Goal: Information Seeking & Learning: Learn about a topic

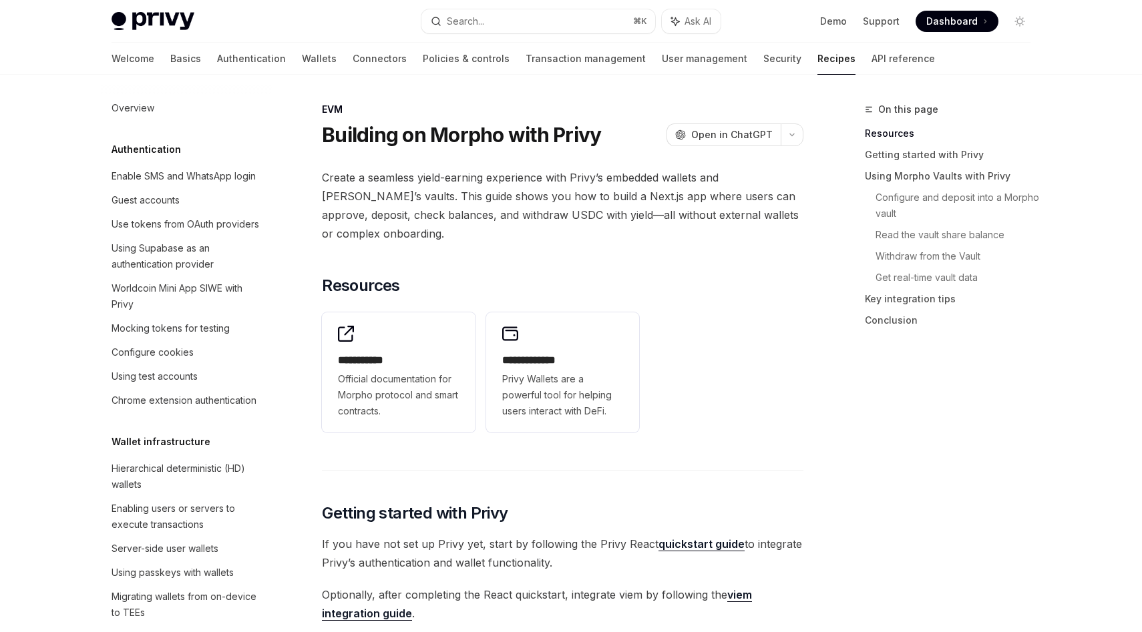
scroll to position [1765, 0]
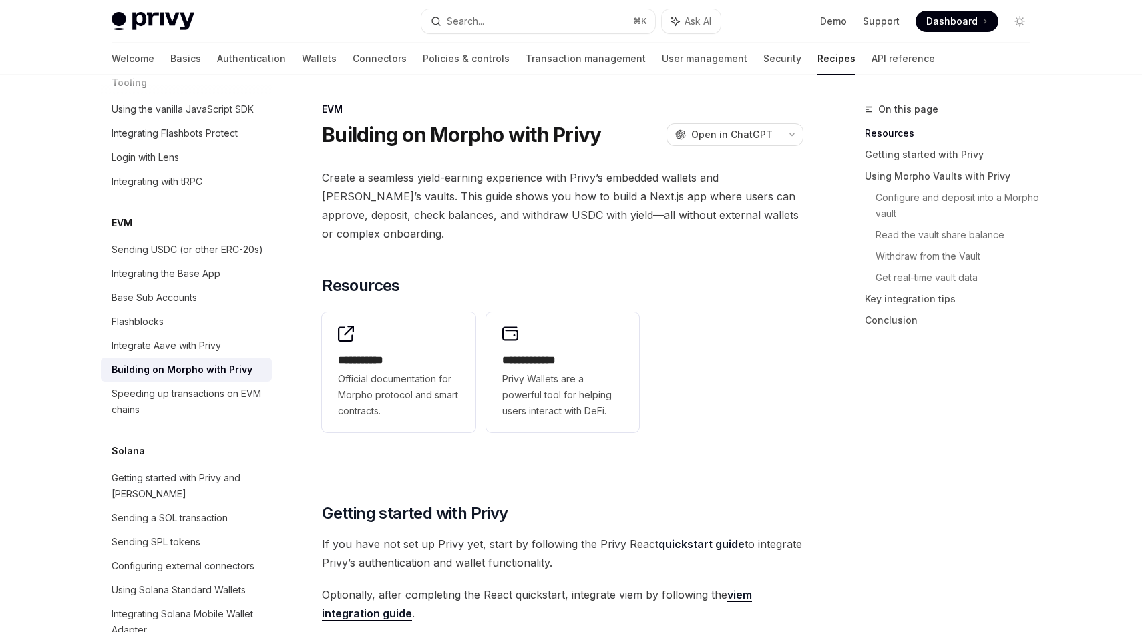
click at [527, 176] on span "Create a seamless yield-earning experience with Privy’s embedded wallets and Mo…" at bounding box center [562, 205] width 481 height 75
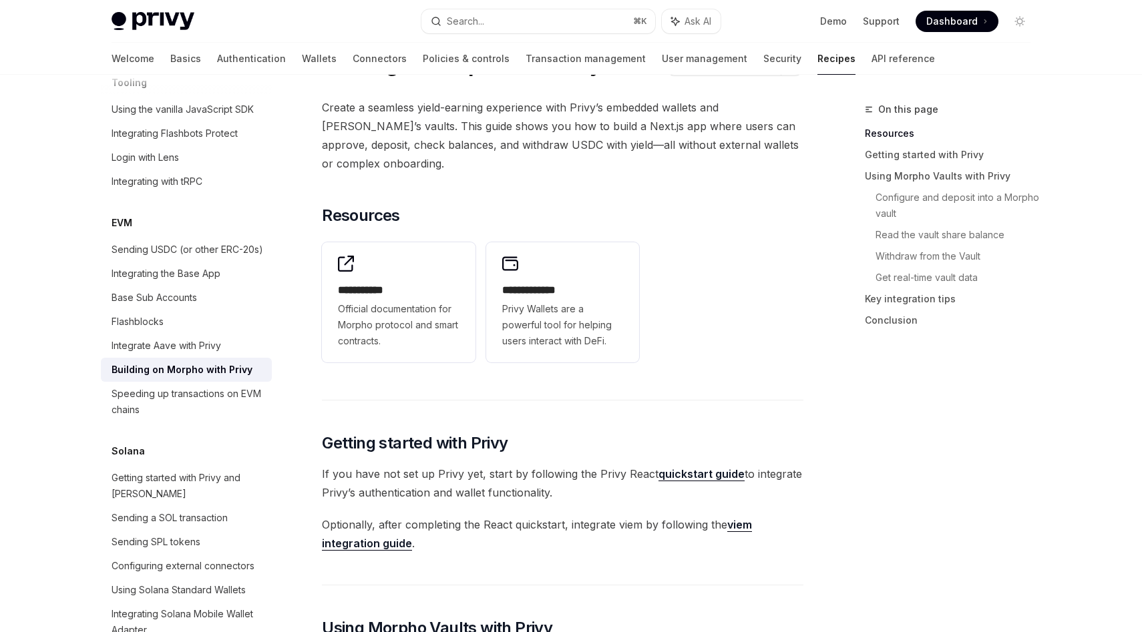
scroll to position [85, 0]
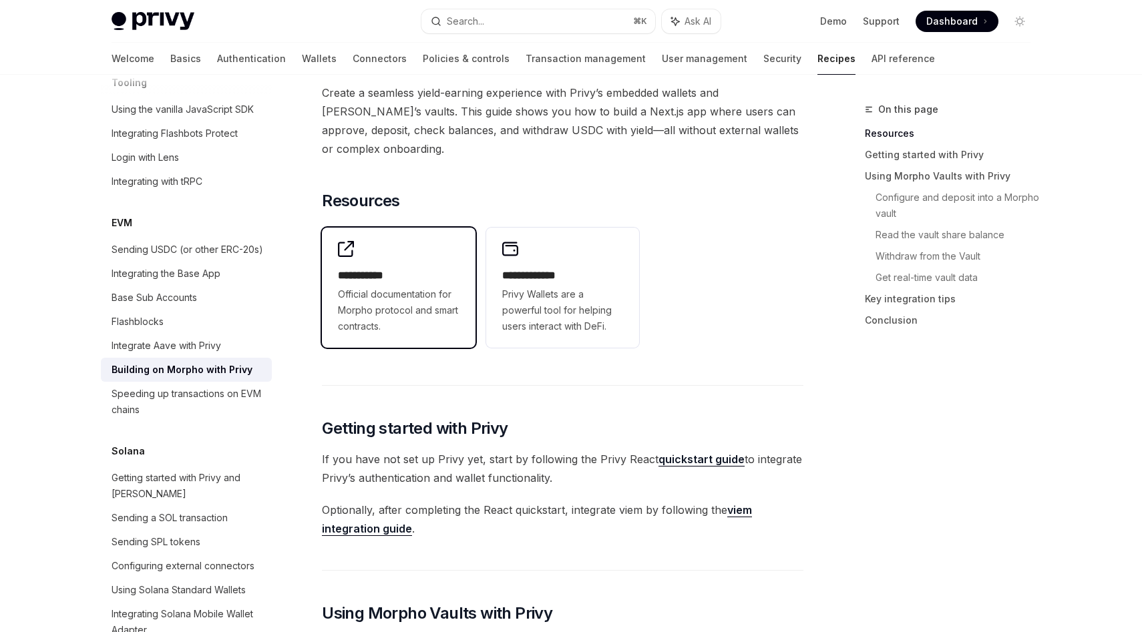
click at [408, 274] on h2 "**********" at bounding box center [399, 276] width 122 height 16
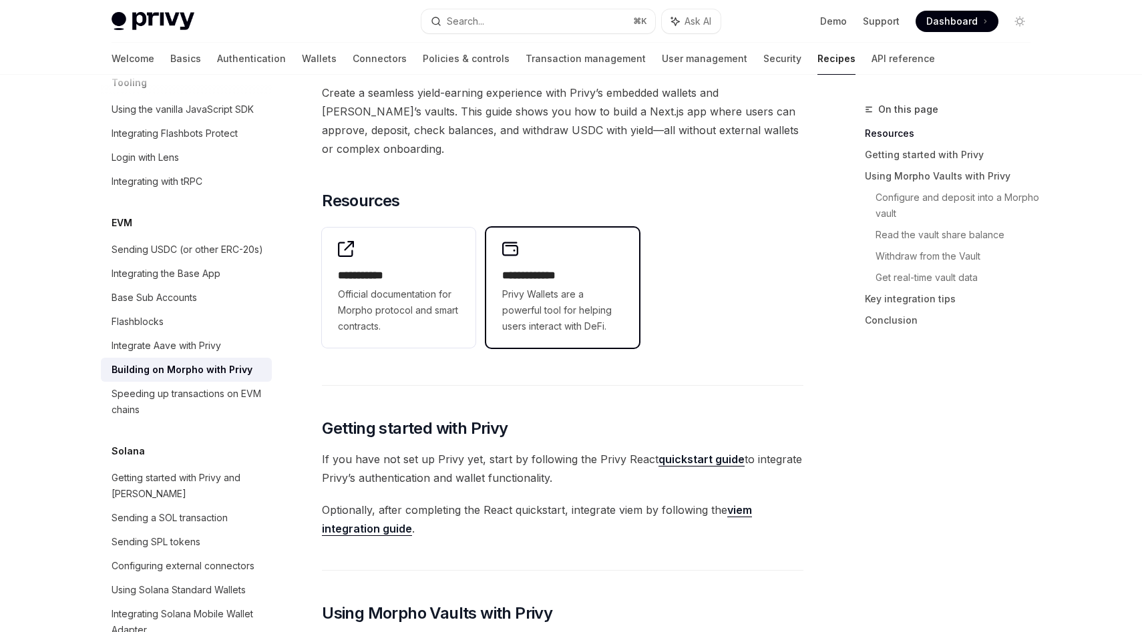
click at [541, 288] on span "Privy Wallets are a powerful tool for helping users interact with DeFi." at bounding box center [563, 310] width 122 height 48
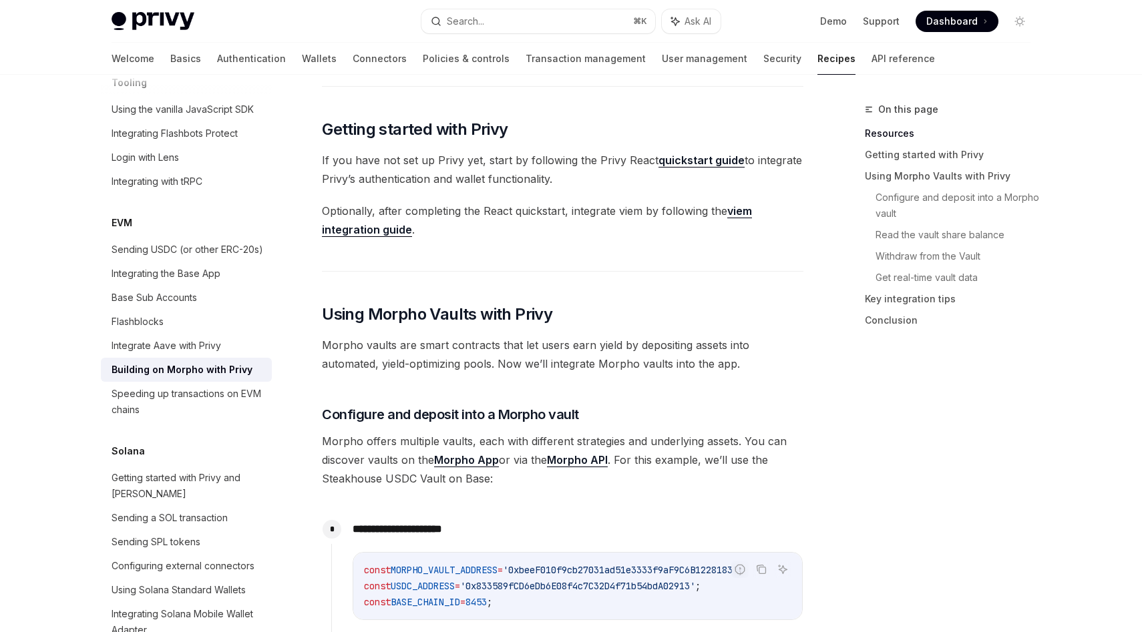
scroll to position [385, 0]
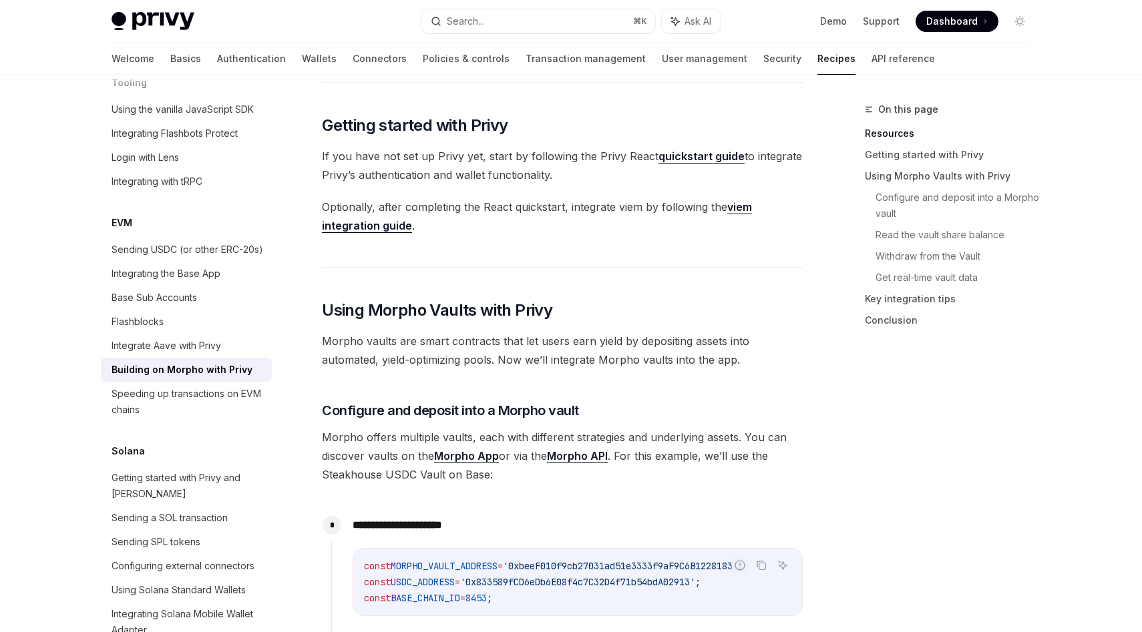
scroll to position [389, 0]
click at [655, 200] on span "Optionally, after completing the React quickstart, integrate viem by following …" at bounding box center [562, 214] width 481 height 37
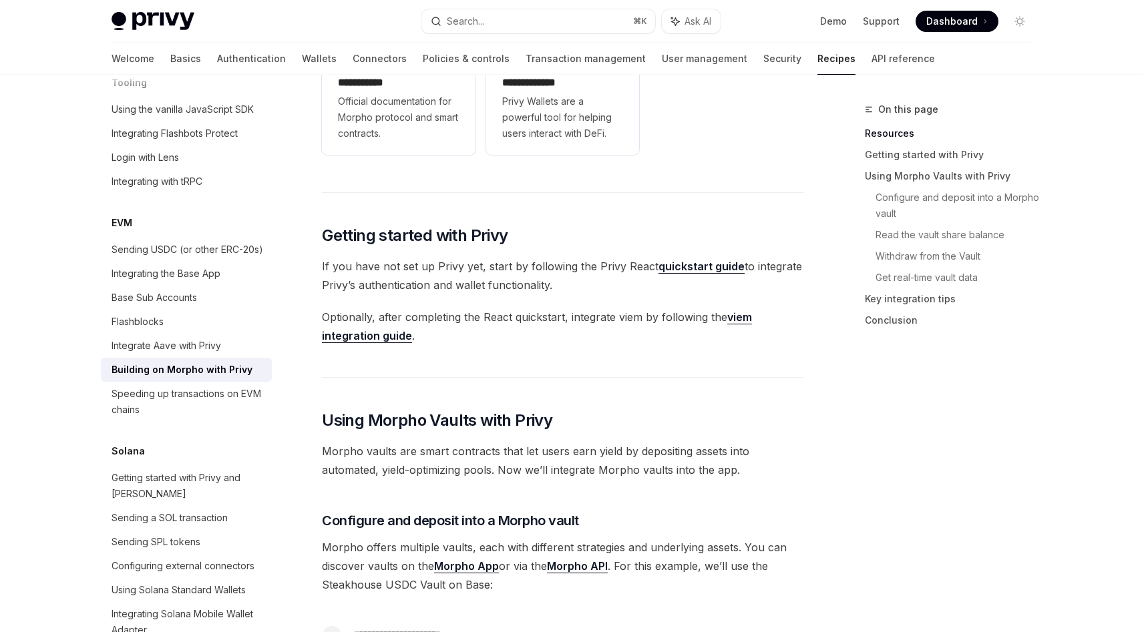
scroll to position [0, 0]
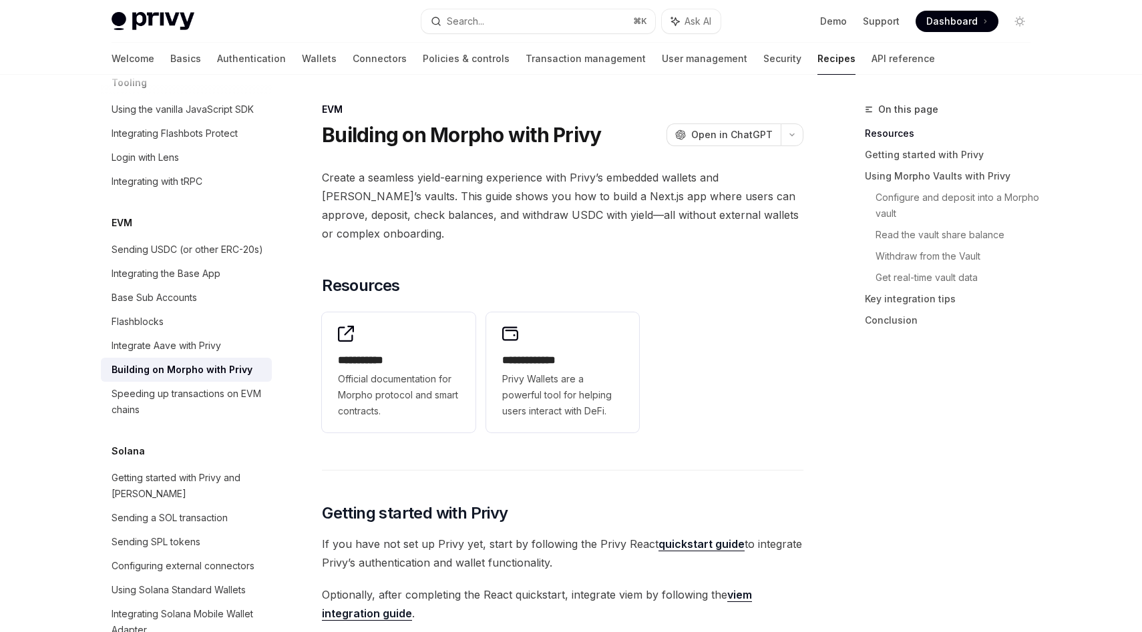
click at [427, 176] on span "Create a seamless yield-earning experience with Privy’s embedded wallets and Mo…" at bounding box center [562, 205] width 481 height 75
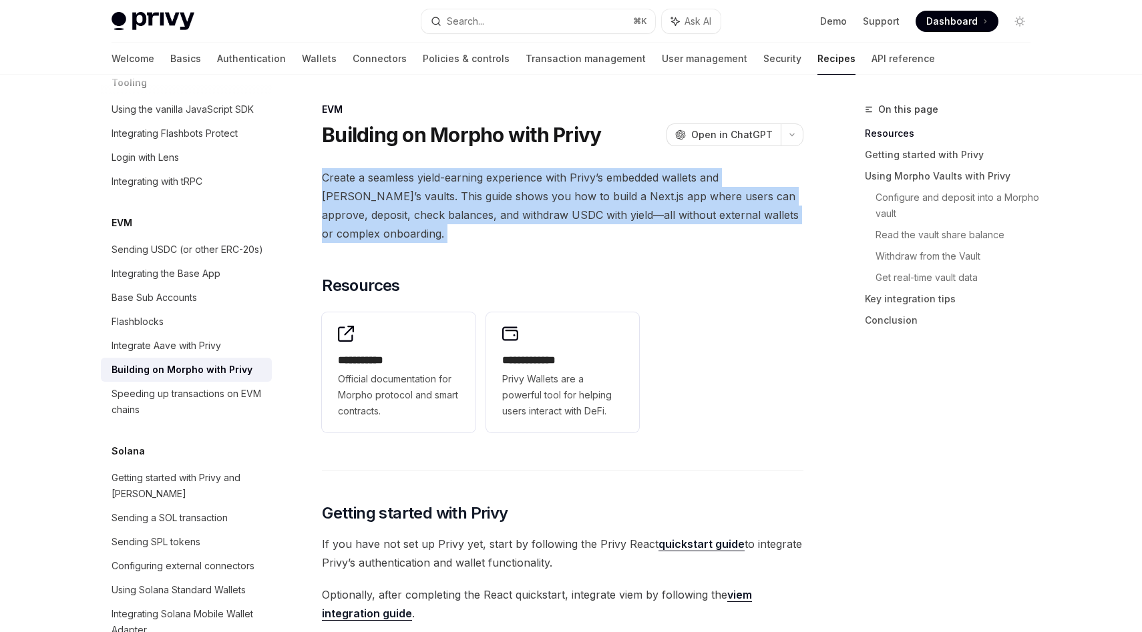
click at [427, 176] on span "Create a seamless yield-earning experience with Privy’s embedded wallets and Mo…" at bounding box center [562, 205] width 481 height 75
click at [234, 242] on div "Sending USDC (or other ERC-20s)" at bounding box center [188, 250] width 152 height 16
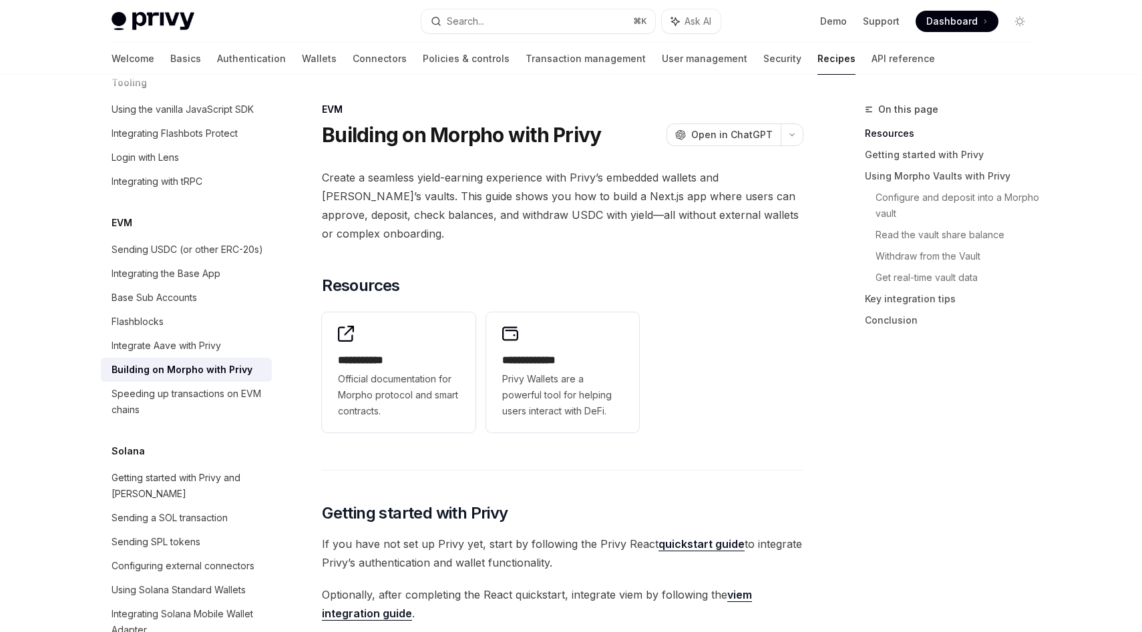
click at [464, 179] on span "Create a seamless yield-earning experience with Privy’s embedded wallets and Mo…" at bounding box center [562, 205] width 481 height 75
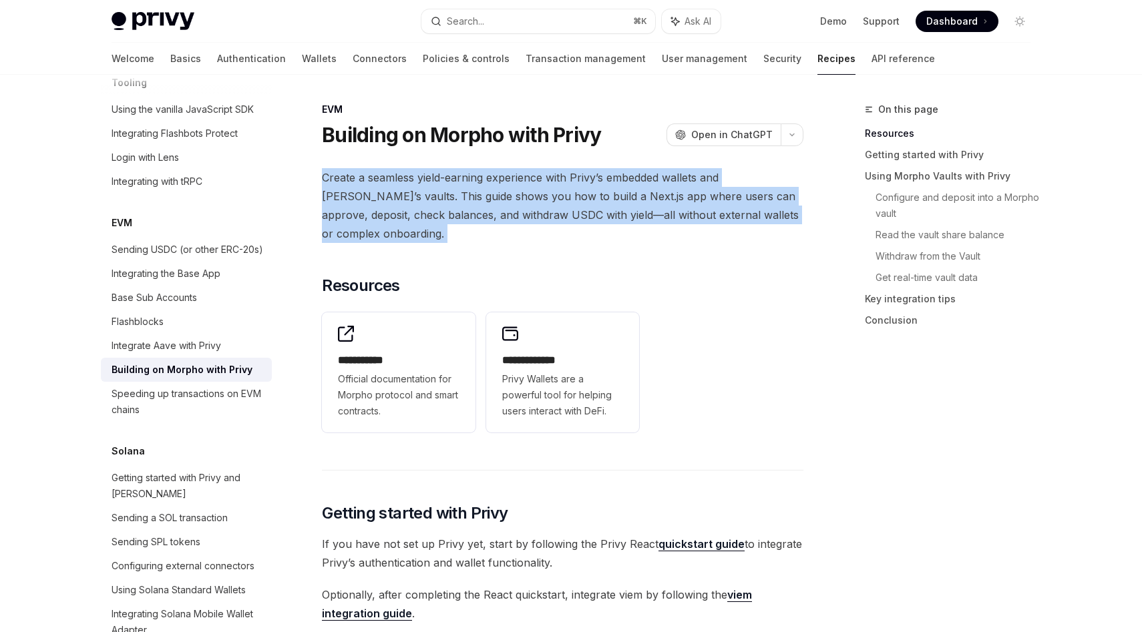
click at [464, 179] on span "Create a seamless yield-earning experience with Privy’s embedded wallets and Mo…" at bounding box center [562, 205] width 481 height 75
copy div "Create a seamless yield-earning experience with Privy’s embedded wallets and Mo…"
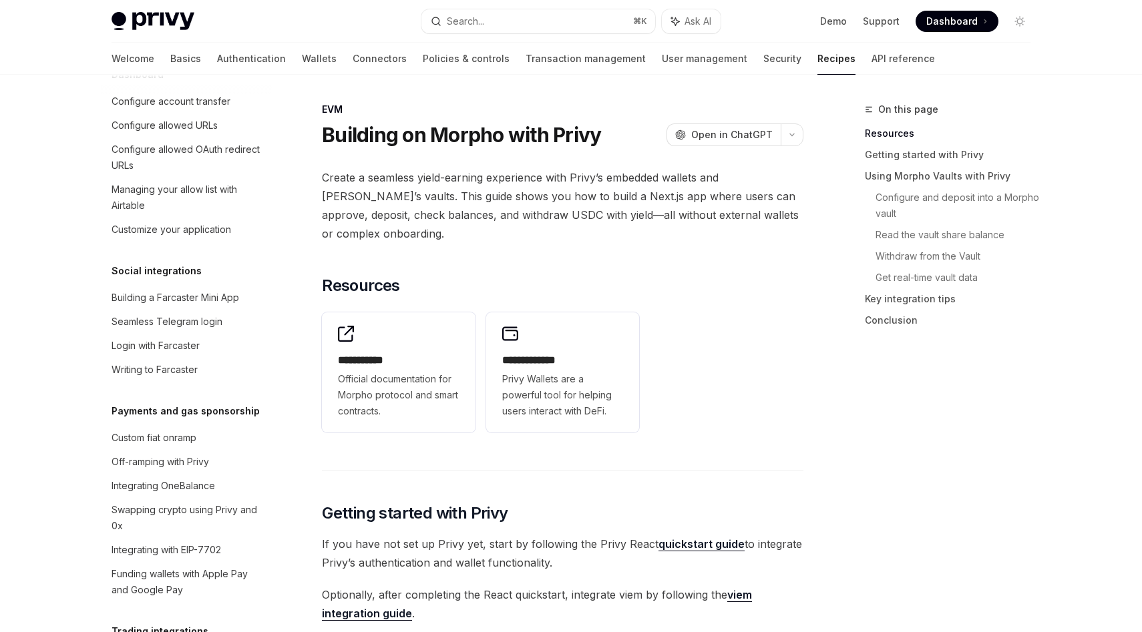
click at [527, 112] on div "EVM" at bounding box center [562, 109] width 481 height 13
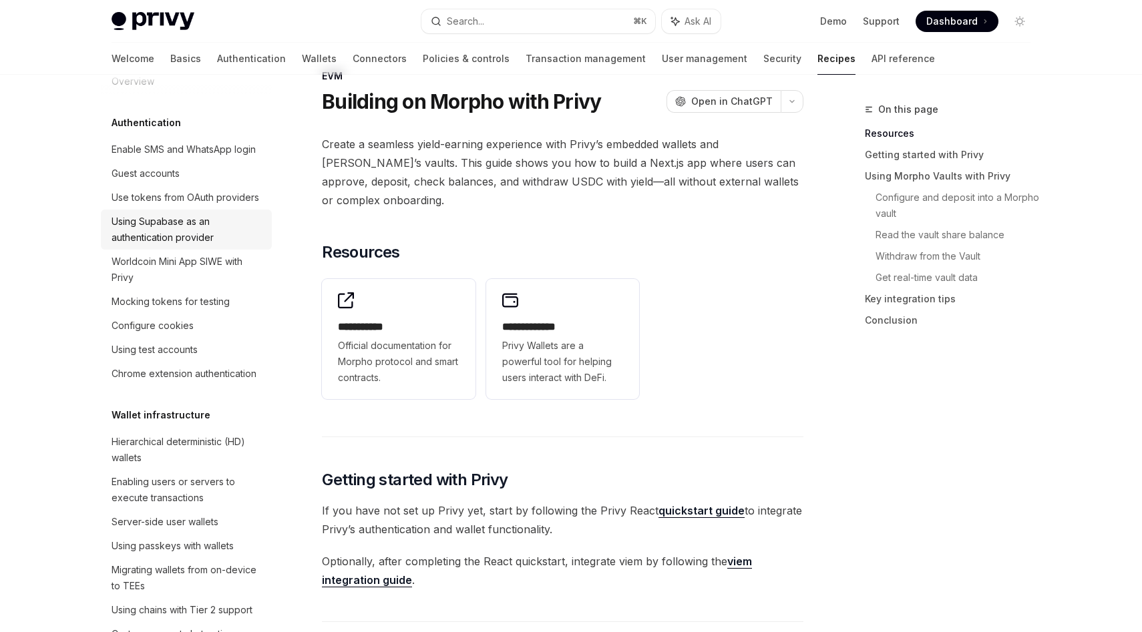
scroll to position [28, 0]
click at [217, 261] on div "Worldcoin Mini App SIWE with Privy" at bounding box center [188, 268] width 152 height 32
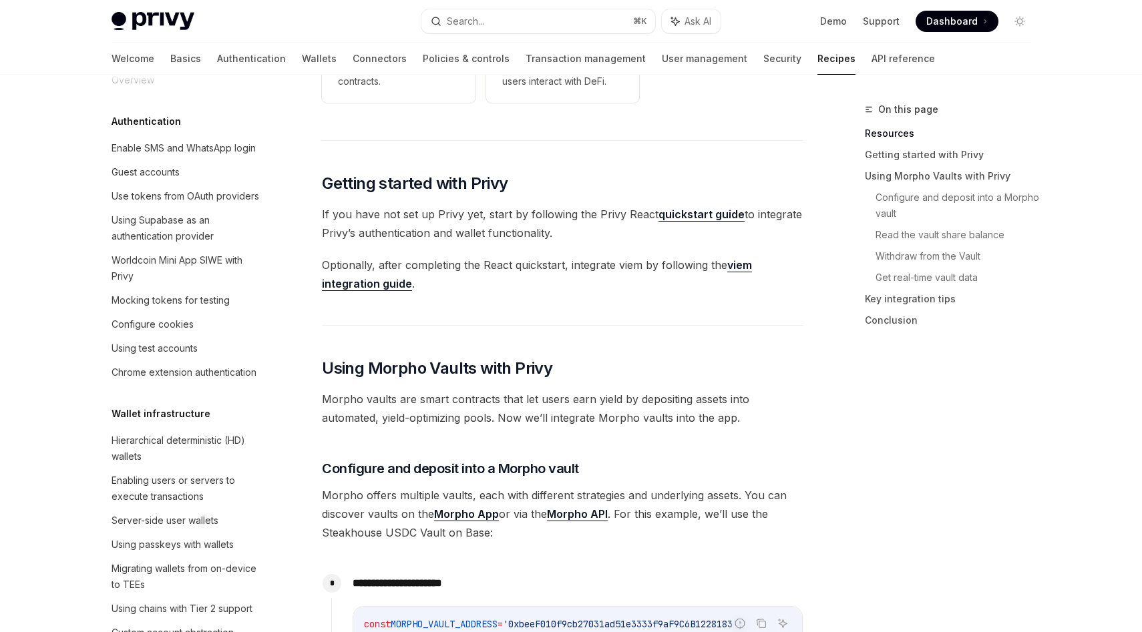
scroll to position [286, 0]
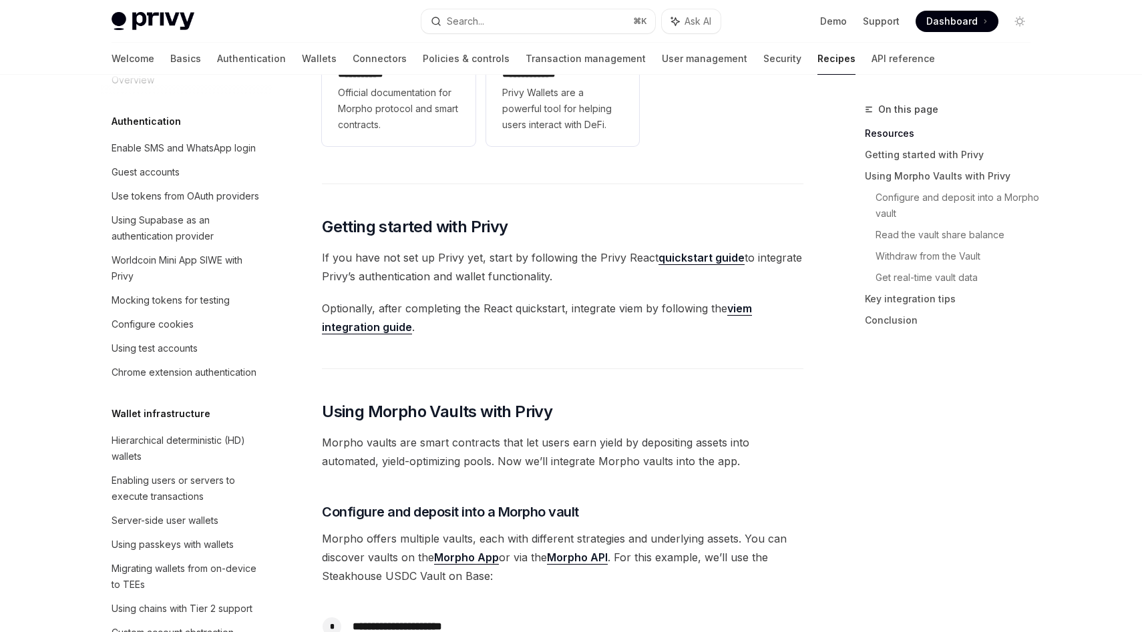
click at [504, 265] on span "If you have not set up Privy yet, start by following the Privy React quickstart…" at bounding box center [562, 266] width 481 height 37
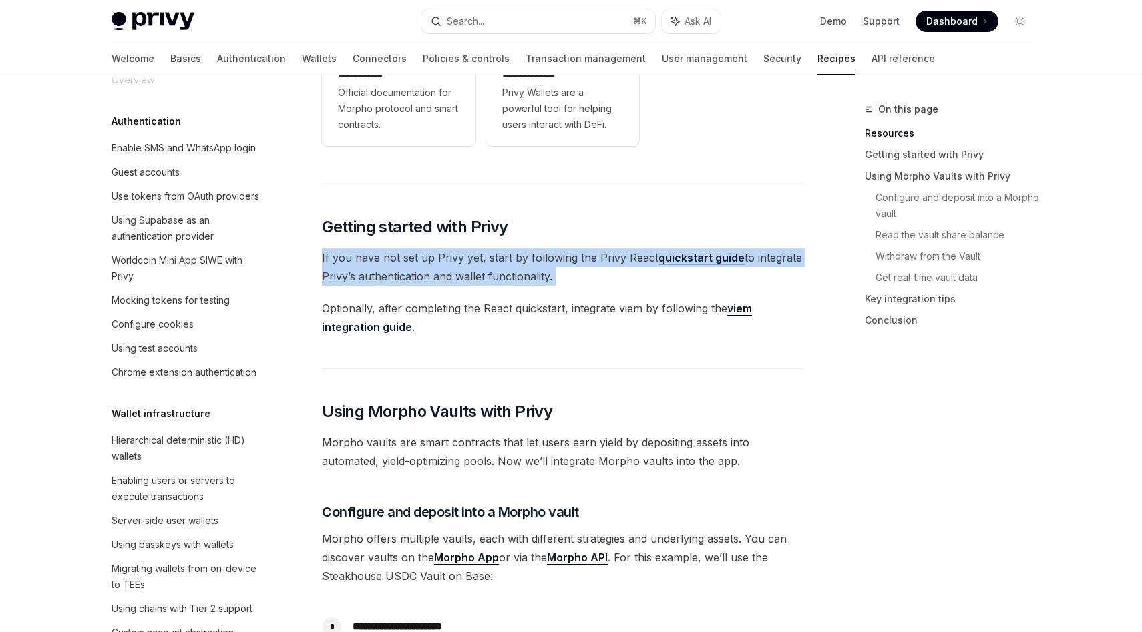
click at [504, 265] on span "If you have not set up Privy yet, start by following the Privy React quickstart…" at bounding box center [562, 266] width 481 height 37
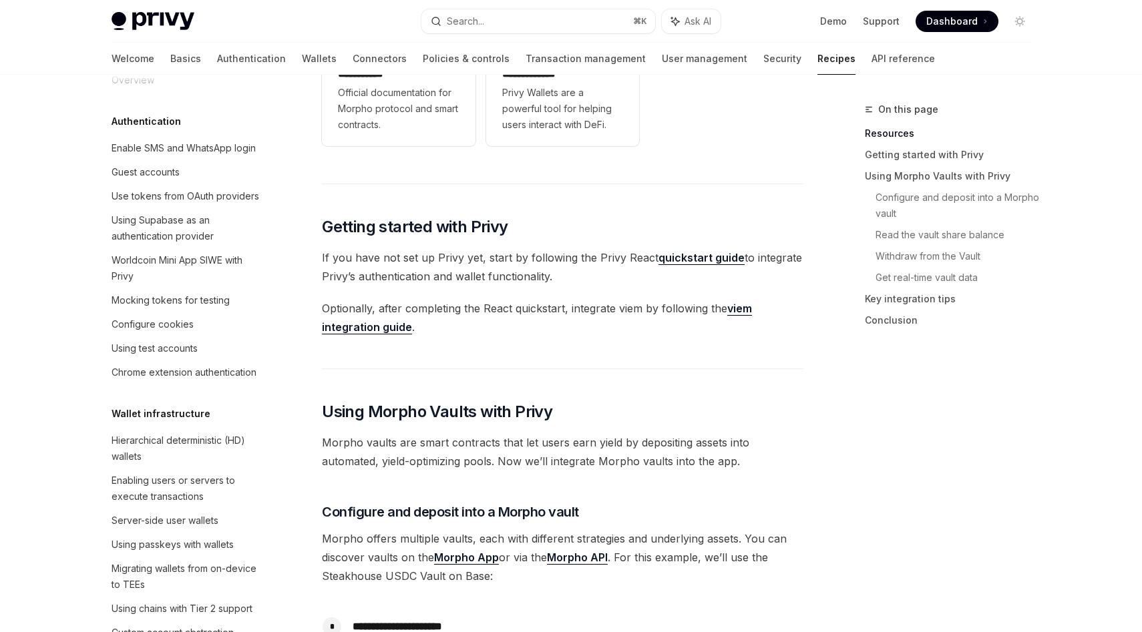
click at [644, 284] on span "If you have not set up Privy yet, start by following the Privy React quickstart…" at bounding box center [562, 266] width 481 height 37
click at [526, 332] on span "Optionally, after completing the React quickstart, integrate viem by following …" at bounding box center [562, 317] width 481 height 37
click at [678, 259] on link "quickstart guide" at bounding box center [701, 258] width 86 height 14
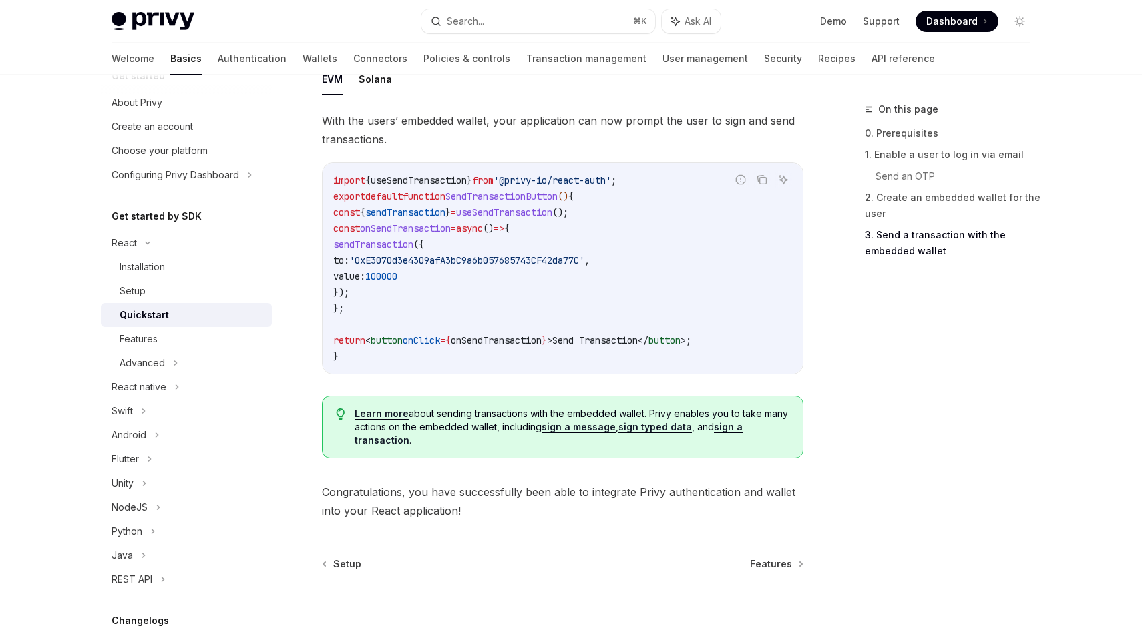
scroll to position [1219, 0]
click at [785, 569] on span "Features" at bounding box center [771, 562] width 42 height 13
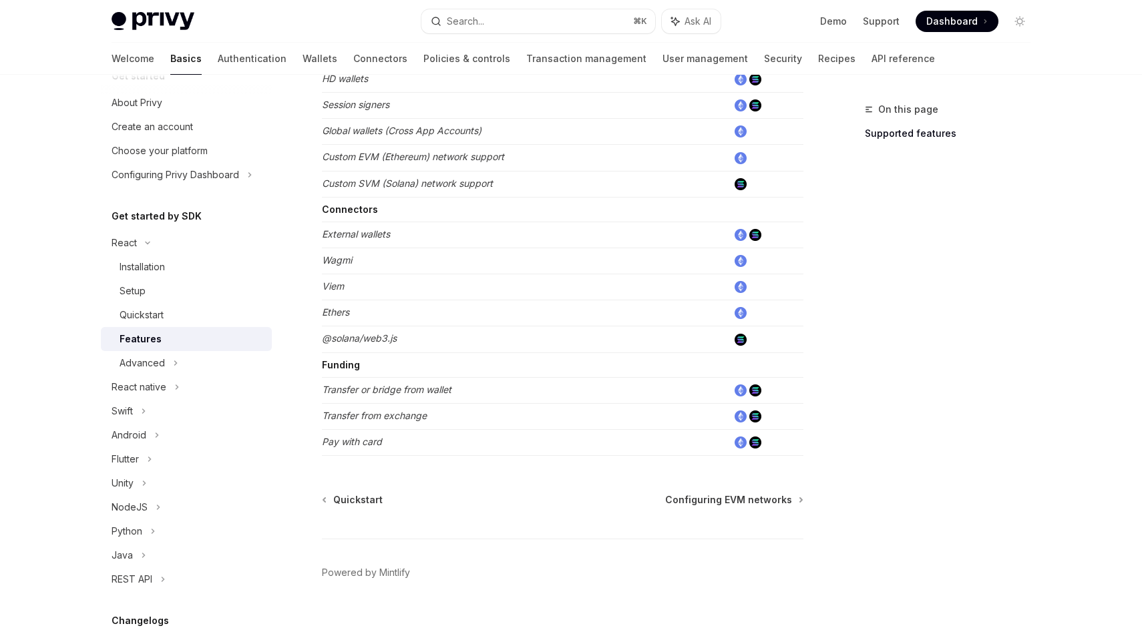
scroll to position [768, 0]
click at [419, 417] on em "Transfer from exchange" at bounding box center [374, 414] width 105 height 11
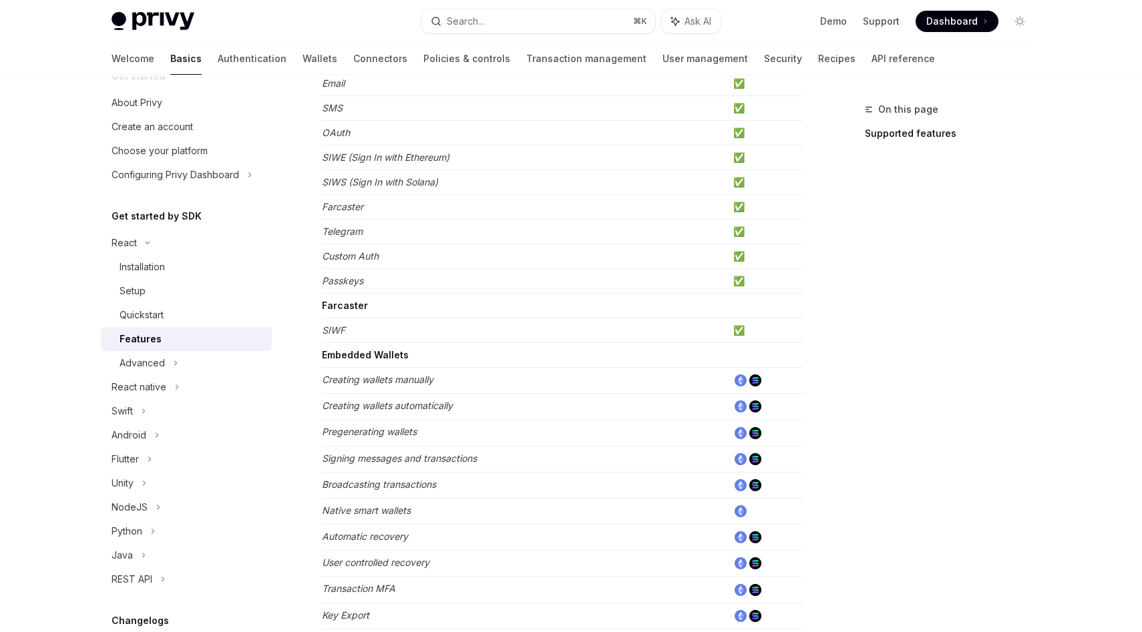
scroll to position [335, 0]
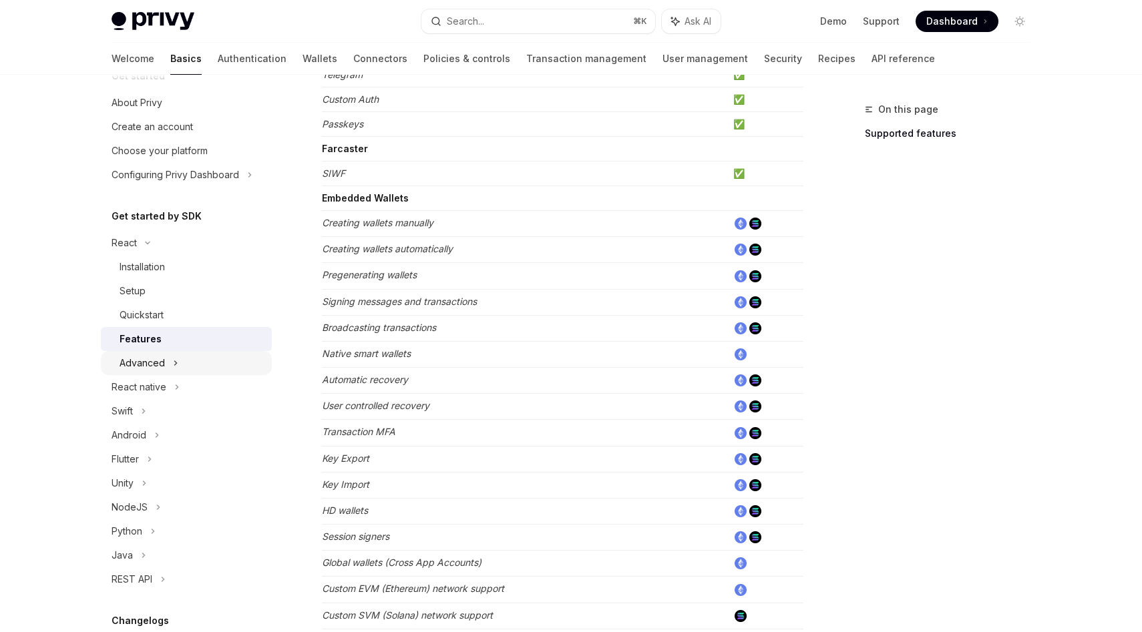
click at [160, 366] on div "Advanced" at bounding box center [142, 363] width 45 height 16
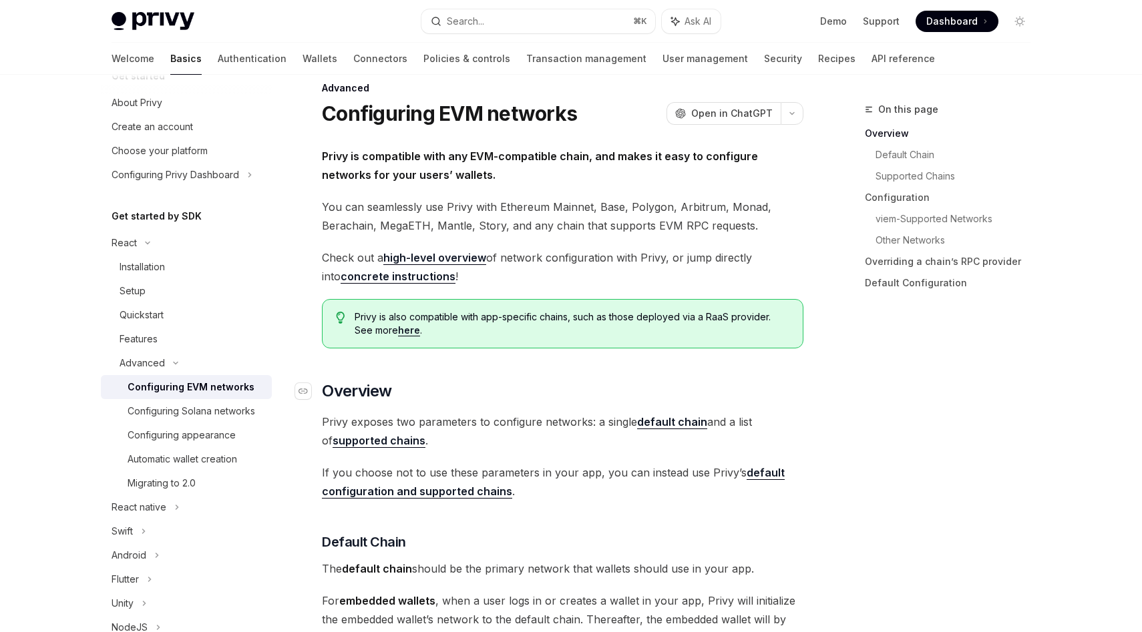
scroll to position [24, 0]
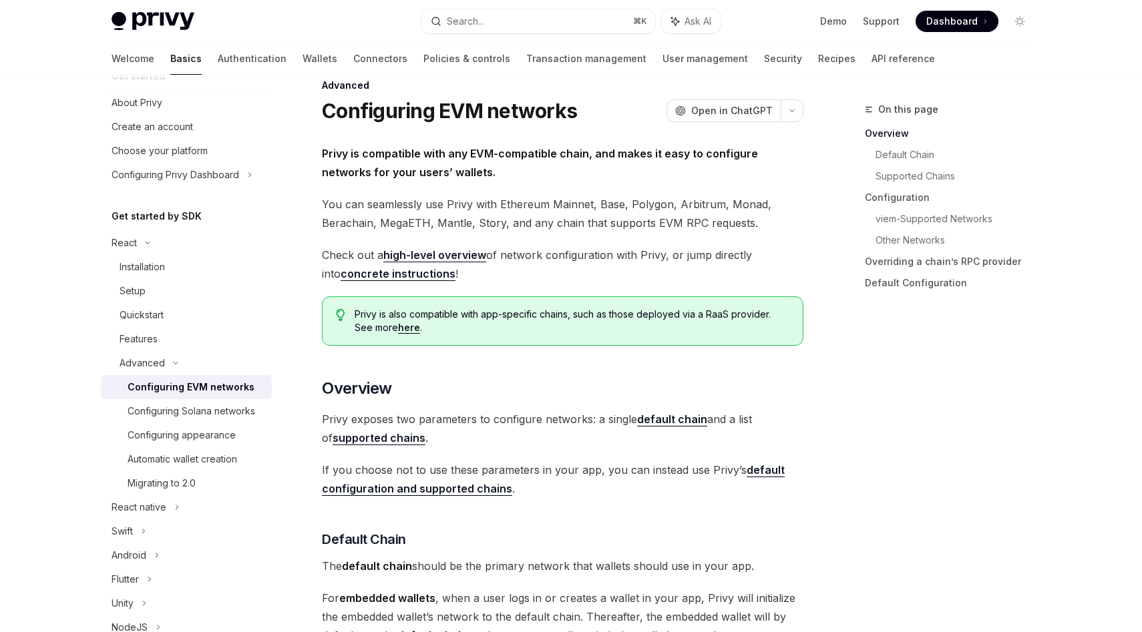
click at [510, 331] on span "Privy is also compatible with app-specific chains, such as those deployed via a…" at bounding box center [572, 321] width 435 height 27
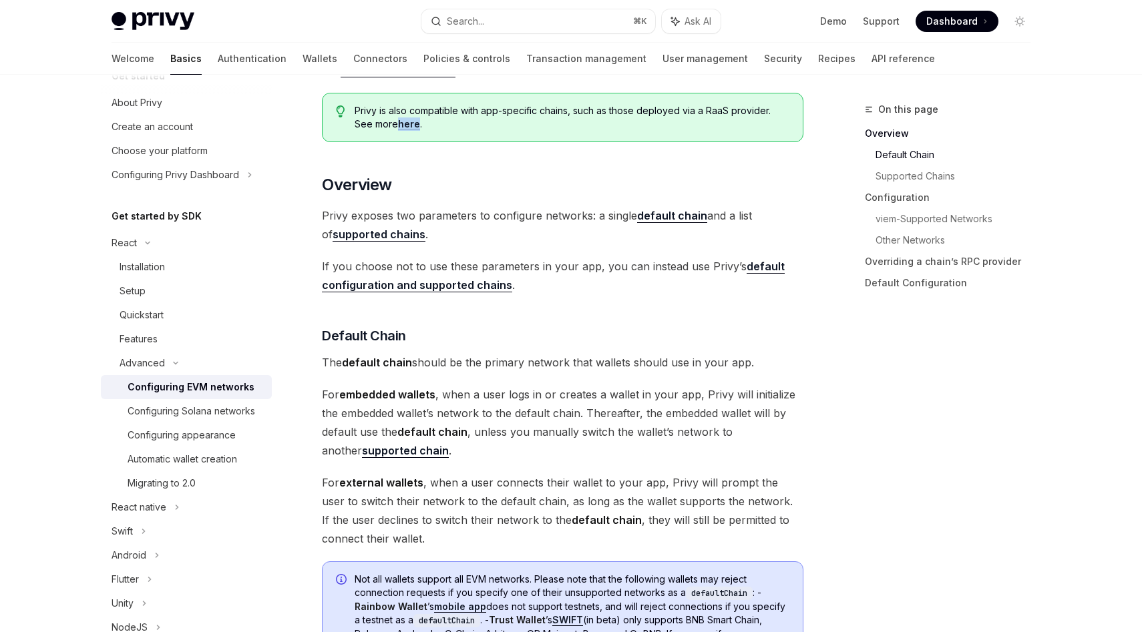
scroll to position [0, 0]
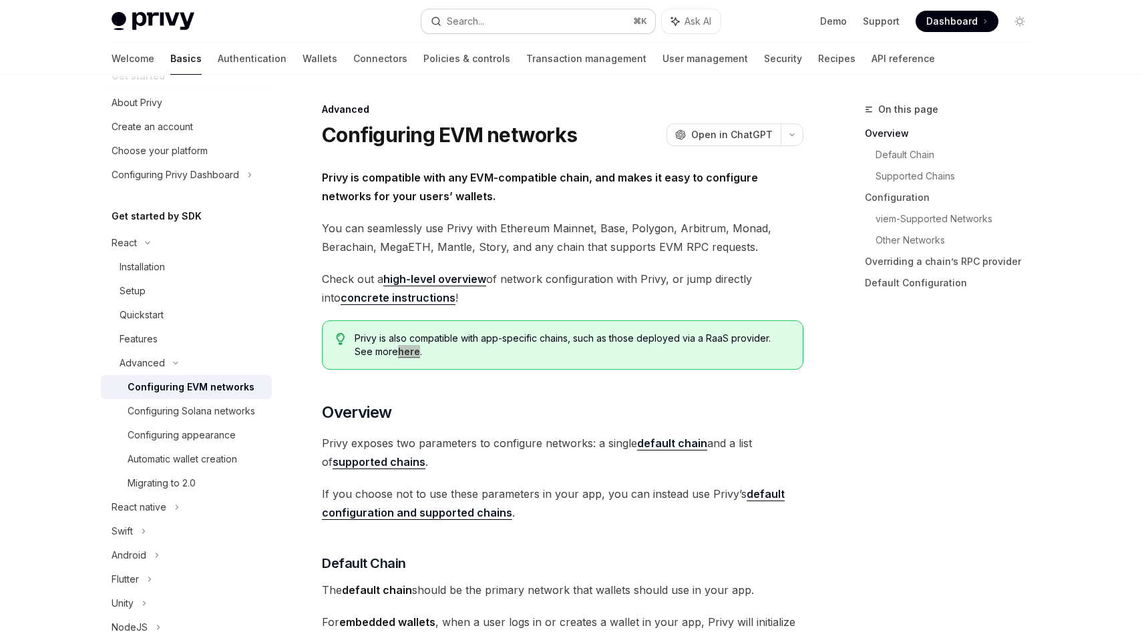
type textarea "*"
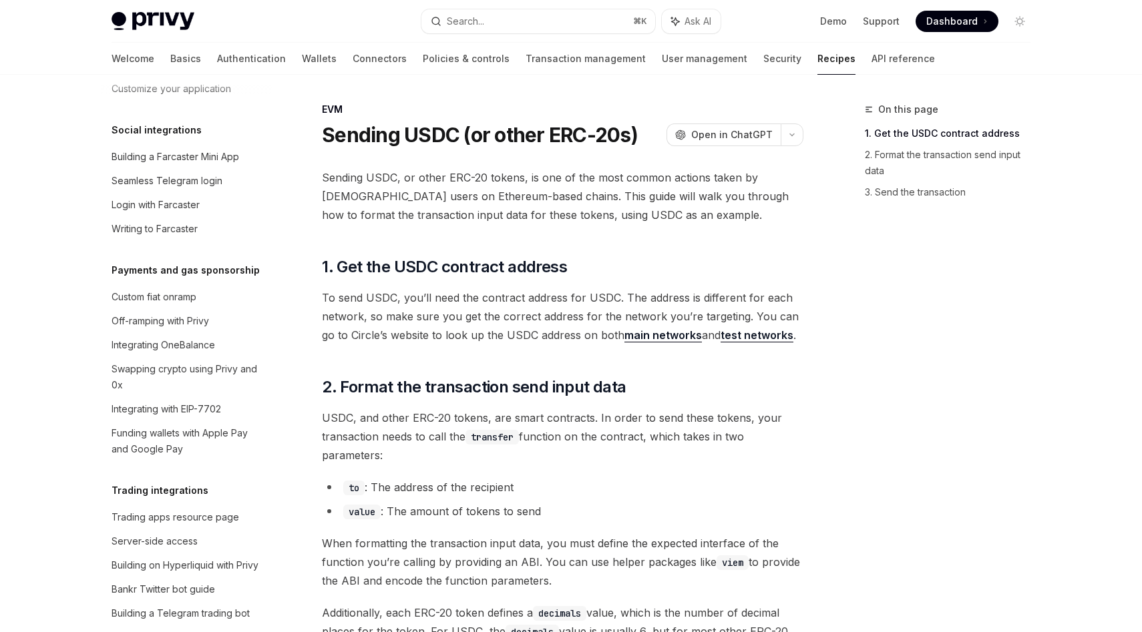
scroll to position [1016, 0]
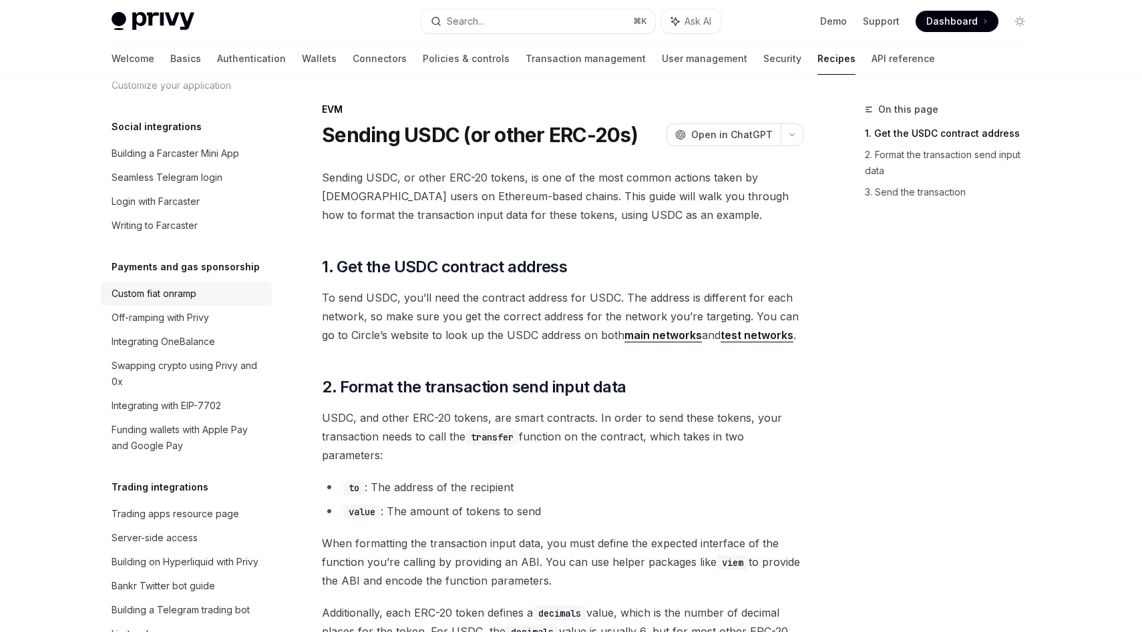
click at [172, 286] on div "Custom fiat onramp" at bounding box center [154, 294] width 85 height 16
click at [168, 310] on div "Off-ramping with Privy" at bounding box center [160, 318] width 97 height 16
click at [167, 334] on div "Integrating OneBalance" at bounding box center [163, 342] width 103 height 16
click at [162, 367] on div "Swapping crypto using Privy and 0x" at bounding box center [188, 374] width 152 height 32
click at [161, 418] on link "Funding wallets with Apple Pay and Google Pay" at bounding box center [186, 438] width 171 height 40
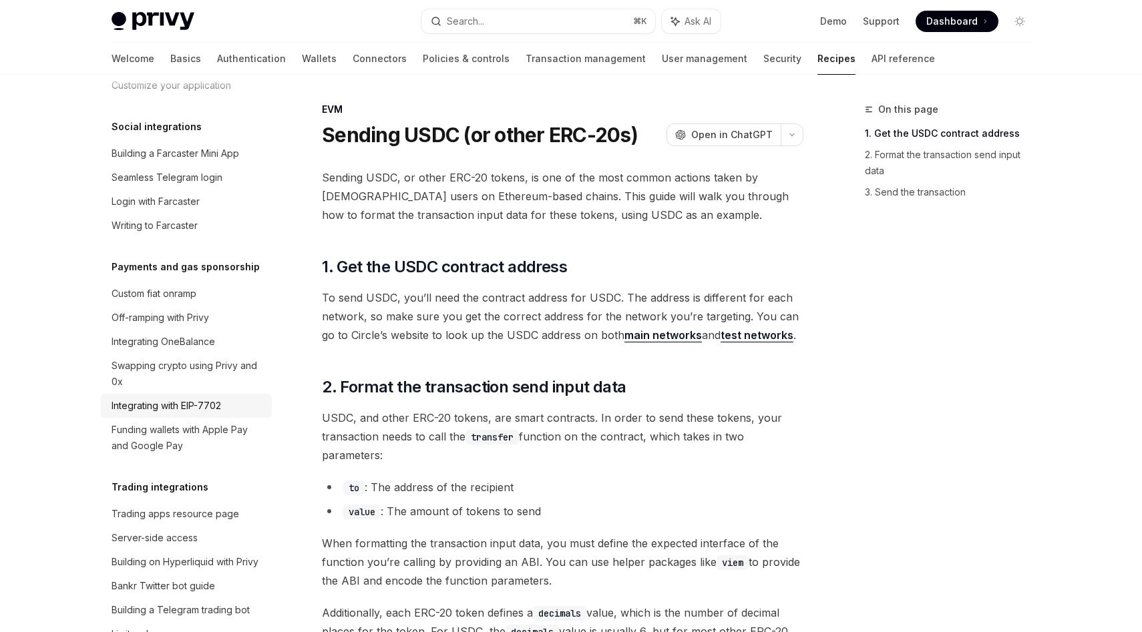
click at [162, 398] on div "Integrating with EIP-7702" at bounding box center [166, 406] width 109 height 16
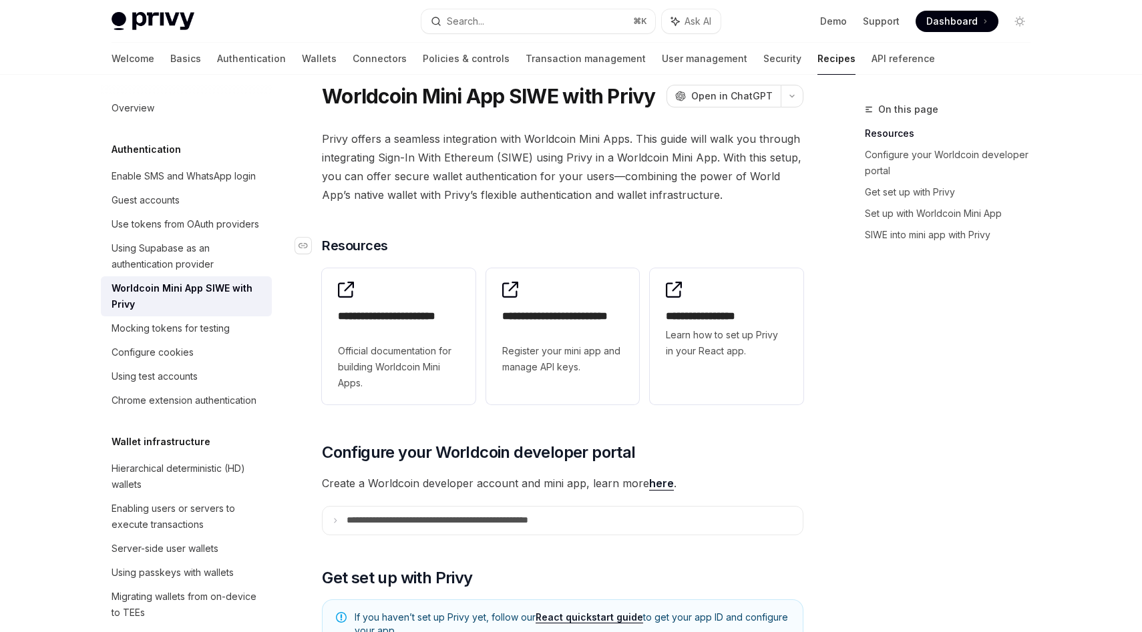
scroll to position [36, 0]
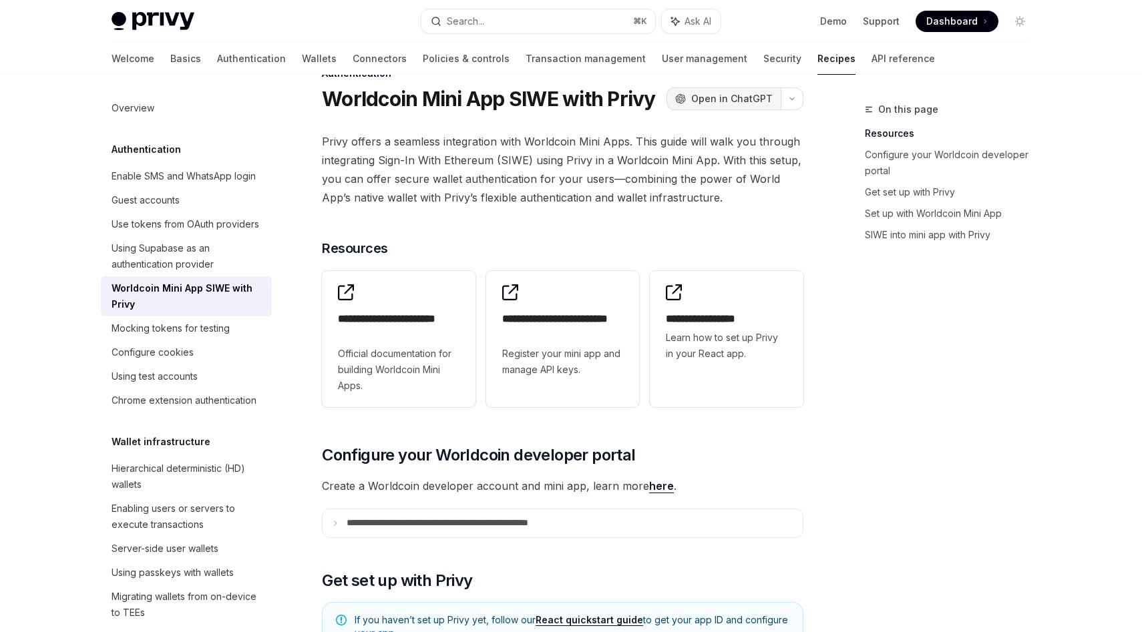
click at [729, 96] on span "Open in ChatGPT" at bounding box center [731, 98] width 81 height 13
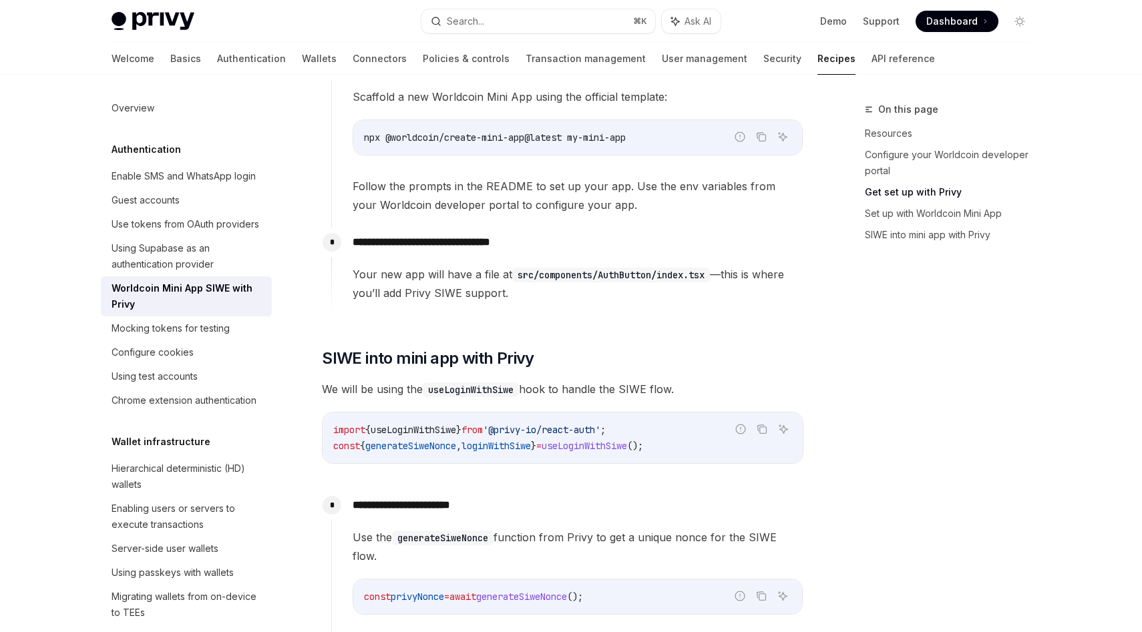
scroll to position [790, 0]
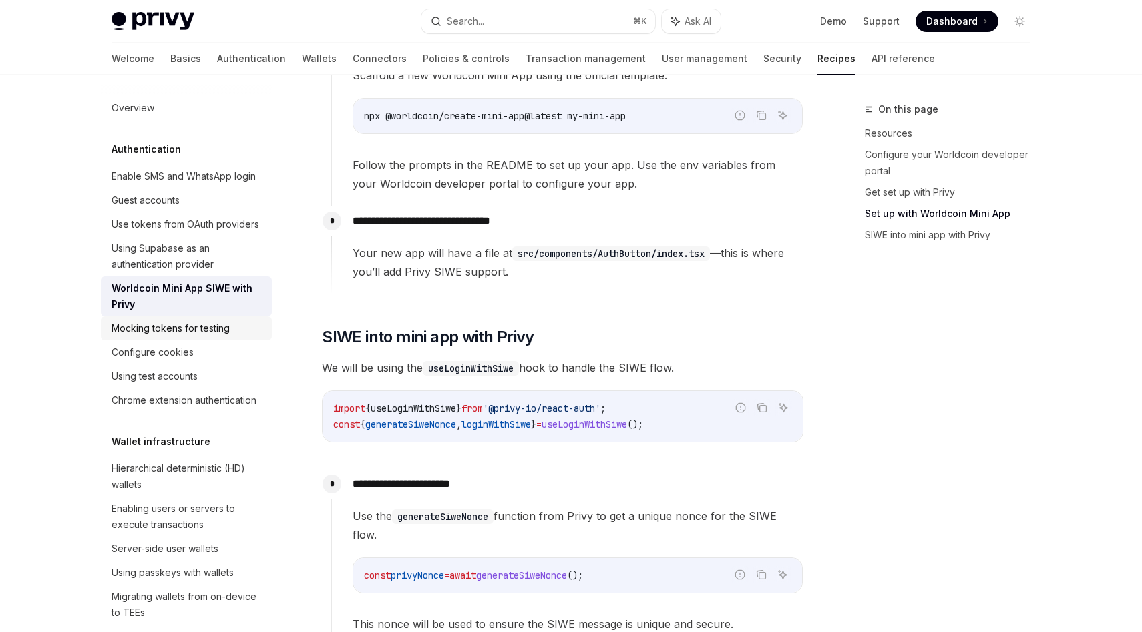
click at [234, 337] on link "Mocking tokens for testing" at bounding box center [186, 328] width 171 height 24
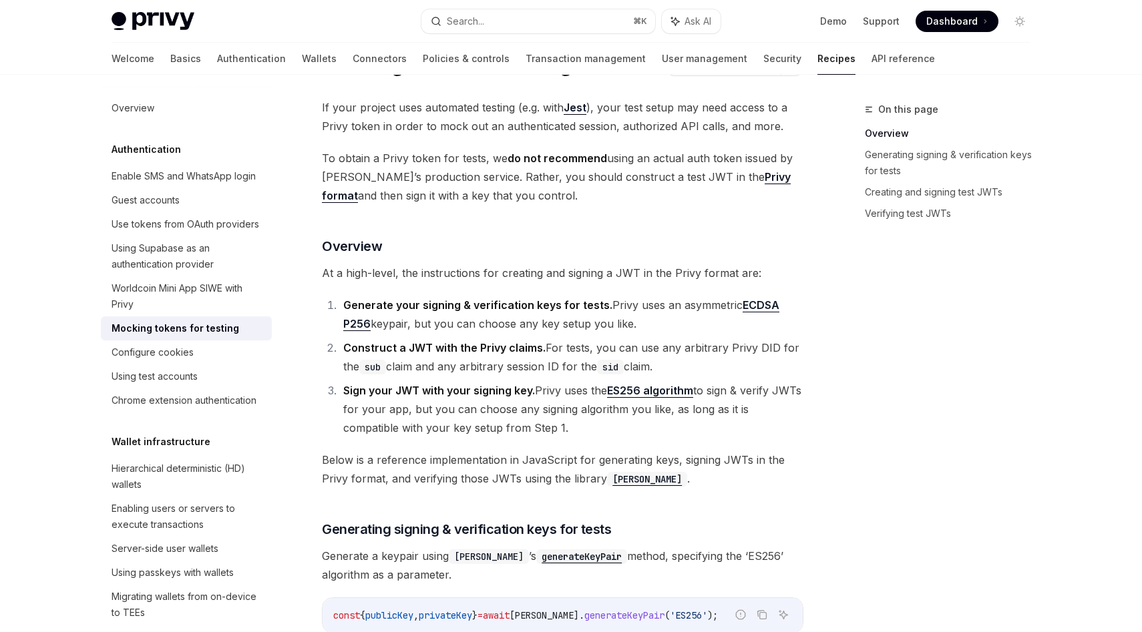
scroll to position [84, 0]
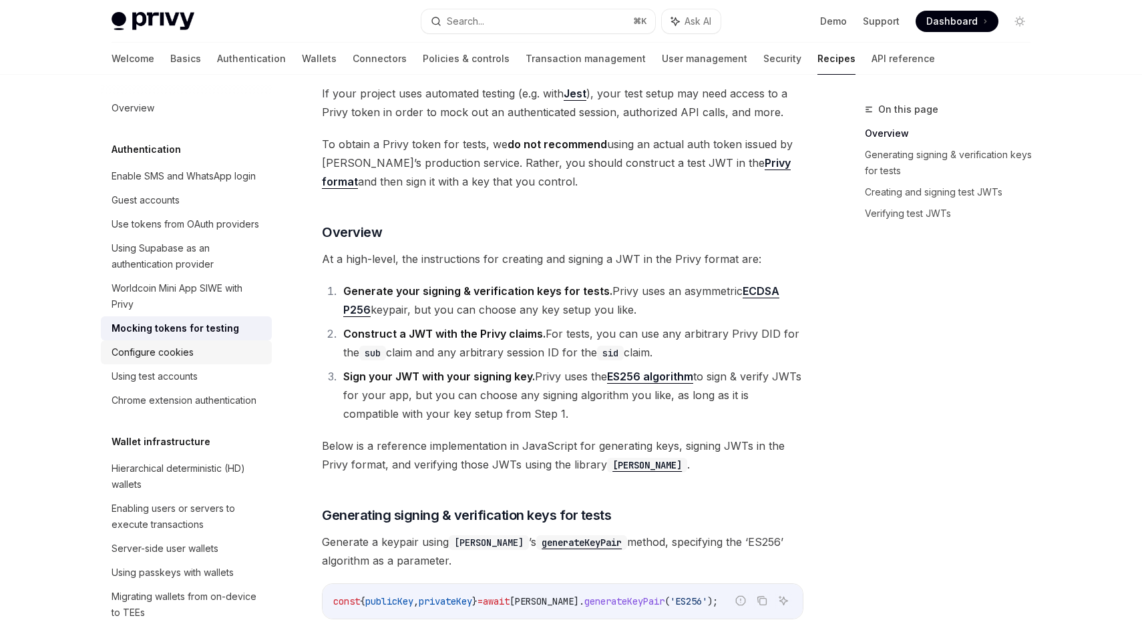
click at [243, 349] on div "Configure cookies" at bounding box center [188, 353] width 152 height 16
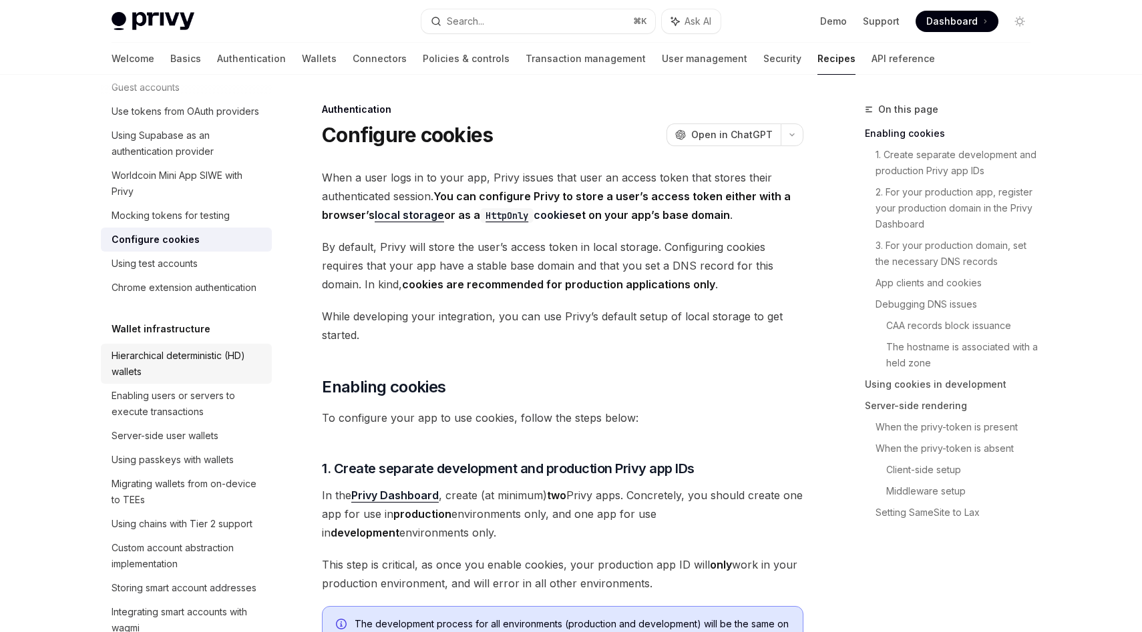
click at [227, 359] on div "Hierarchical deterministic (HD) wallets" at bounding box center [188, 364] width 152 height 32
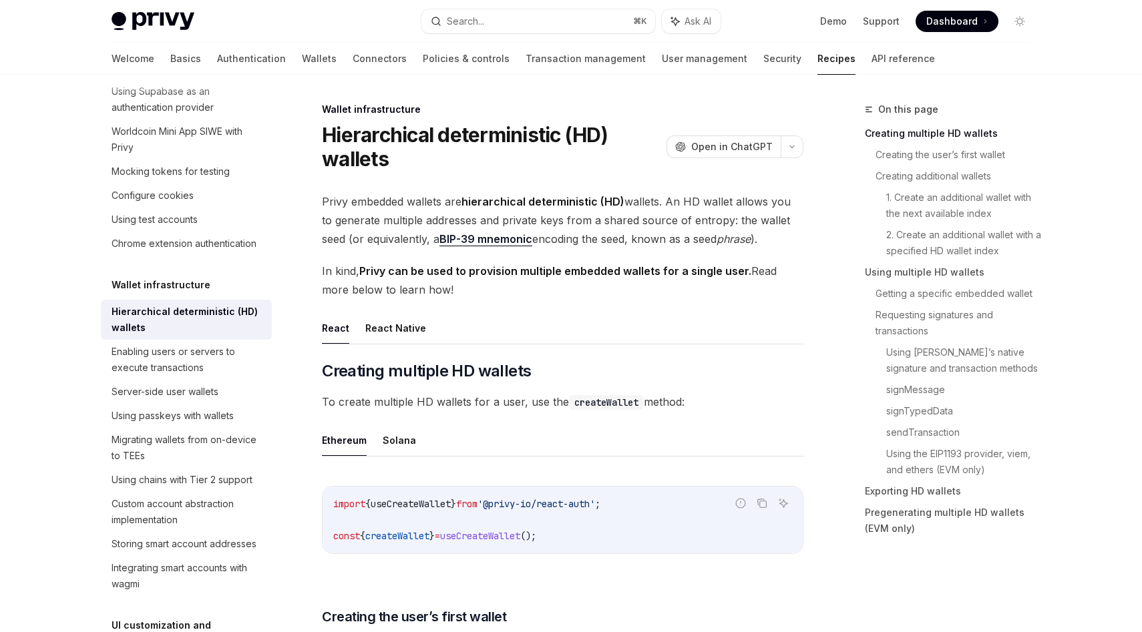
scroll to position [162, 0]
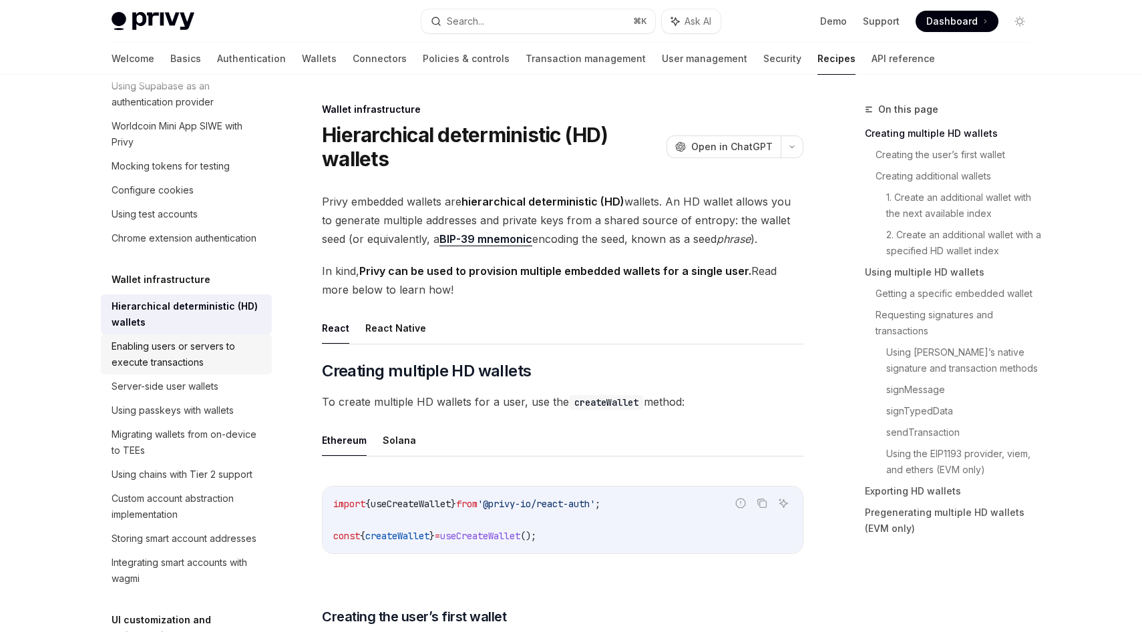
click at [229, 344] on div "Enabling users or servers to execute transactions" at bounding box center [188, 355] width 152 height 32
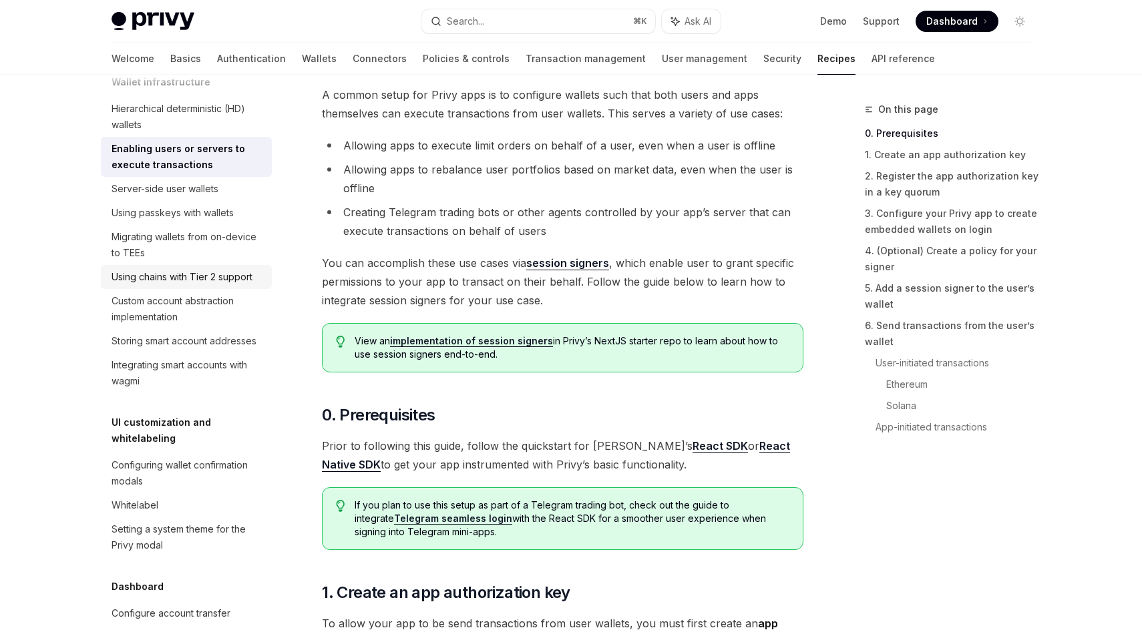
scroll to position [361, 0]
click at [208, 457] on div "Configuring wallet confirmation modals" at bounding box center [188, 473] width 152 height 32
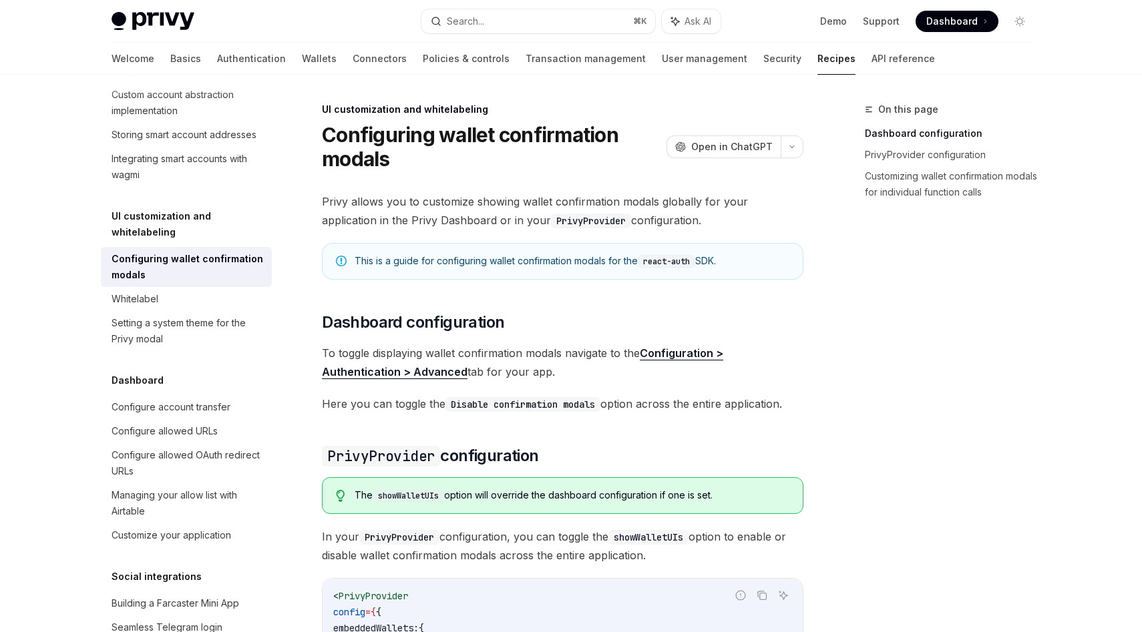
scroll to position [568, 0]
click at [198, 398] on div "Configure account transfer" at bounding box center [171, 406] width 119 height 16
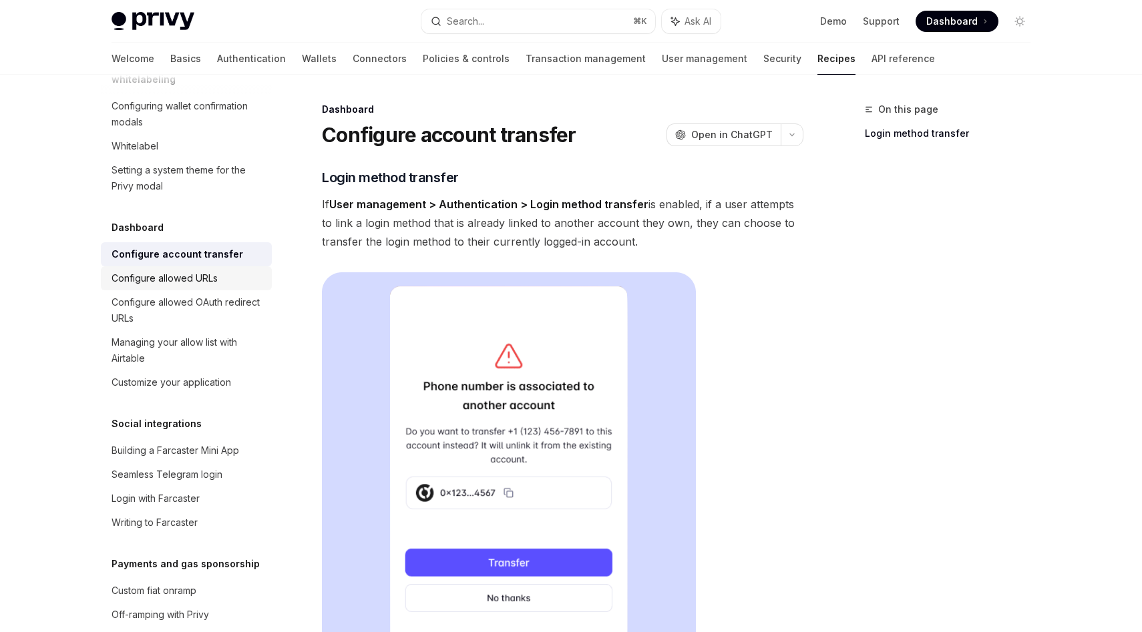
click at [195, 270] on div "Configure allowed URLs" at bounding box center [165, 278] width 106 height 16
type textarea "*"
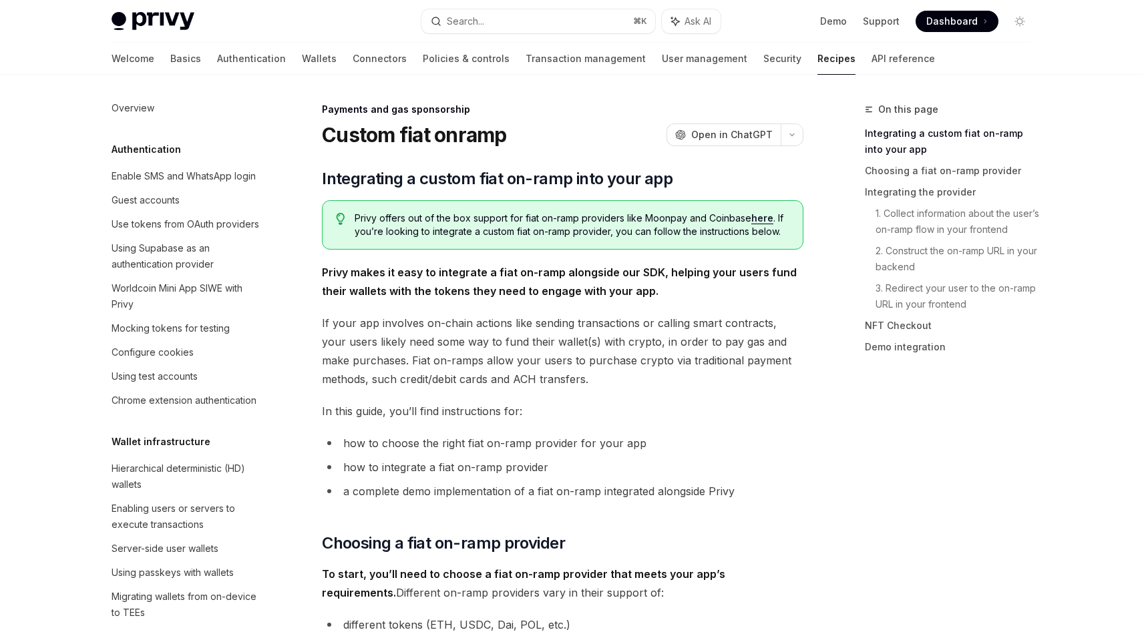
scroll to position [940, 0]
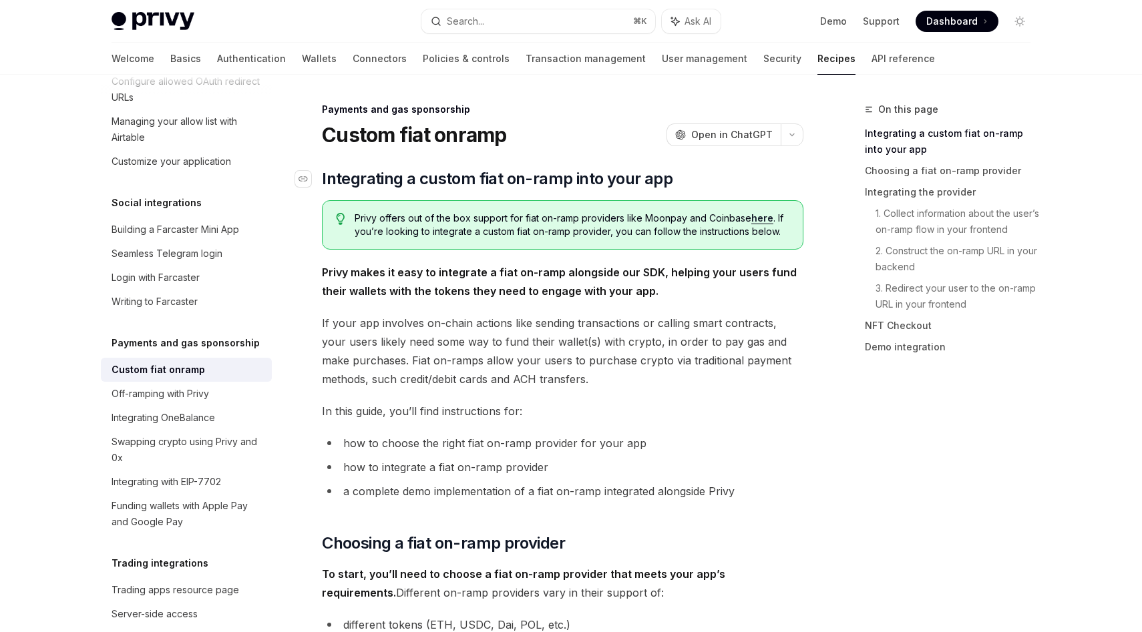
click at [595, 177] on span "Integrating a custom fiat on-ramp into your app" at bounding box center [497, 178] width 351 height 21
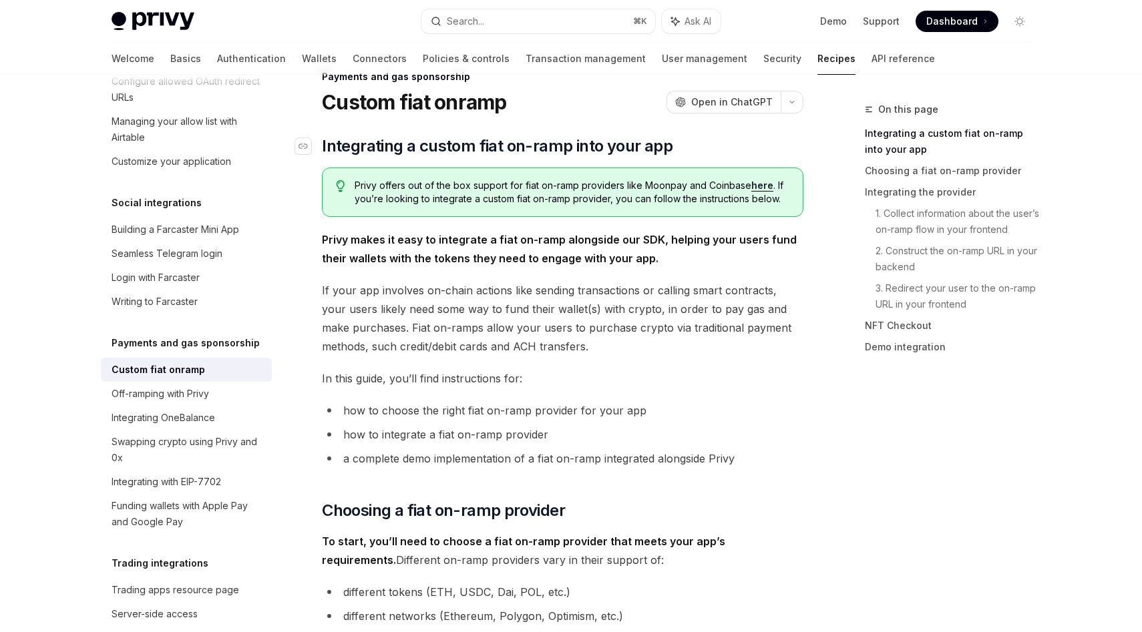
scroll to position [67, 0]
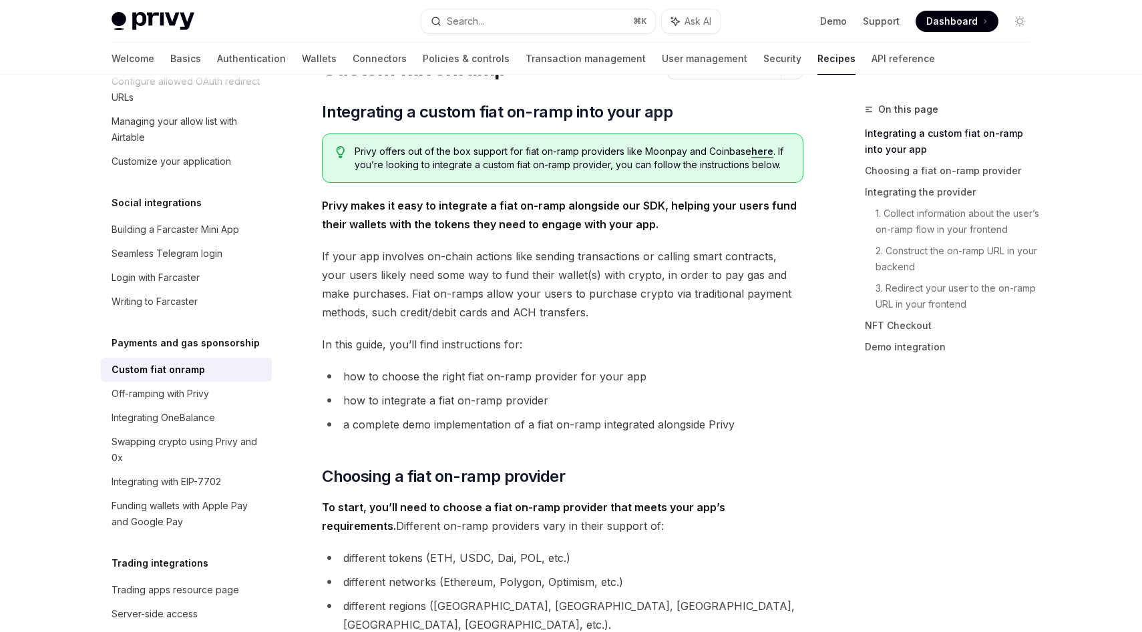
click at [758, 153] on link "here" at bounding box center [762, 152] width 22 height 12
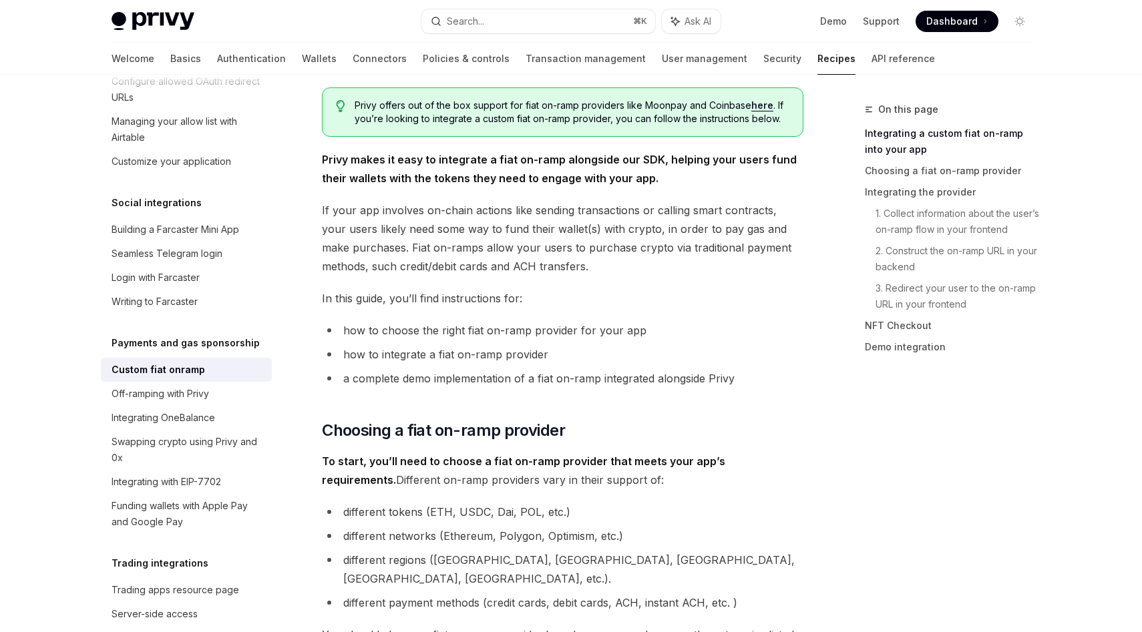
scroll to position [116, 0]
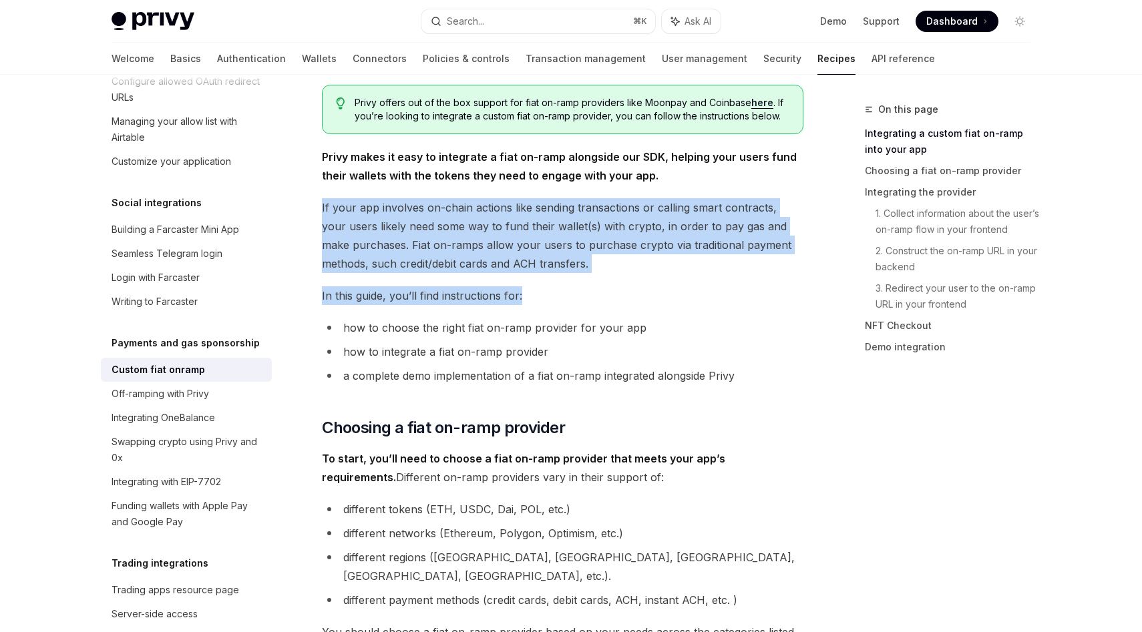
drag, startPoint x: 315, startPoint y: 202, endPoint x: 529, endPoint y: 295, distance: 233.8
click at [529, 295] on span "In this guide, you’ll find instructions for:" at bounding box center [562, 295] width 481 height 19
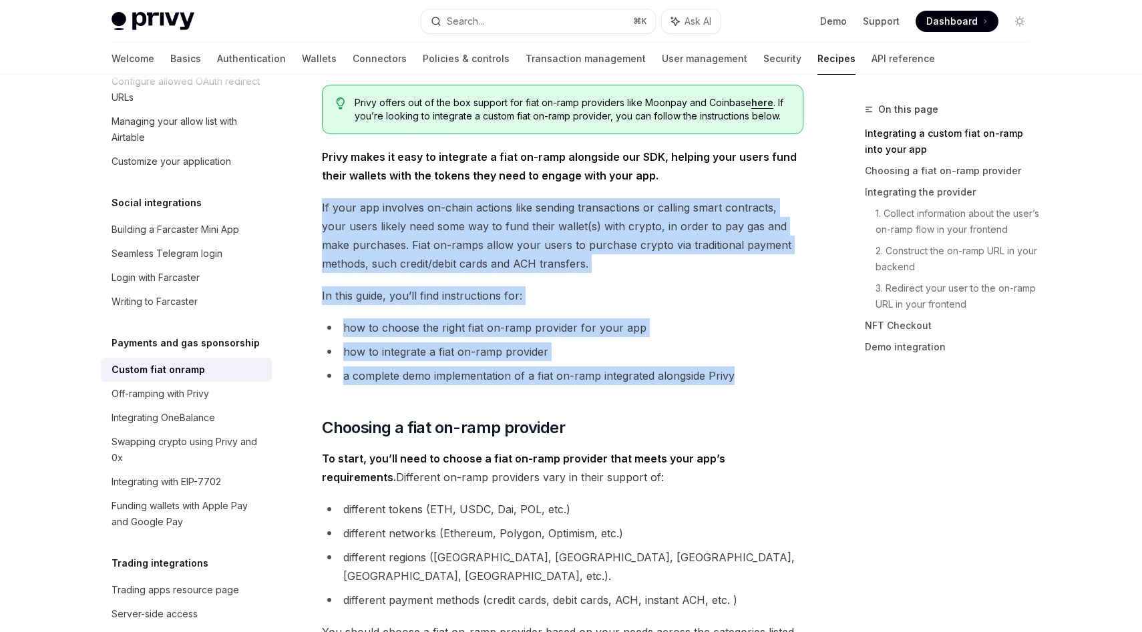
drag, startPoint x: 787, startPoint y: 383, endPoint x: 573, endPoint y: 189, distance: 288.3
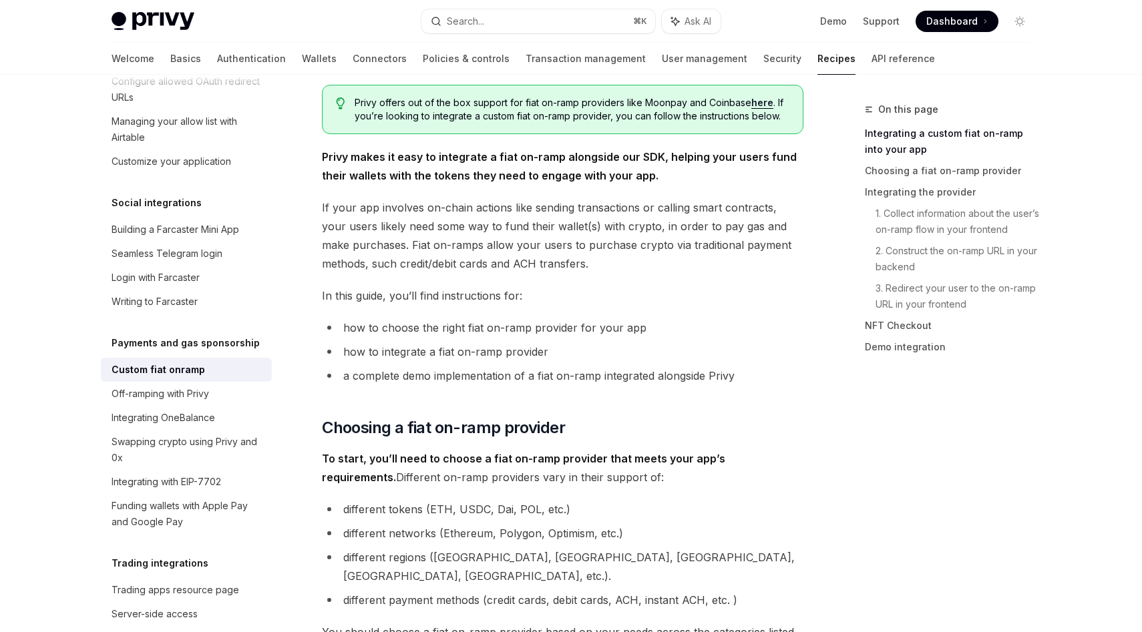
click at [486, 158] on strong "Privy makes it easy to integrate a fiat on-ramp alongside our SDK, helping your…" at bounding box center [559, 166] width 475 height 32
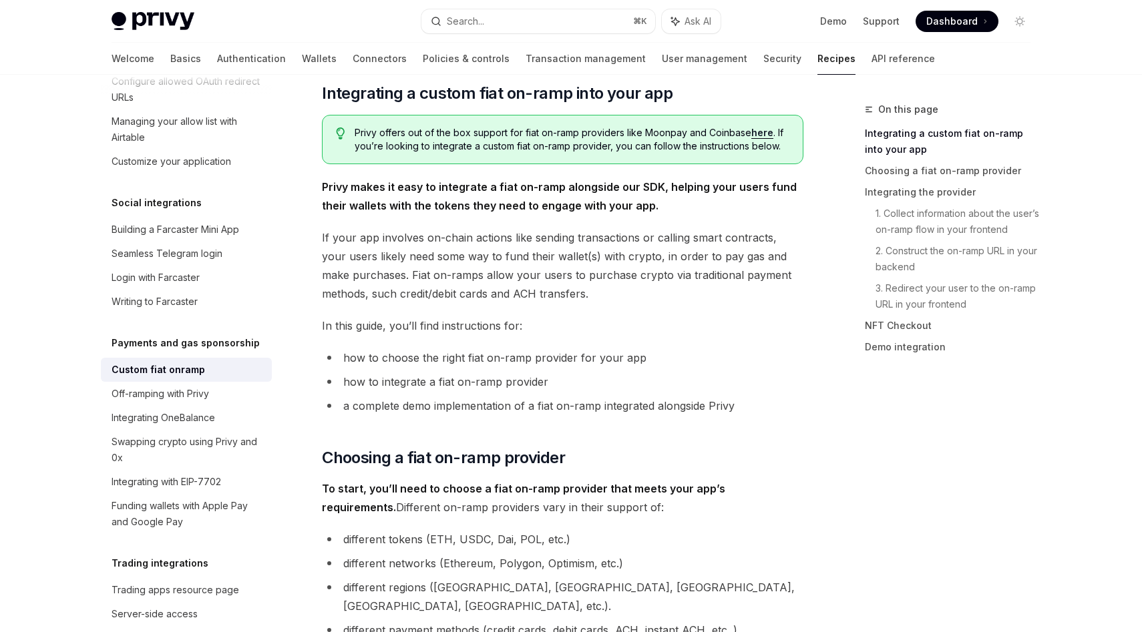
scroll to position [87, 0]
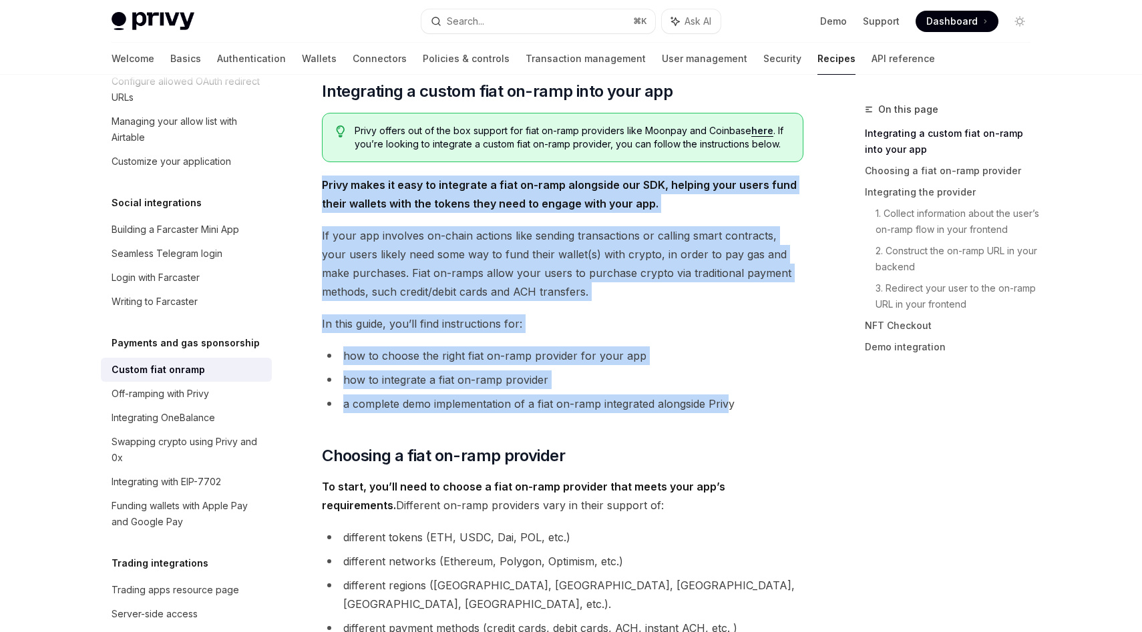
drag, startPoint x: 314, startPoint y: 166, endPoint x: 728, endPoint y: 396, distance: 473.4
click at [741, 401] on li "a complete demo implementation of a fiat on-ramp integrated alongside Privy" at bounding box center [562, 404] width 481 height 19
copy div "Privy makes it easy to integrate a fiat on-ramp alongside our SDK, helping your…"
click at [481, 248] on span "If your app involves on-chain actions like sending transactions or calling smar…" at bounding box center [562, 263] width 481 height 75
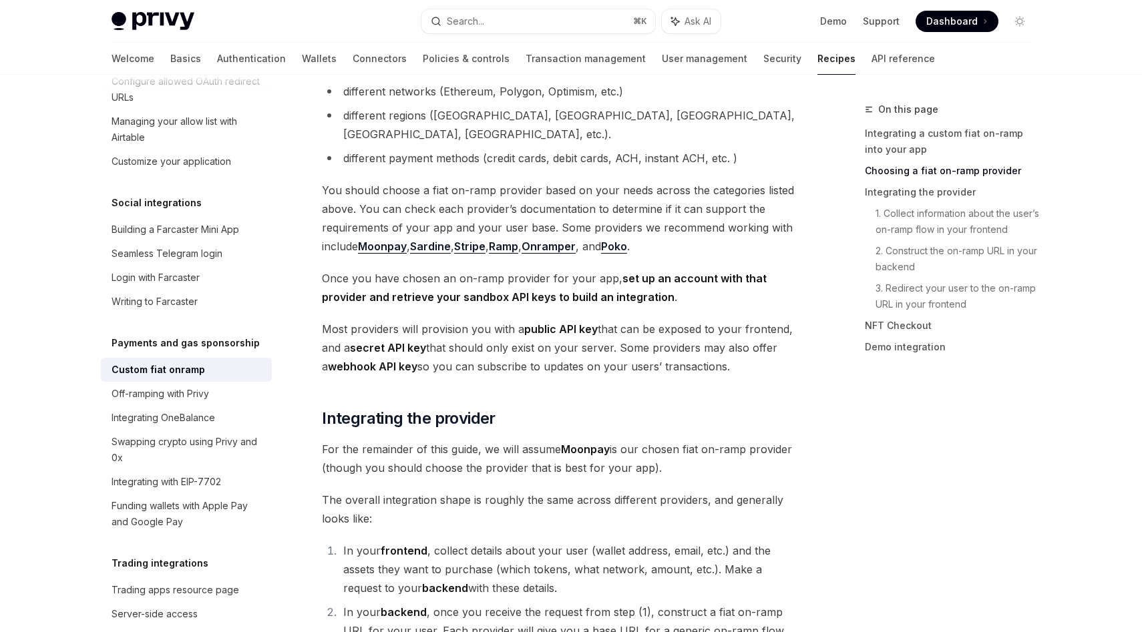
scroll to position [562, 0]
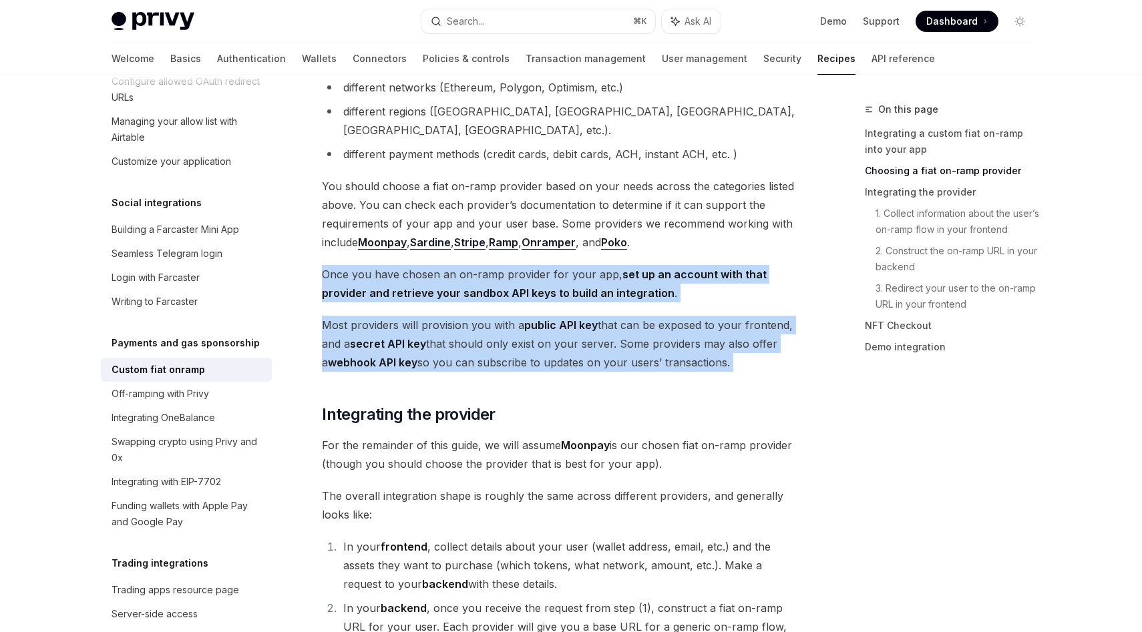
drag, startPoint x: 320, startPoint y: 258, endPoint x: 761, endPoint y: 369, distance: 455.0
copy div "Once you have chosen an on-ramp provider for your app, set up an account with t…"
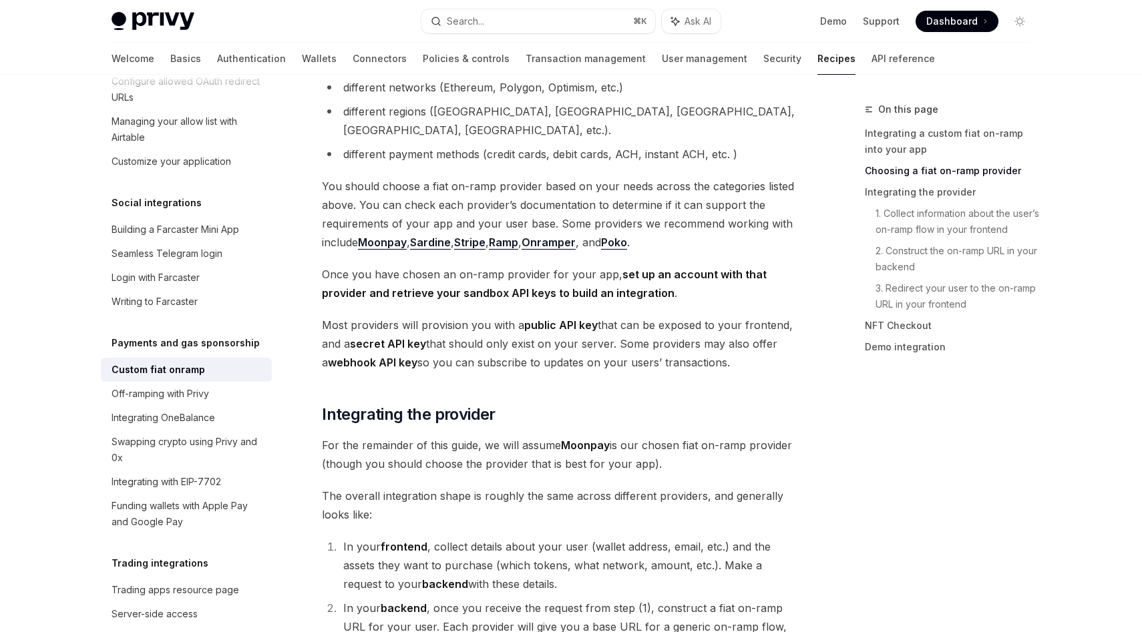
click at [592, 110] on li "different regions (US, Europe, Brazil, South Korea, India, etc.)." at bounding box center [562, 120] width 481 height 37
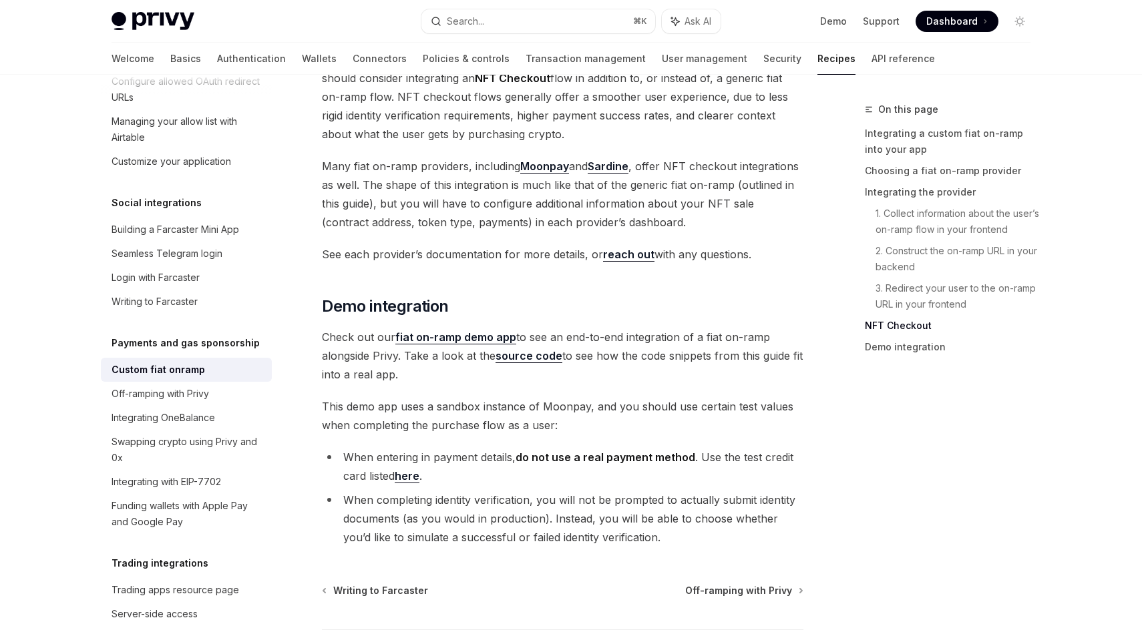
scroll to position [4823, 0]
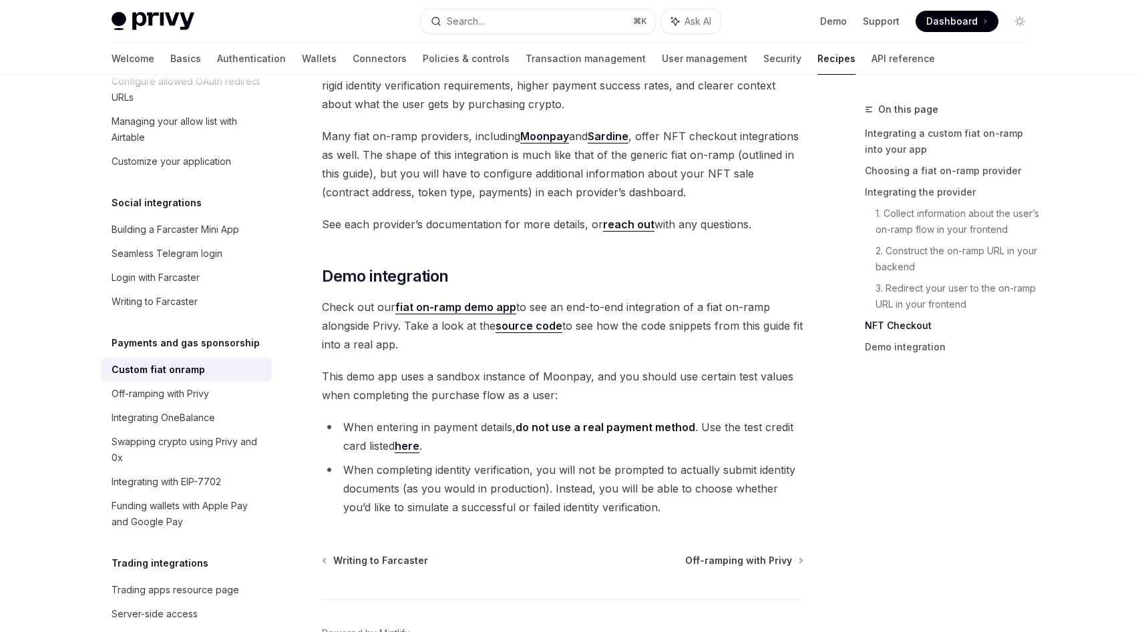
click at [488, 367] on span "This demo app uses a sandbox instance of Moonpay, and you should use certain te…" at bounding box center [562, 385] width 481 height 37
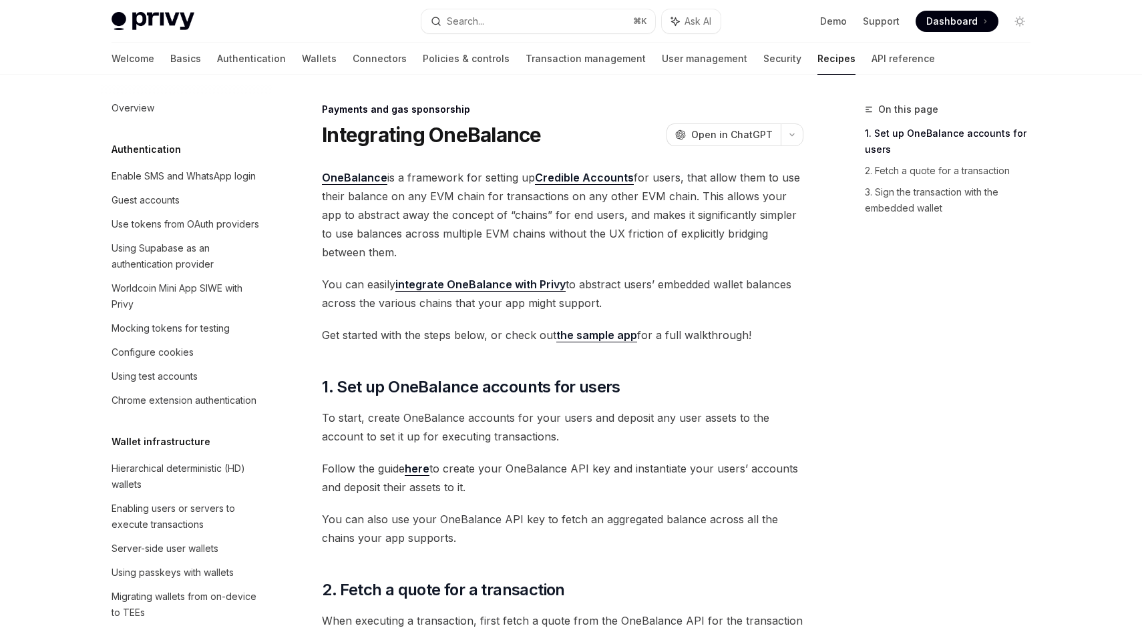
scroll to position [988, 0]
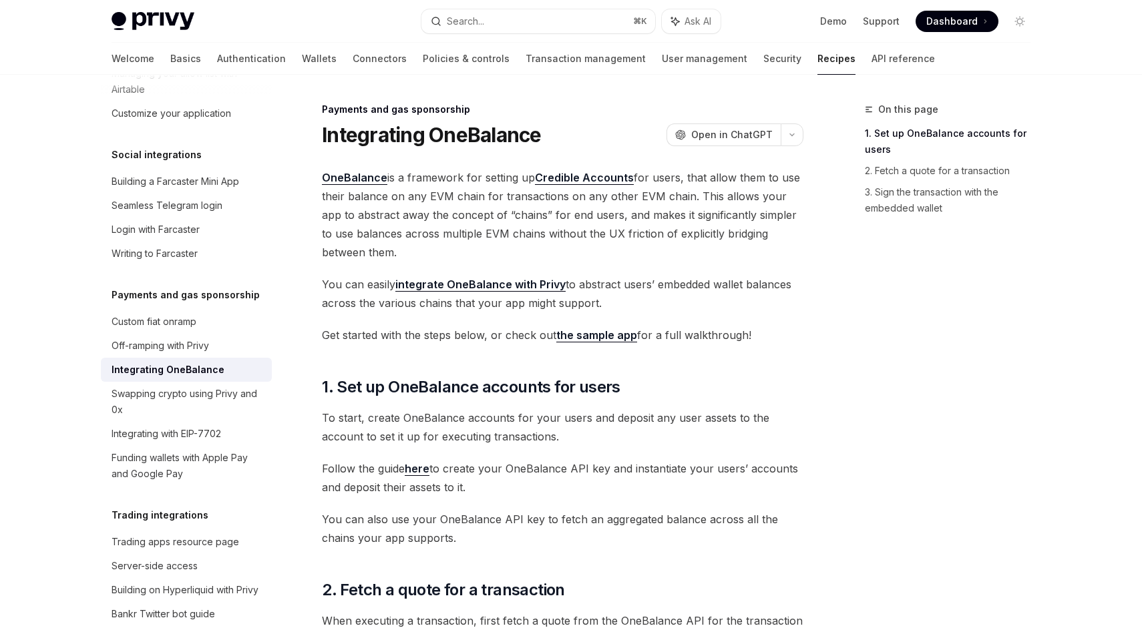
click at [461, 198] on span "OneBalance is a framework for setting up Credible Accounts for users, that allo…" at bounding box center [562, 214] width 481 height 93
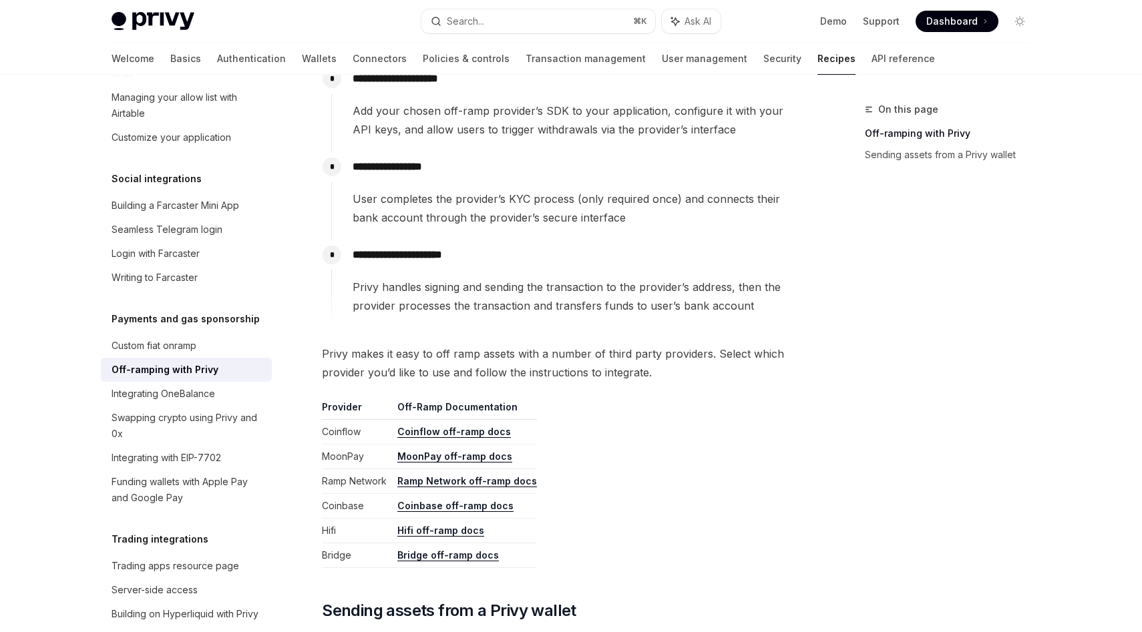
scroll to position [383, 0]
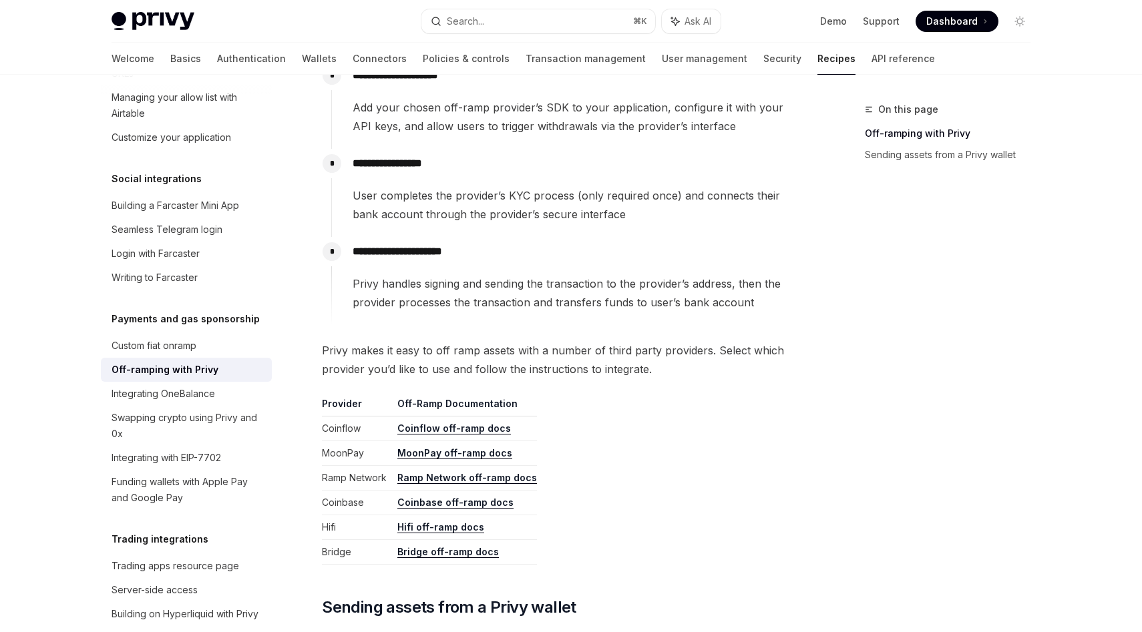
click at [467, 447] on link "MoonPay off-ramp docs" at bounding box center [454, 453] width 115 height 12
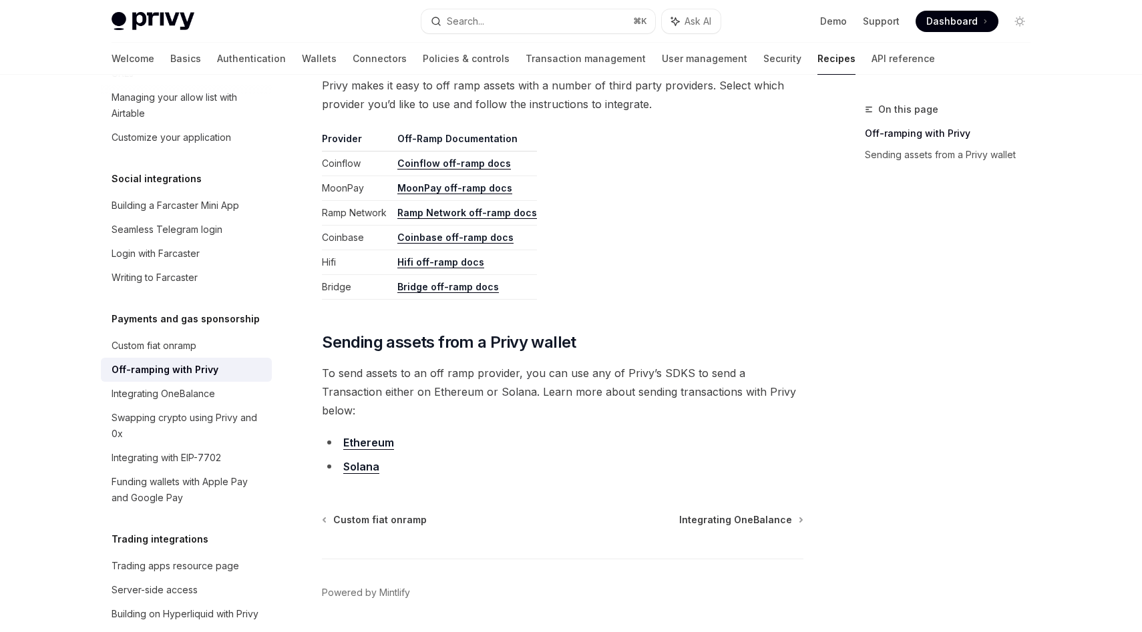
scroll to position [671, 0]
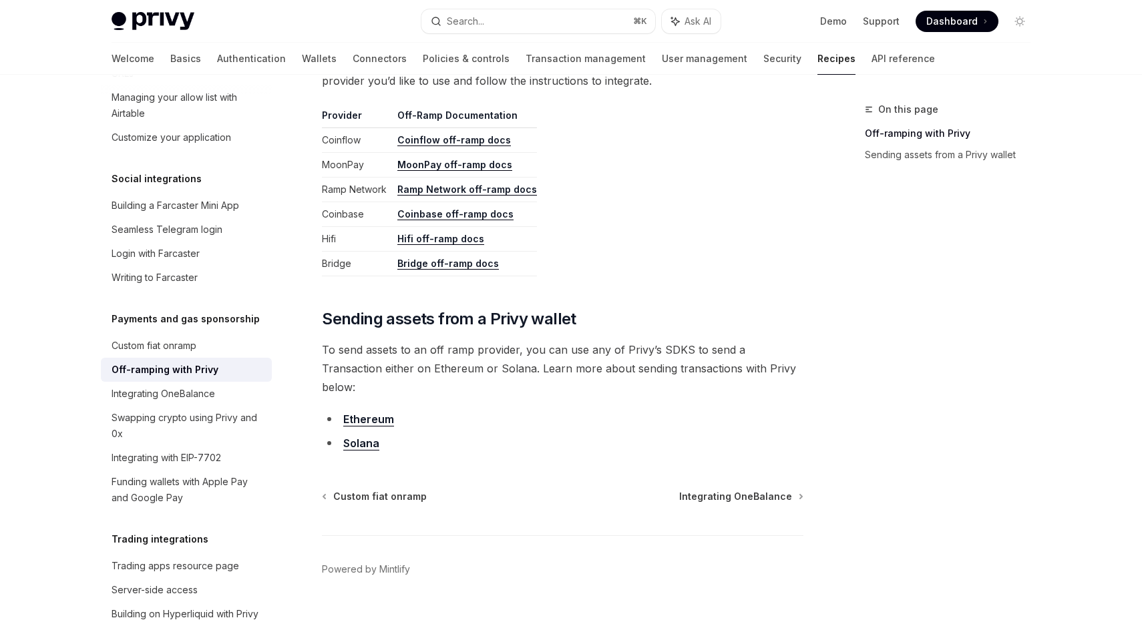
click at [377, 413] on link "Ethereum" at bounding box center [368, 420] width 51 height 14
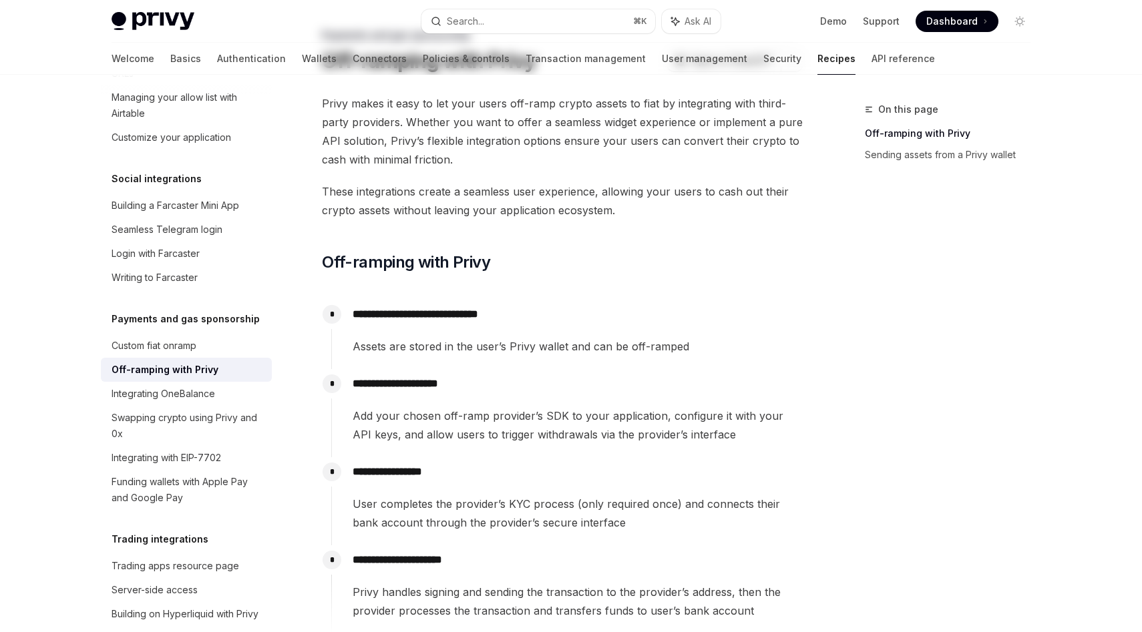
scroll to position [0, 0]
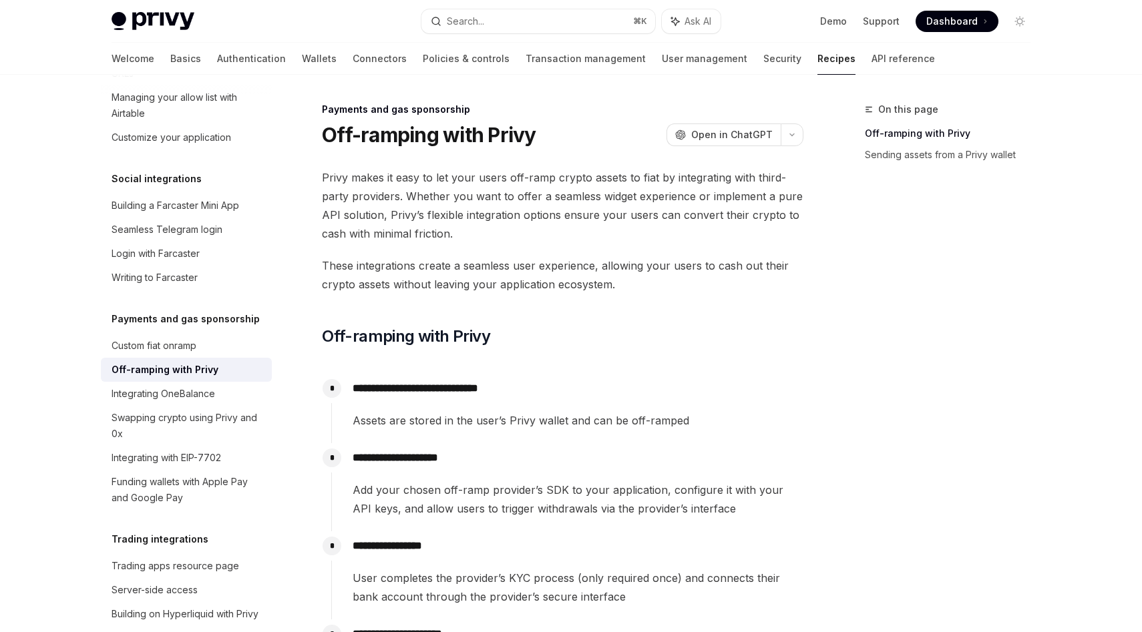
click at [451, 208] on span "Privy makes it easy to let your users off-ramp crypto assets to fiat by integra…" at bounding box center [562, 205] width 481 height 75
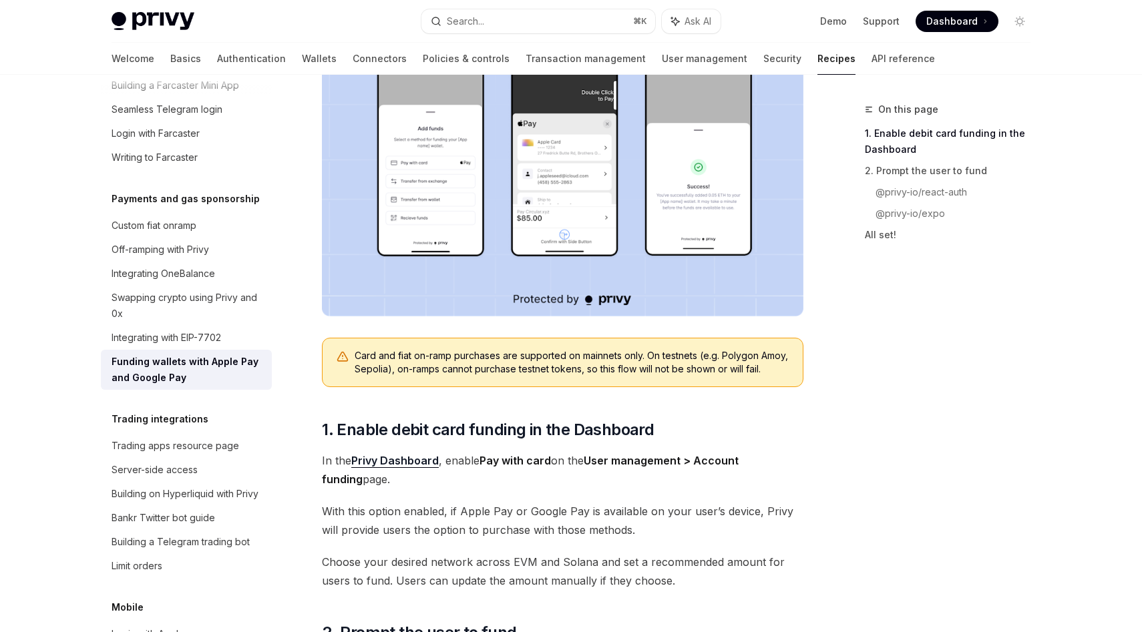
scroll to position [349, 0]
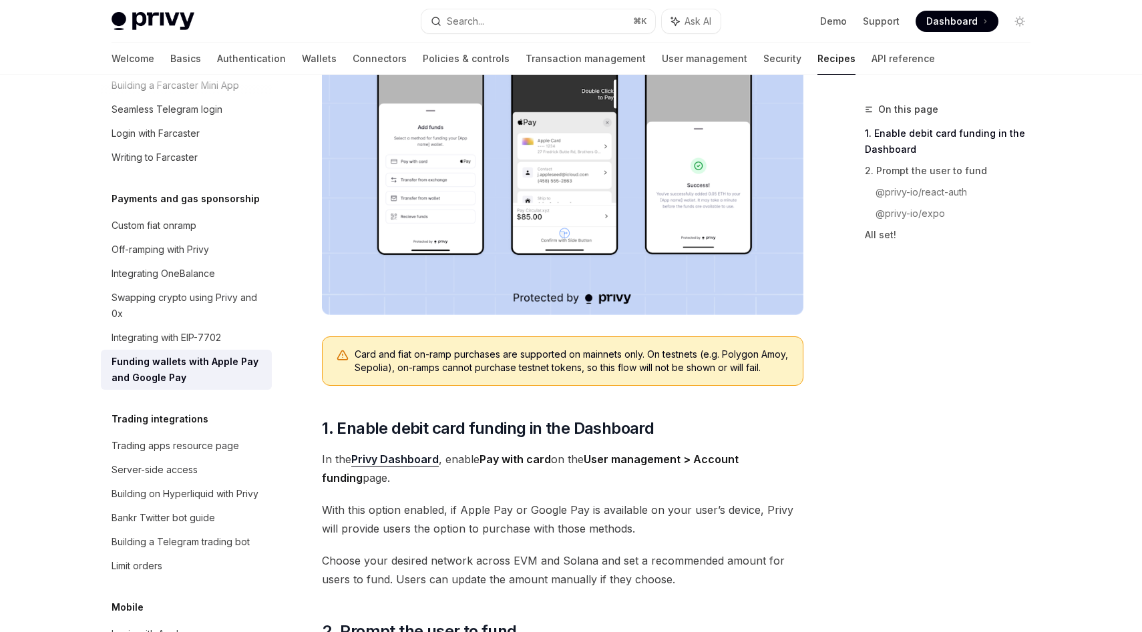
click at [410, 240] on img at bounding box center [562, 143] width 481 height 344
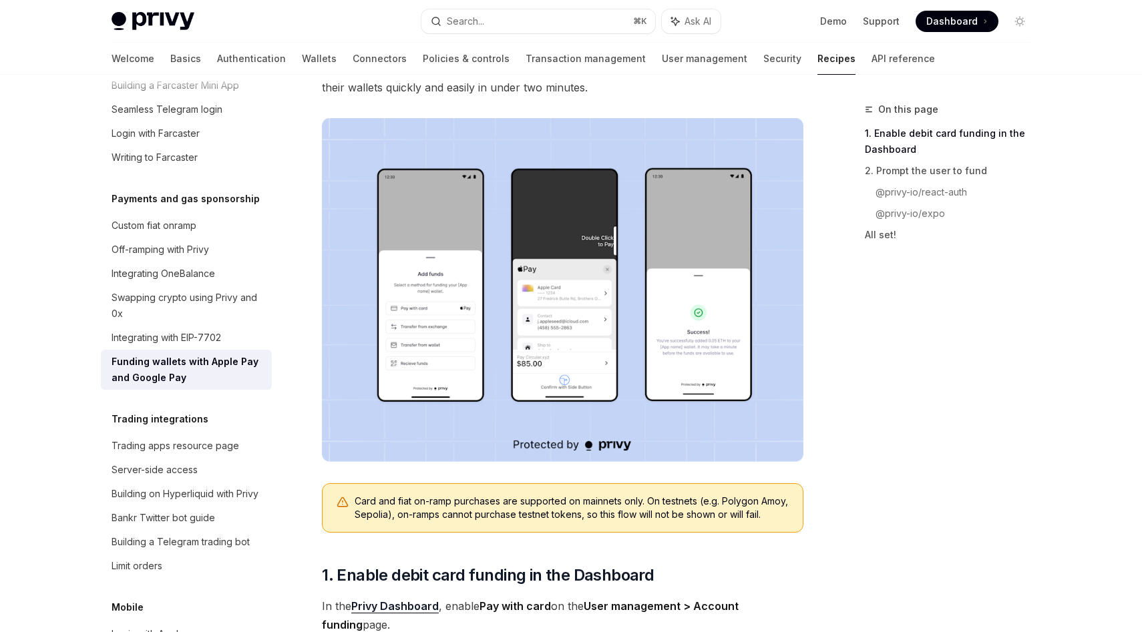
scroll to position [0, 0]
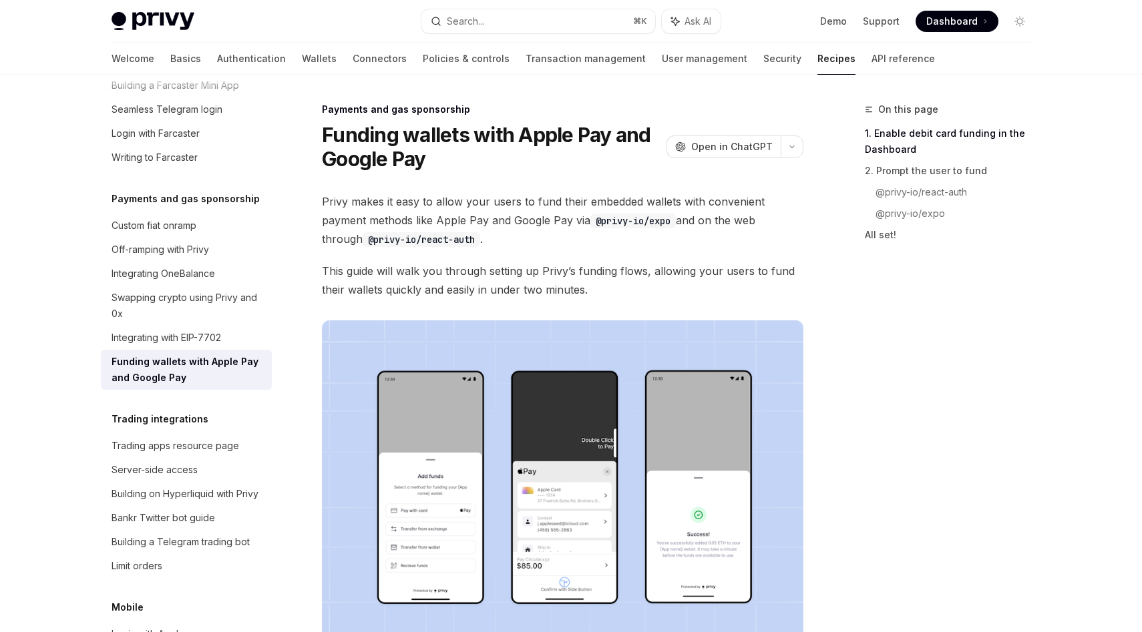
click at [587, 7] on div "Privy Docs home page Search... ⌘ K Ask AI Demo Support Dashboard Dashboard Sear…" at bounding box center [571, 21] width 919 height 43
click at [581, 12] on button "Search... ⌘ K" at bounding box center [538, 21] width 234 height 24
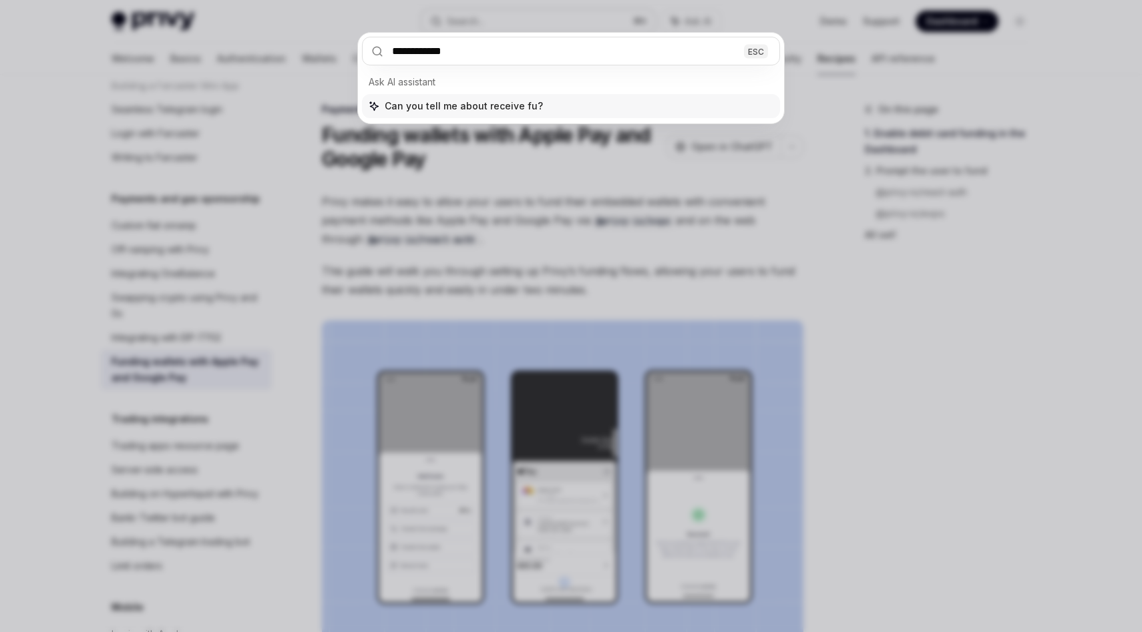
type input "**********"
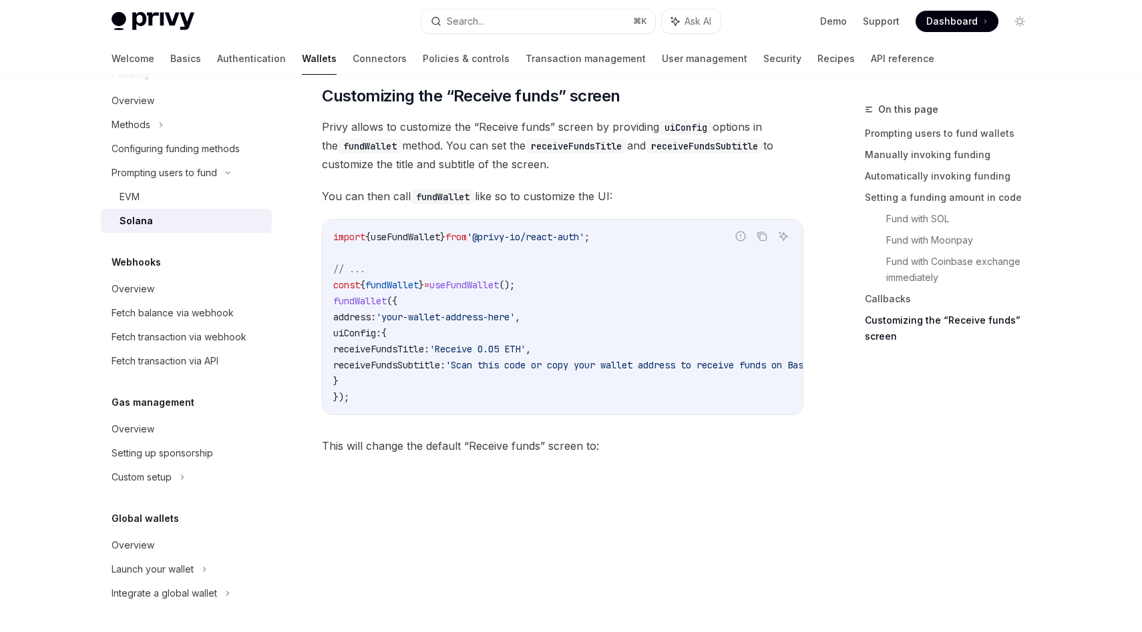
scroll to position [2657, 0]
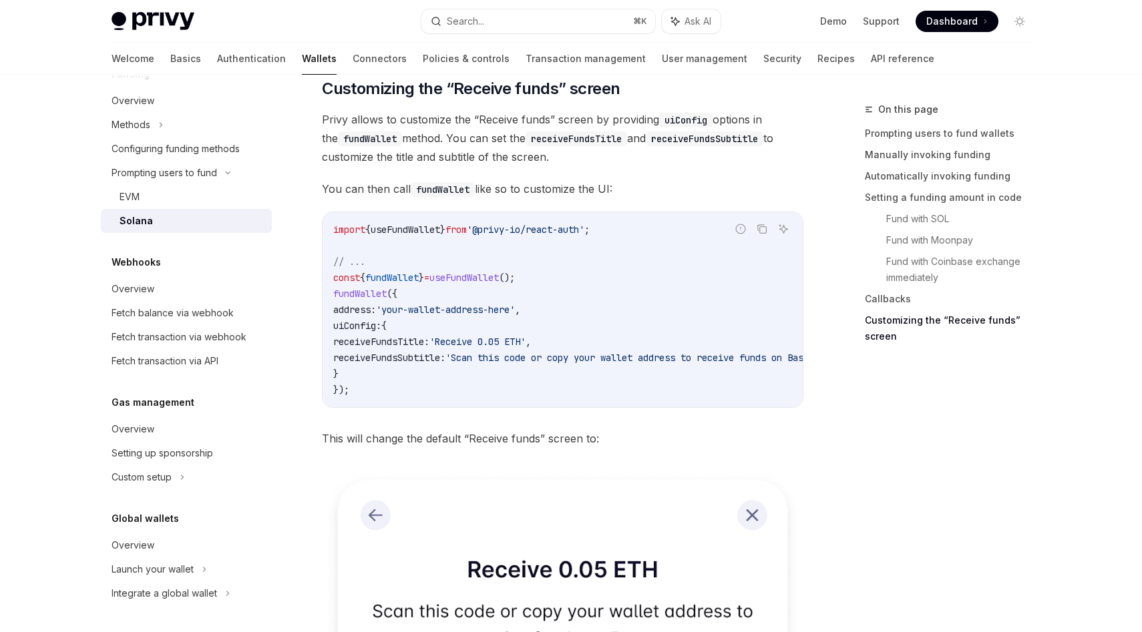
click at [578, 161] on span "Privy allows to customize the “Receive funds” screen by providing uiConfig opti…" at bounding box center [562, 138] width 481 height 56
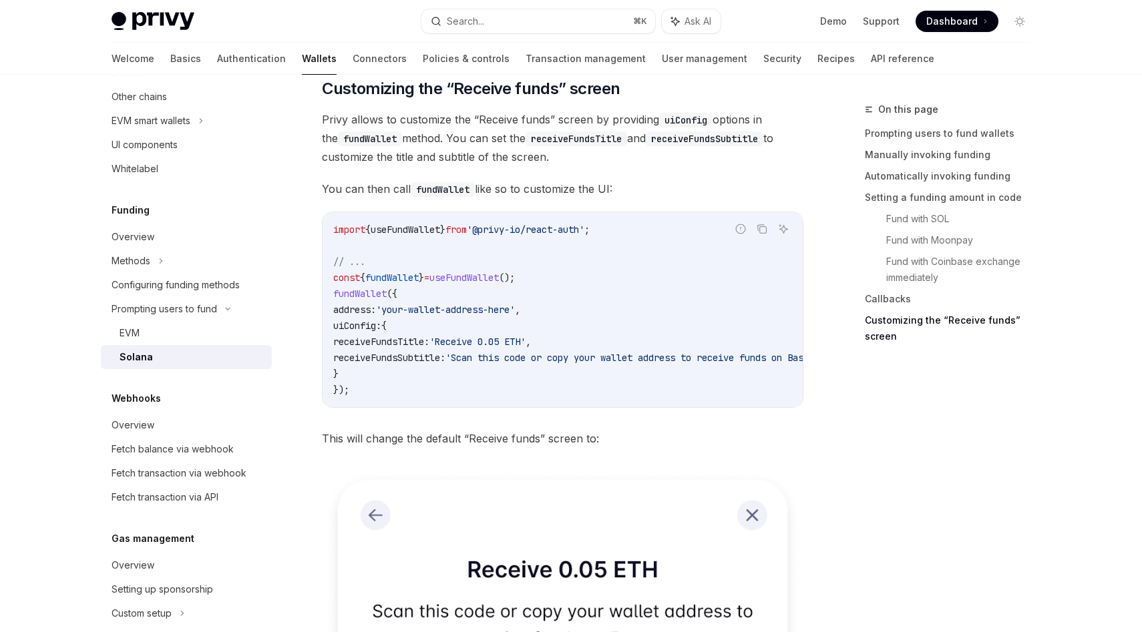
scroll to position [381, 0]
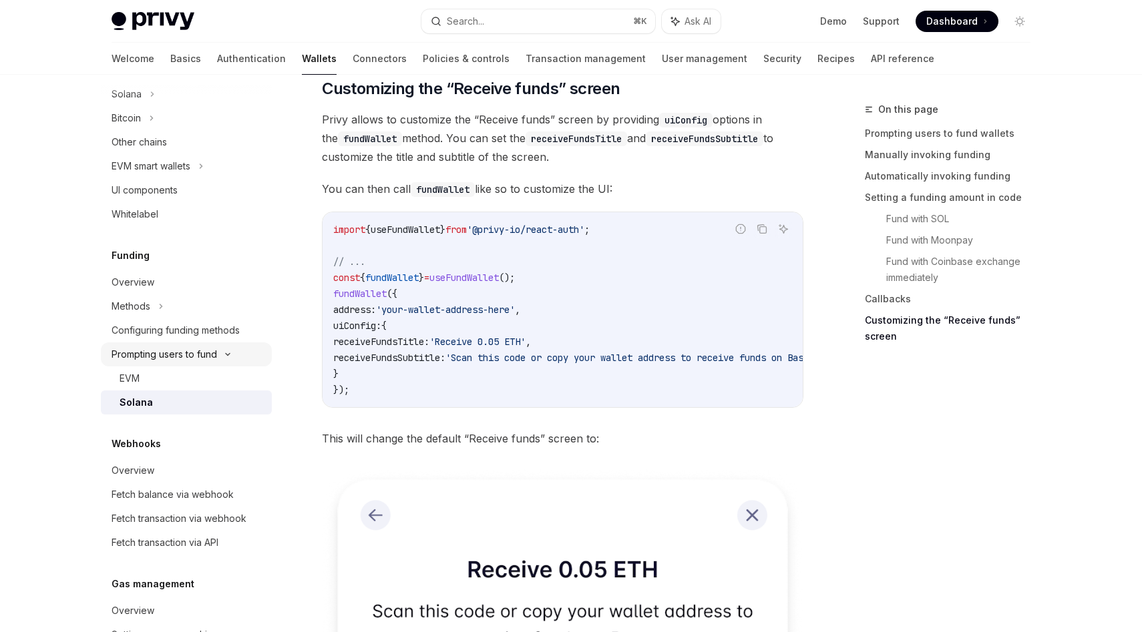
click at [195, 355] on div "Prompting users to fund" at bounding box center [164, 355] width 105 height 16
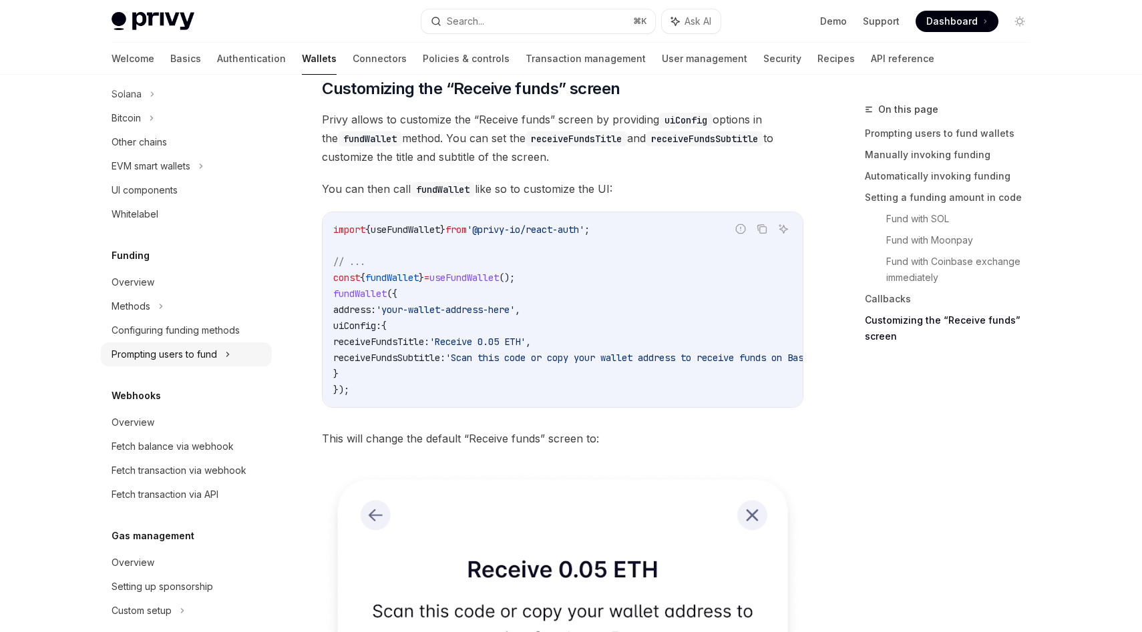
click at [195, 354] on div "Prompting users to fund" at bounding box center [164, 355] width 105 height 16
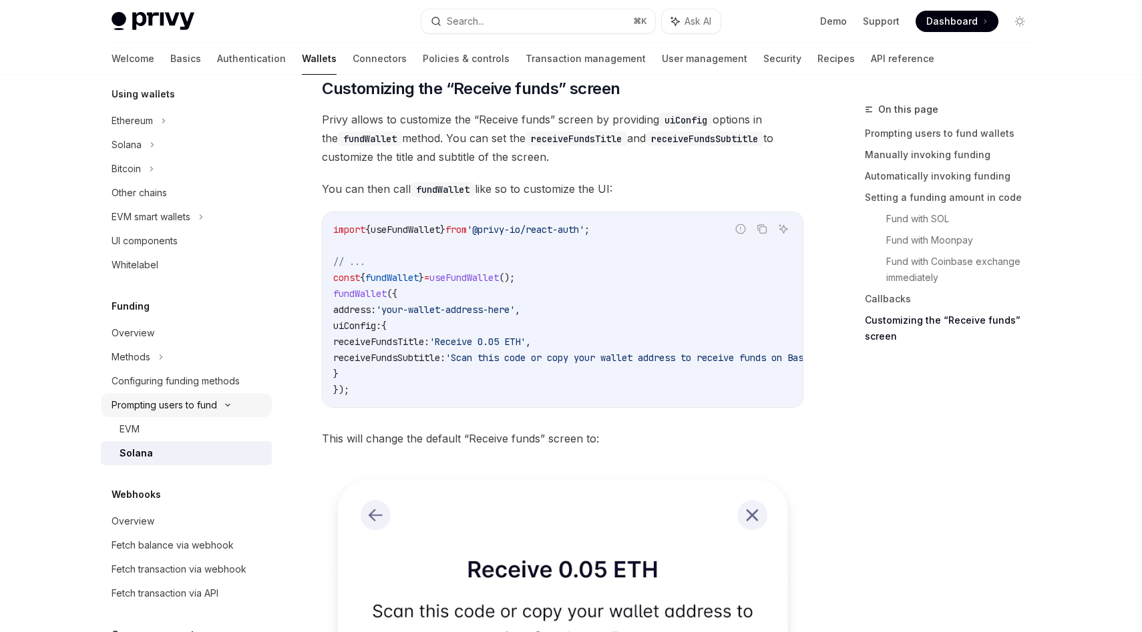
scroll to position [491, 0]
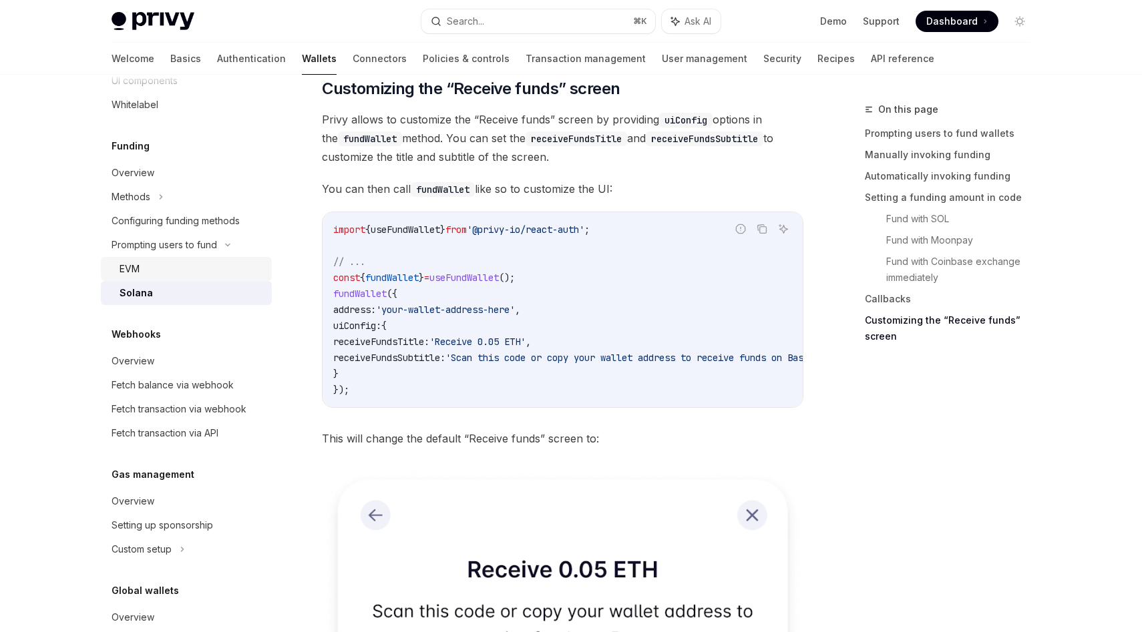
click at [192, 263] on div "EVM" at bounding box center [192, 269] width 144 height 16
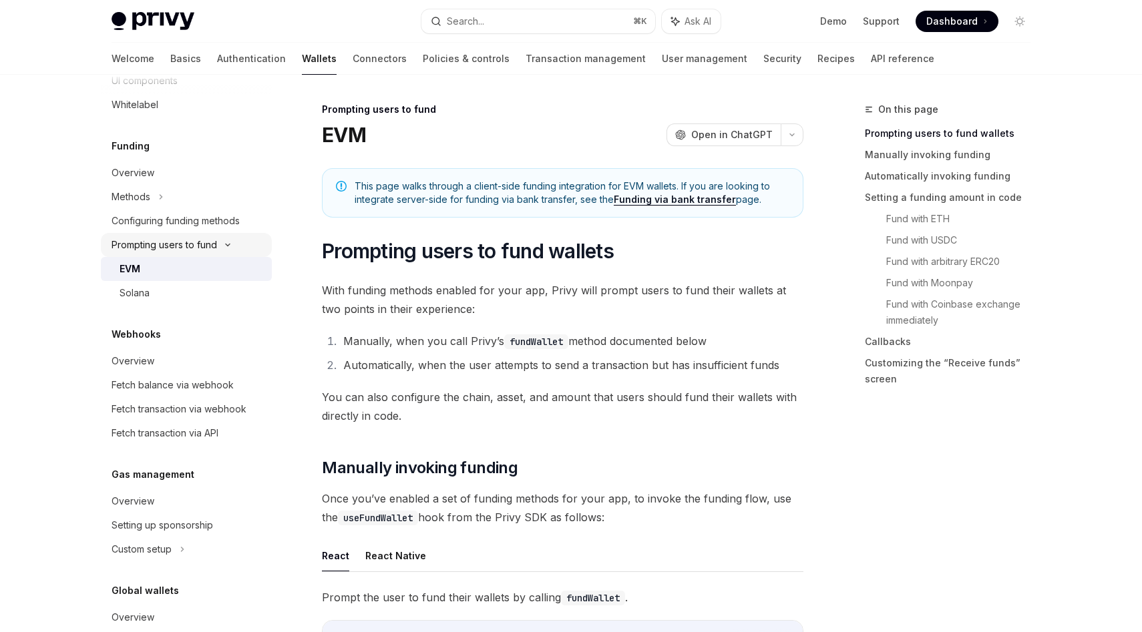
click at [184, 241] on div "Prompting users to fund" at bounding box center [164, 245] width 105 height 16
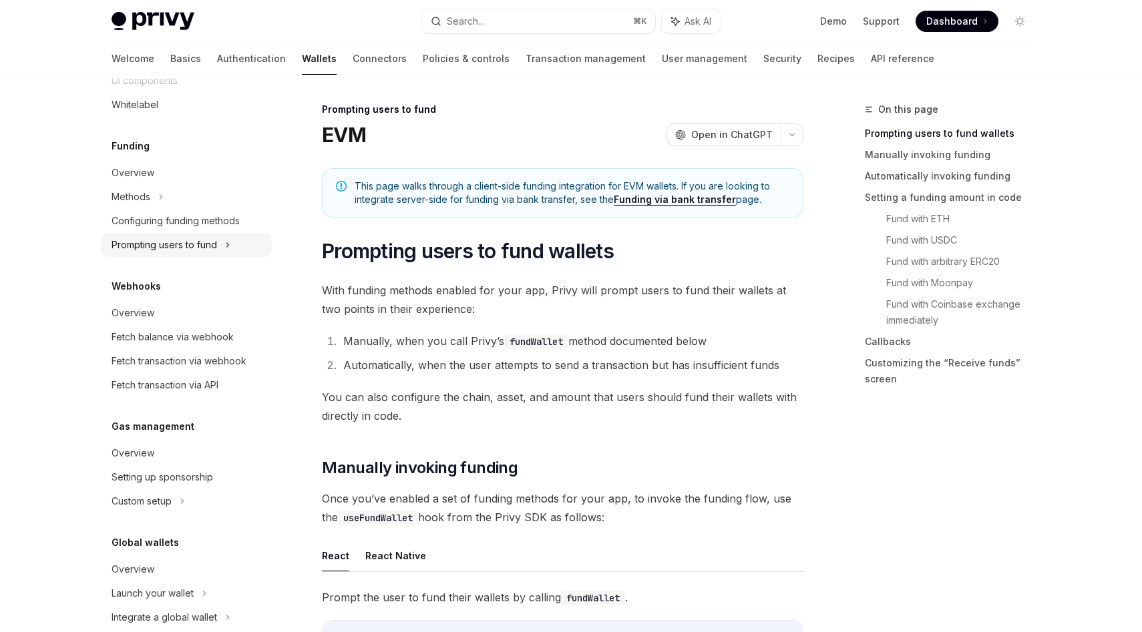
click at [184, 241] on div "Prompting users to fund" at bounding box center [164, 245] width 105 height 16
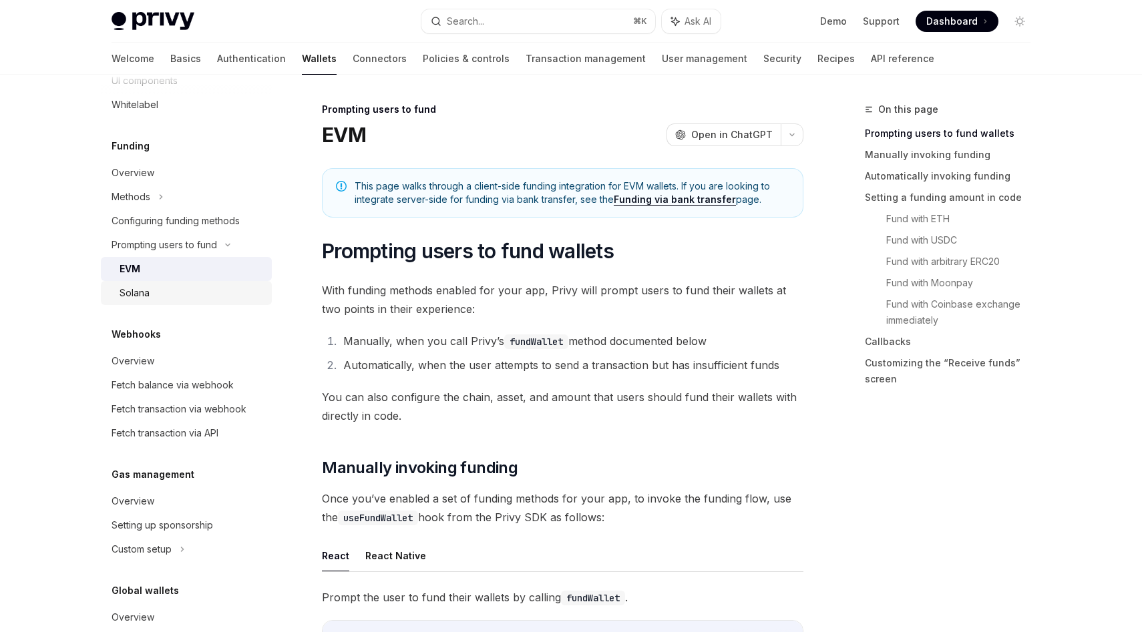
click at [175, 296] on div "Solana" at bounding box center [192, 293] width 144 height 16
click at [547, 184] on span "This page walks through a client-side funding integration for EVM wallets. If y…" at bounding box center [572, 193] width 435 height 27
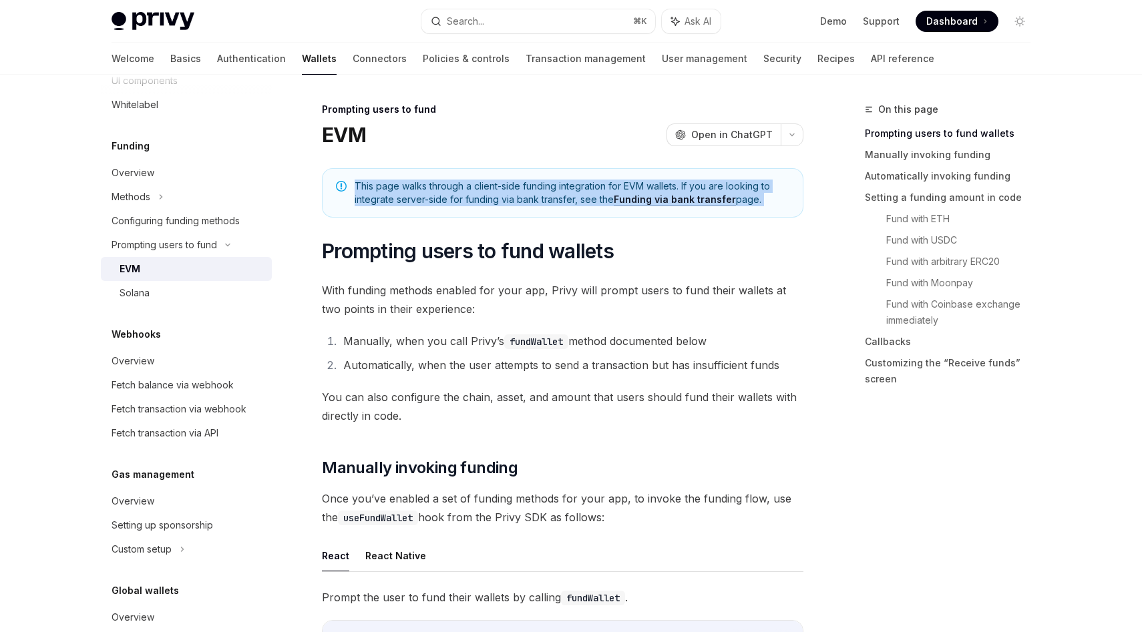
click at [547, 184] on span "This page walks through a client-side funding integration for EVM wallets. If y…" at bounding box center [572, 193] width 435 height 27
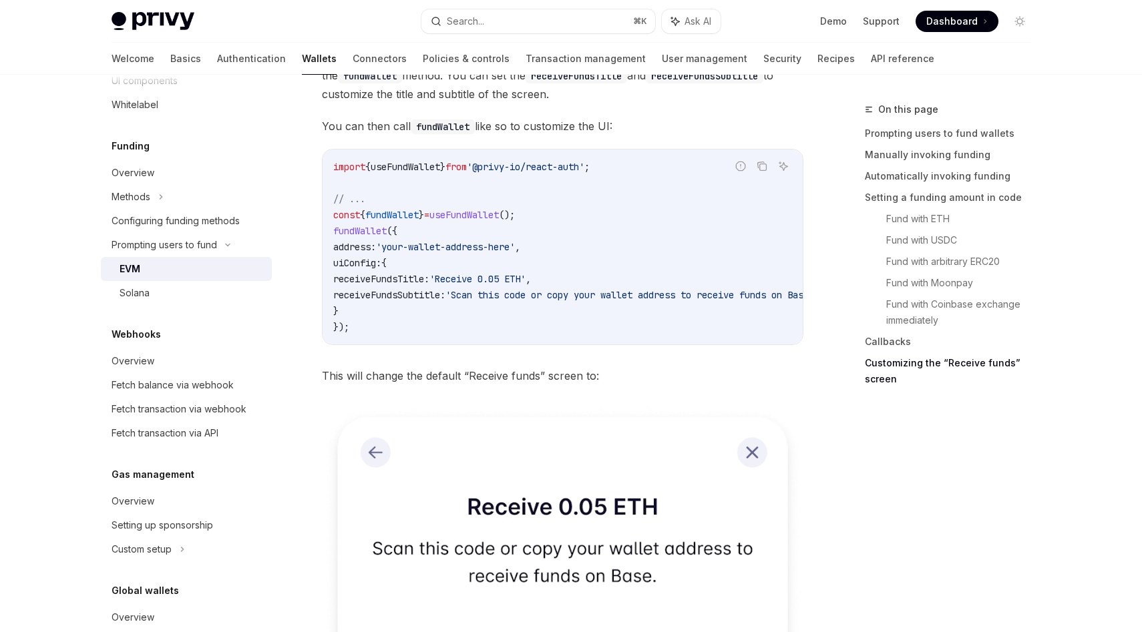
scroll to position [3768, 0]
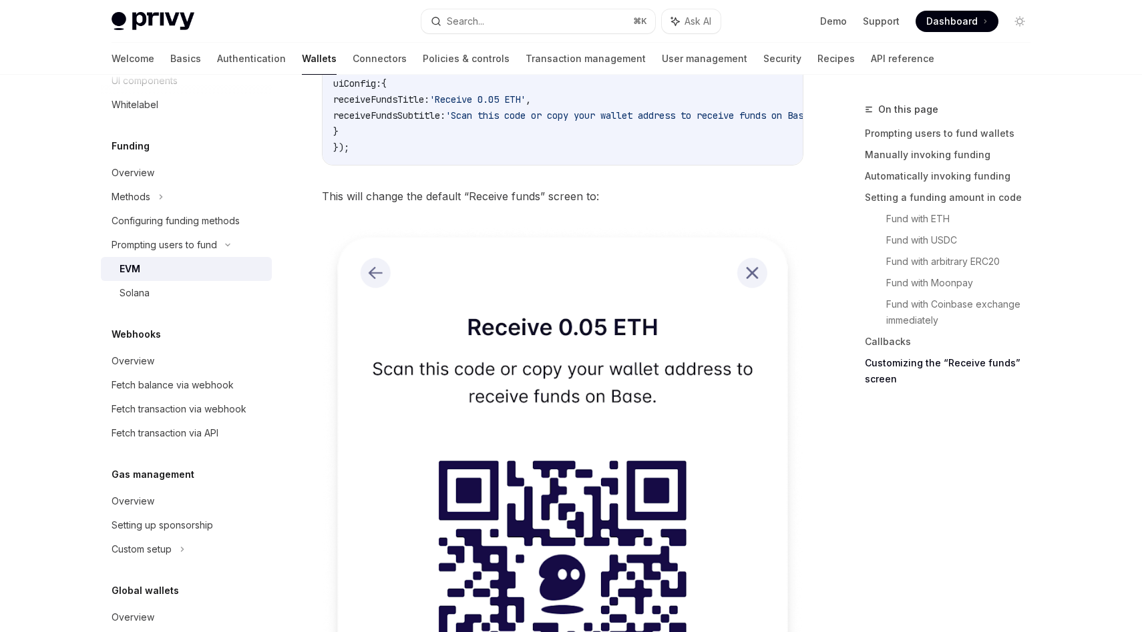
click at [568, 116] on span "'Scan this code or copy your wallet address to receive funds on Base.'" at bounding box center [632, 115] width 374 height 12
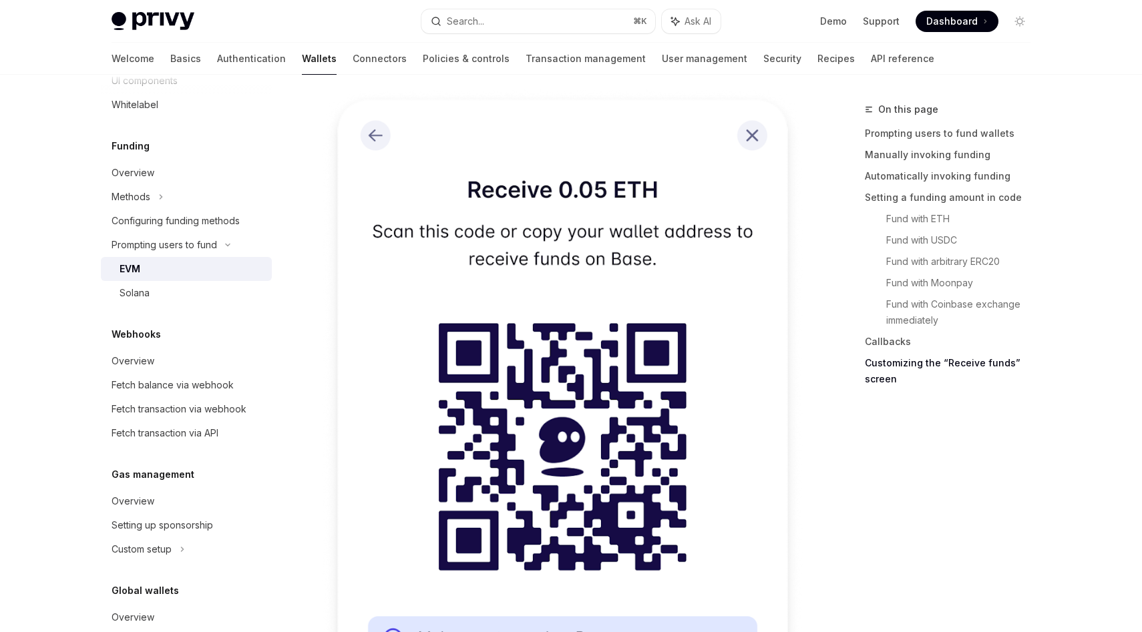
scroll to position [3780, 0]
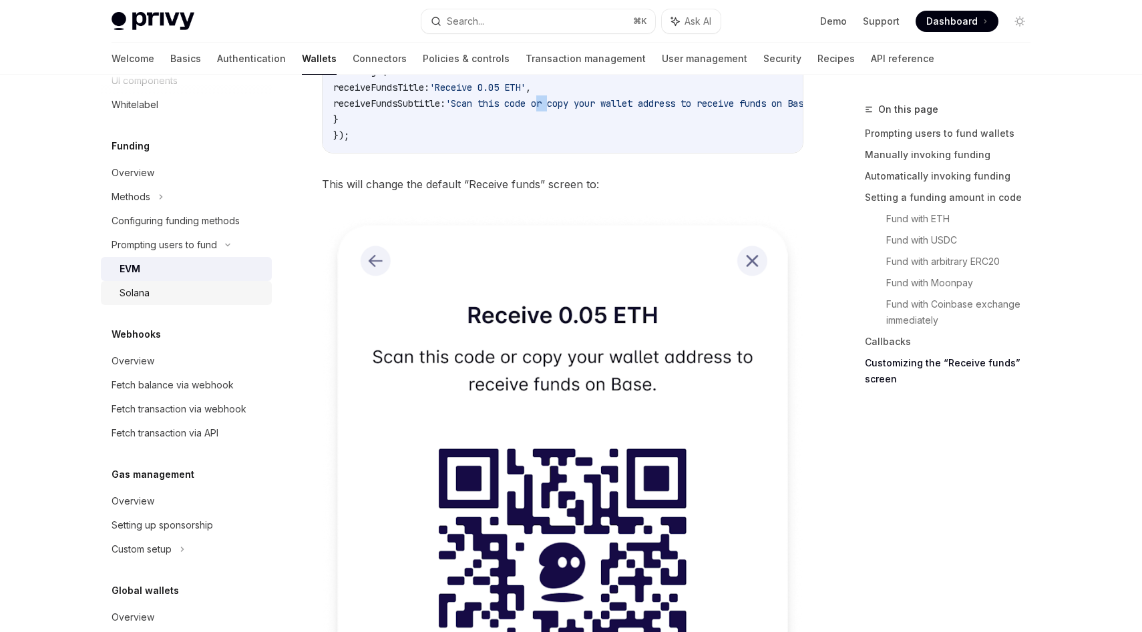
click at [164, 287] on div "Solana" at bounding box center [192, 293] width 144 height 16
type textarea "*"
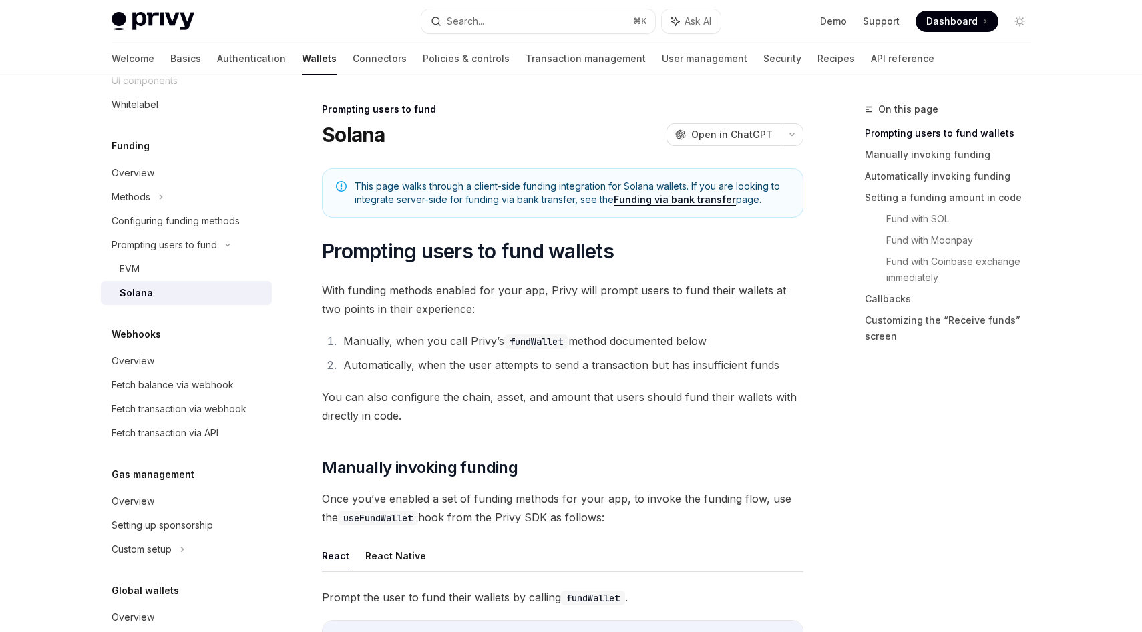
click at [506, 107] on div "Prompting users to fund" at bounding box center [562, 109] width 481 height 13
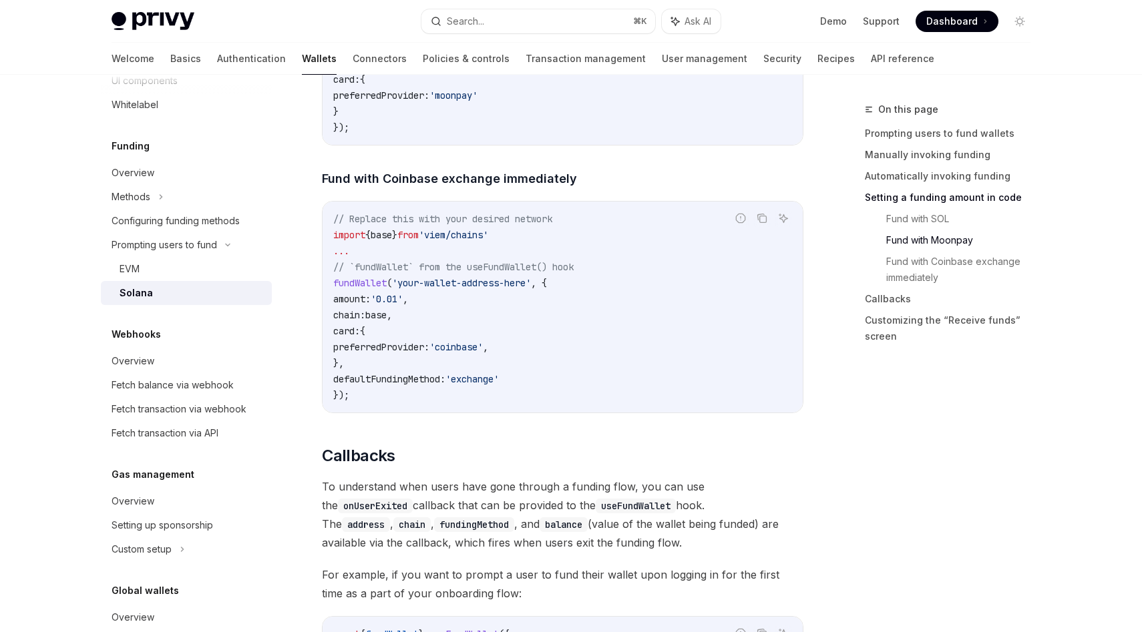
scroll to position [1753, 0]
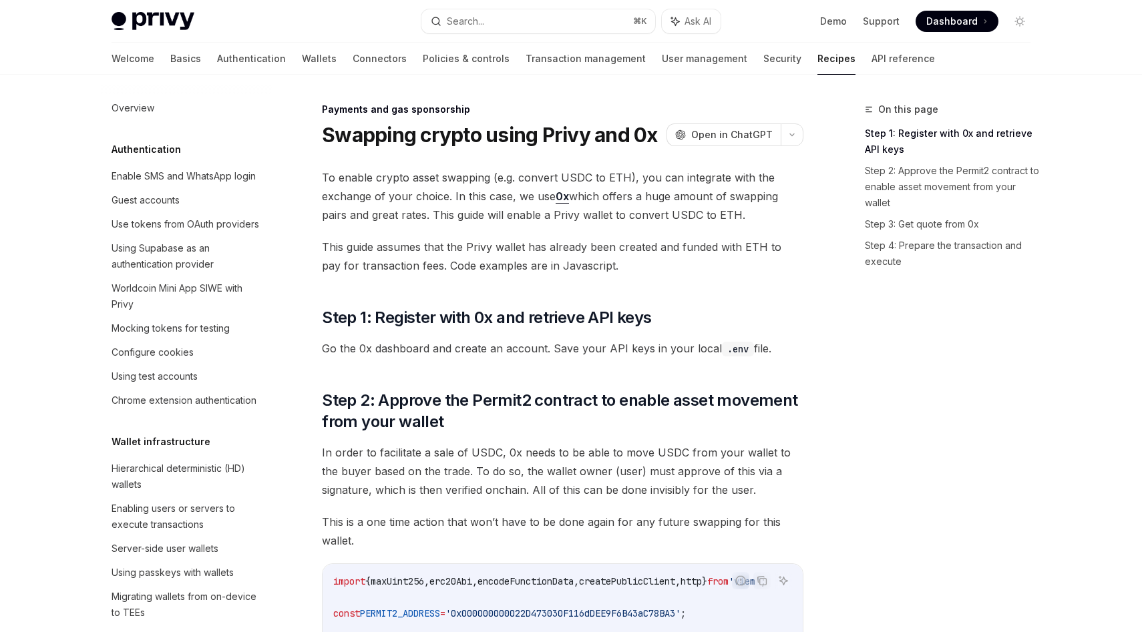
scroll to position [1020, 0]
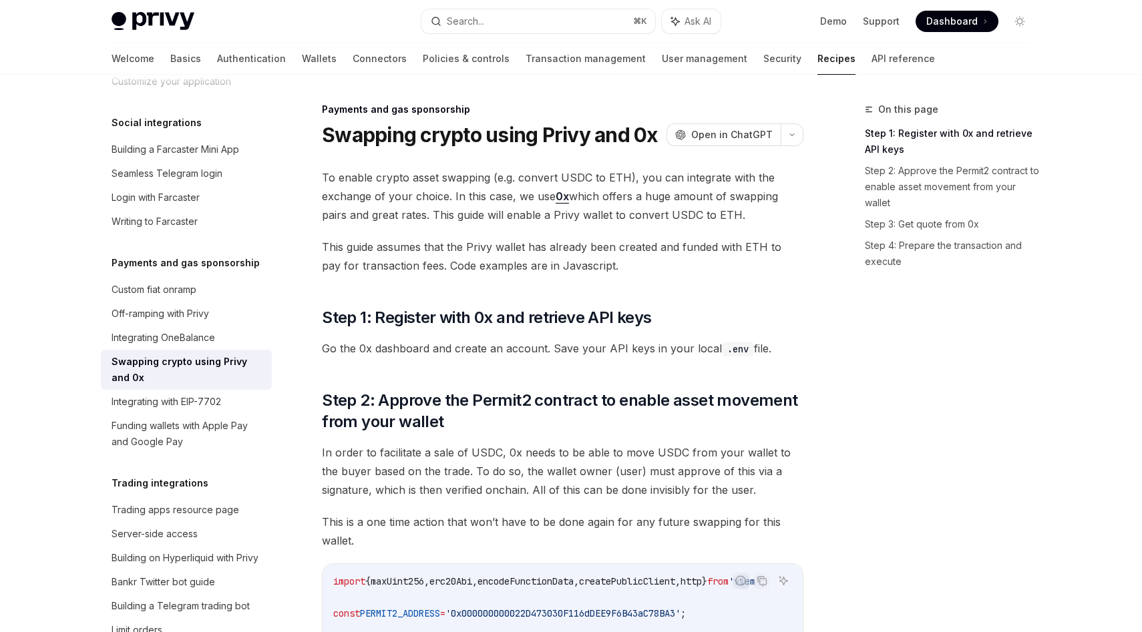
click at [463, 181] on span "To enable crypto asset swapping (e.g. convert USDC to ETH), you can integrate w…" at bounding box center [562, 196] width 481 height 56
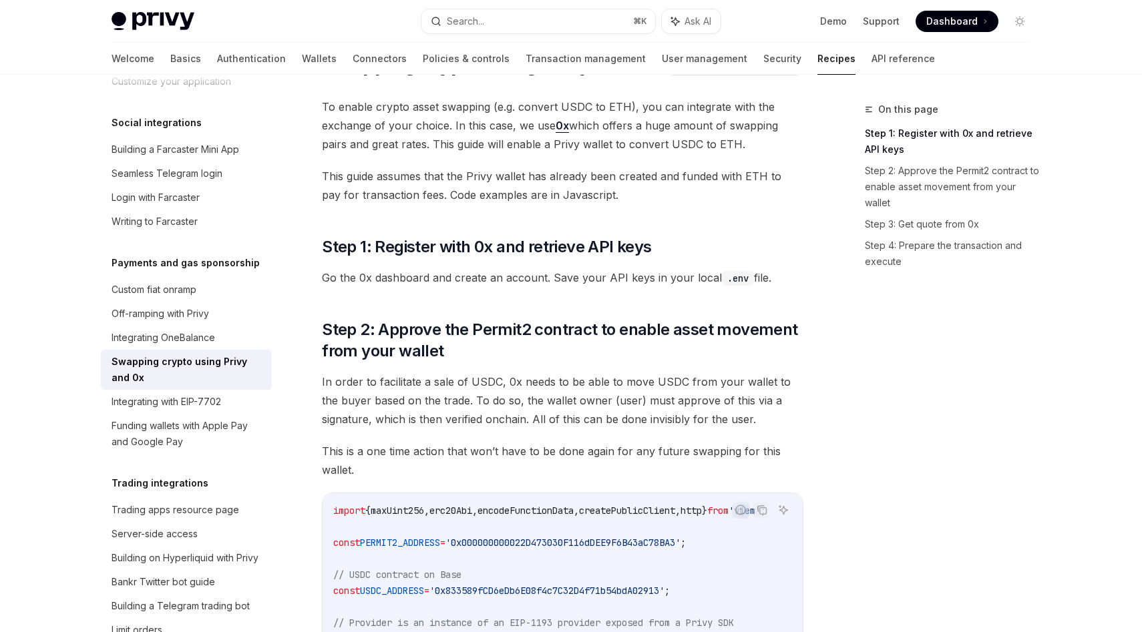
scroll to position [67, 0]
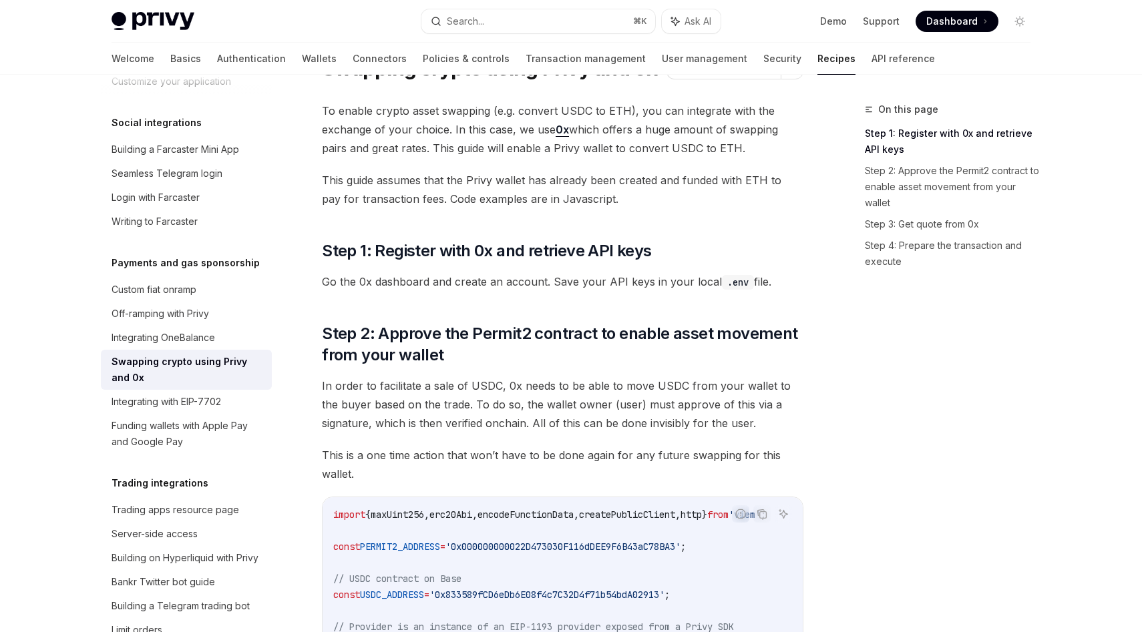
click at [595, 195] on span "This guide assumes that the Privy wallet has already been created and funded wi…" at bounding box center [562, 189] width 481 height 37
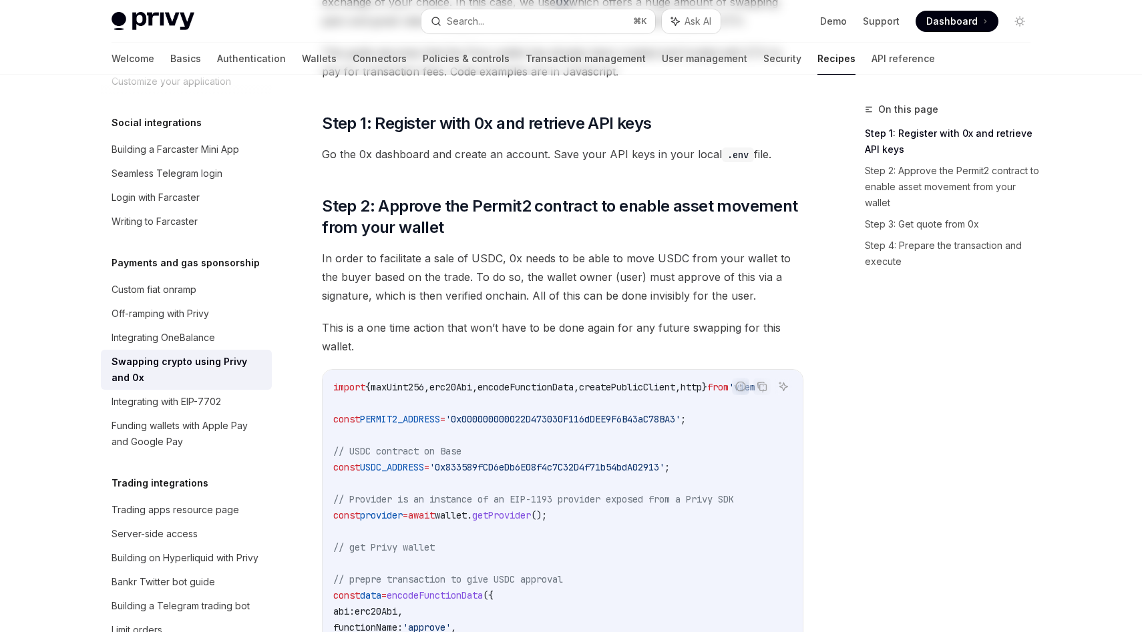
scroll to position [0, 0]
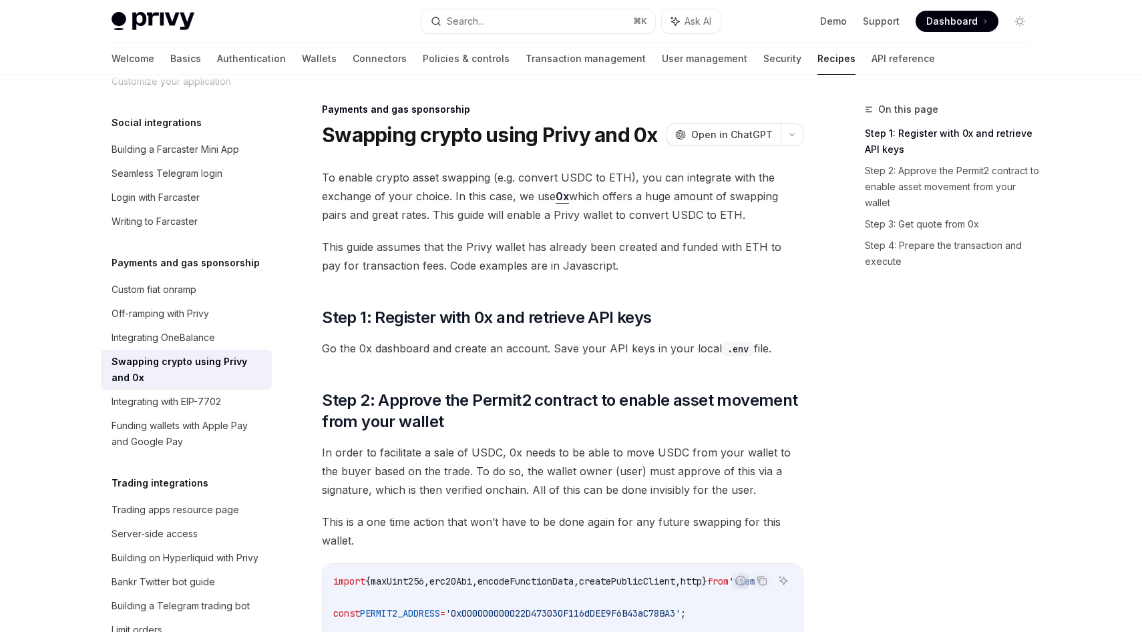
click at [566, 221] on span "To enable crypto asset swapping (e.g. convert USDC to ETH), you can integrate w…" at bounding box center [562, 196] width 481 height 56
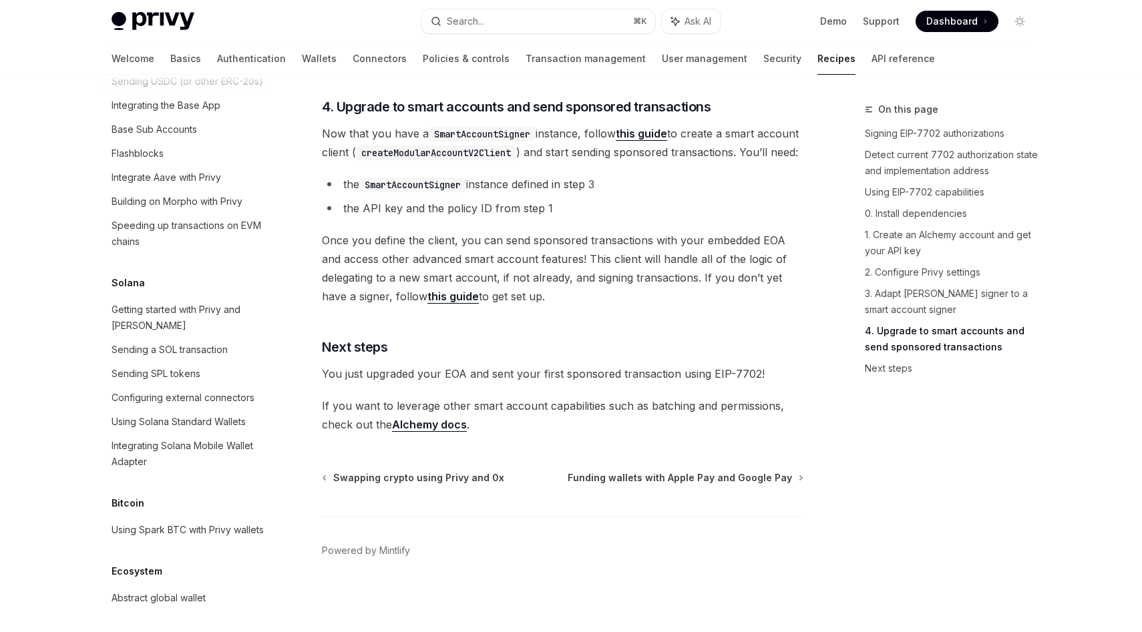
scroll to position [1938, 0]
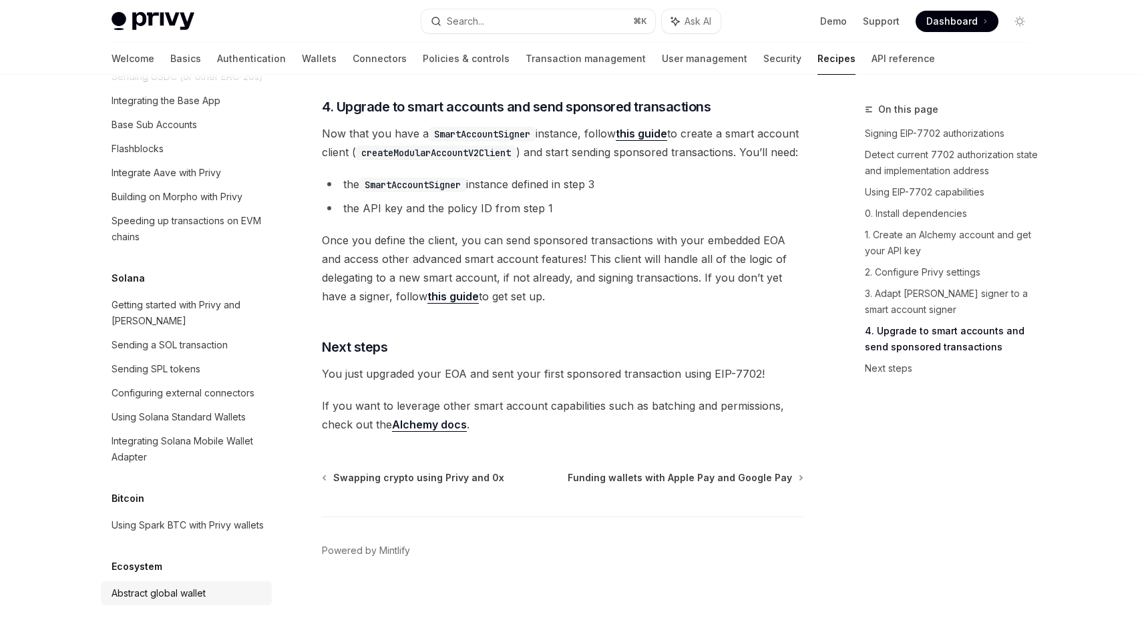
click at [178, 587] on div "Abstract global wallet" at bounding box center [159, 594] width 94 height 16
type textarea "*"
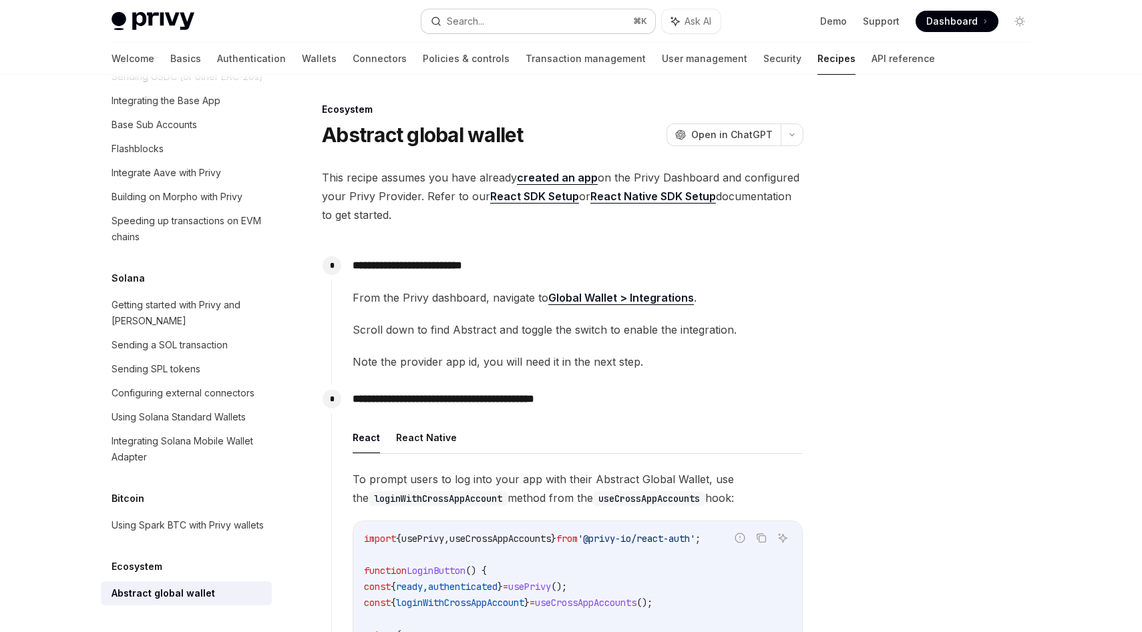
click at [552, 21] on button "Search... ⌘ K" at bounding box center [538, 21] width 234 height 24
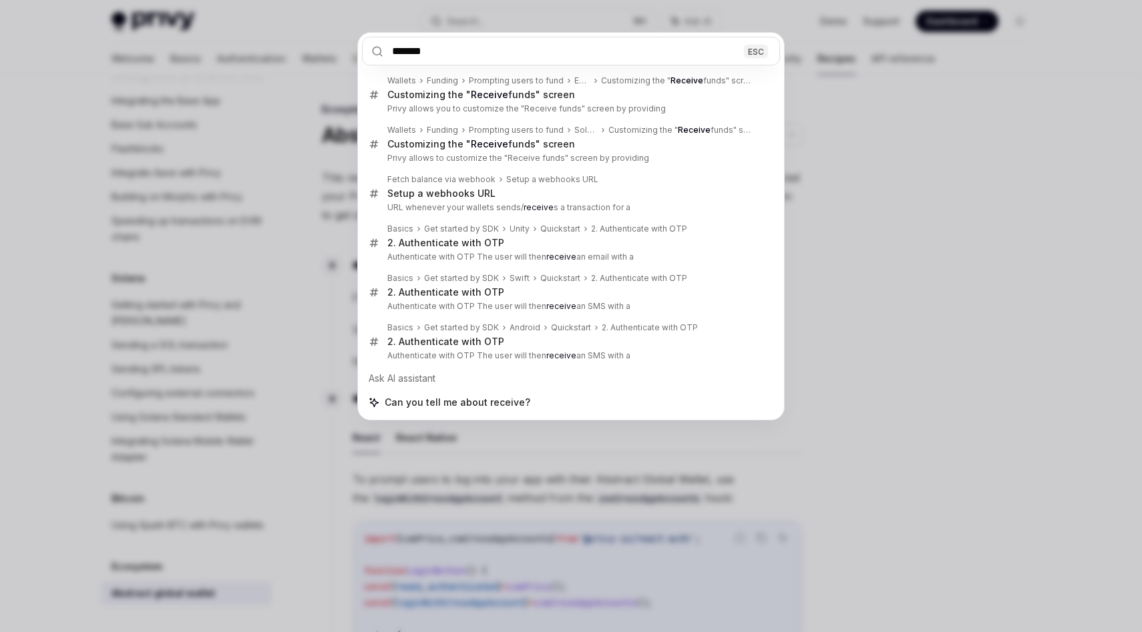
type input "*******"
click at [854, 237] on div "******* ESC Wallets Funding Prompting users to fund EVM Customizing the " Recei…" at bounding box center [571, 316] width 1142 height 632
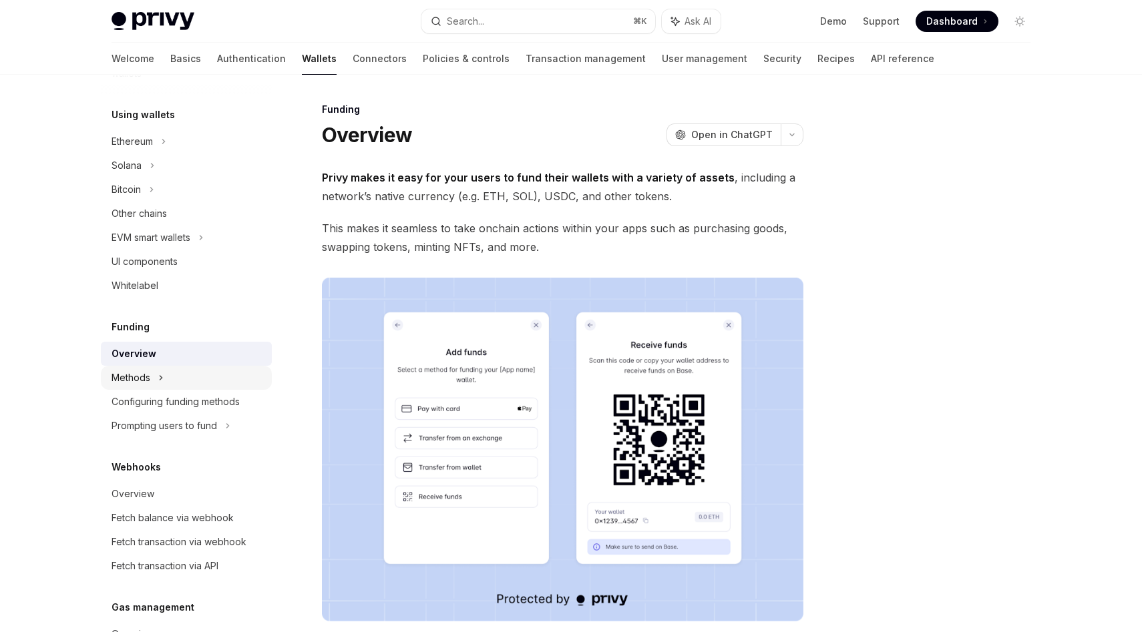
click at [141, 369] on div "Methods" at bounding box center [186, 378] width 171 height 24
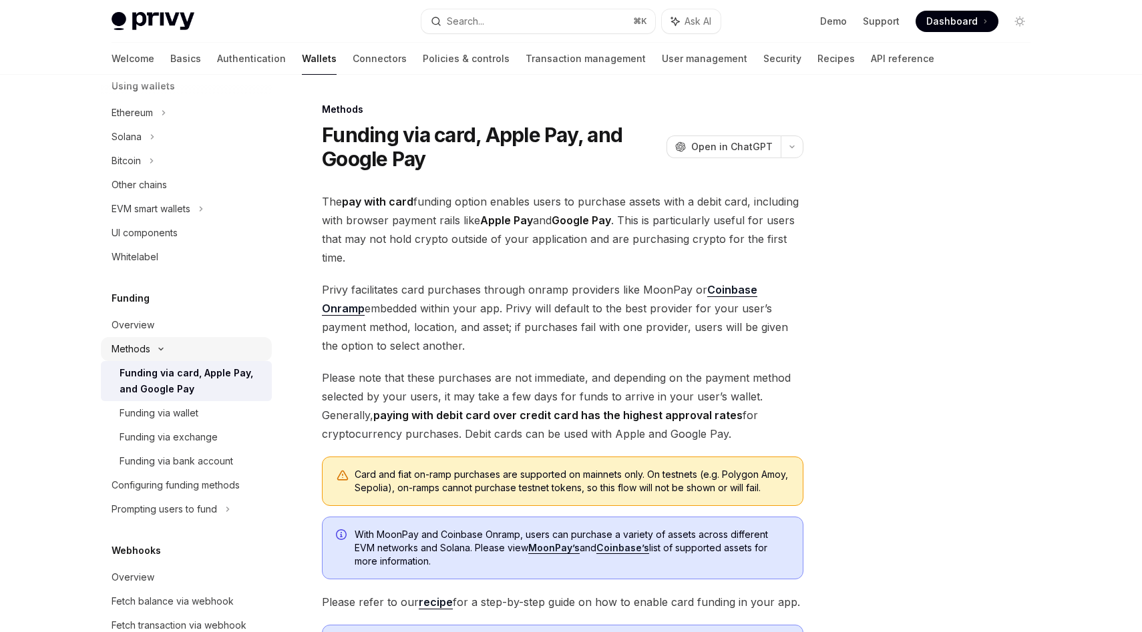
scroll to position [345, 0]
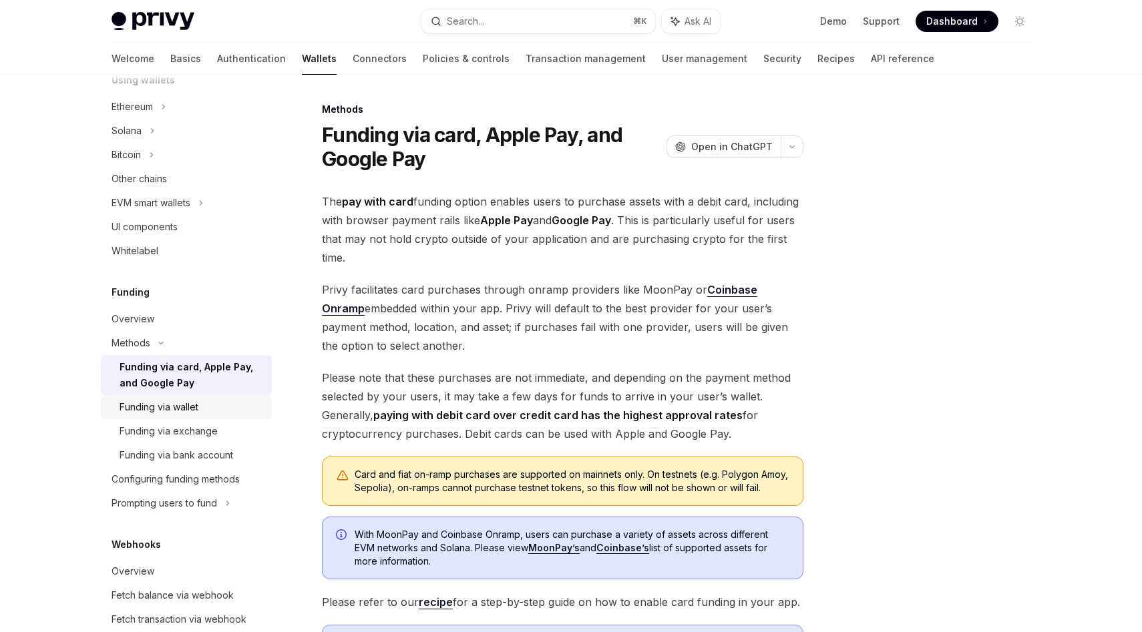
click at [168, 403] on div "Funding via wallet" at bounding box center [159, 407] width 79 height 16
type textarea "*"
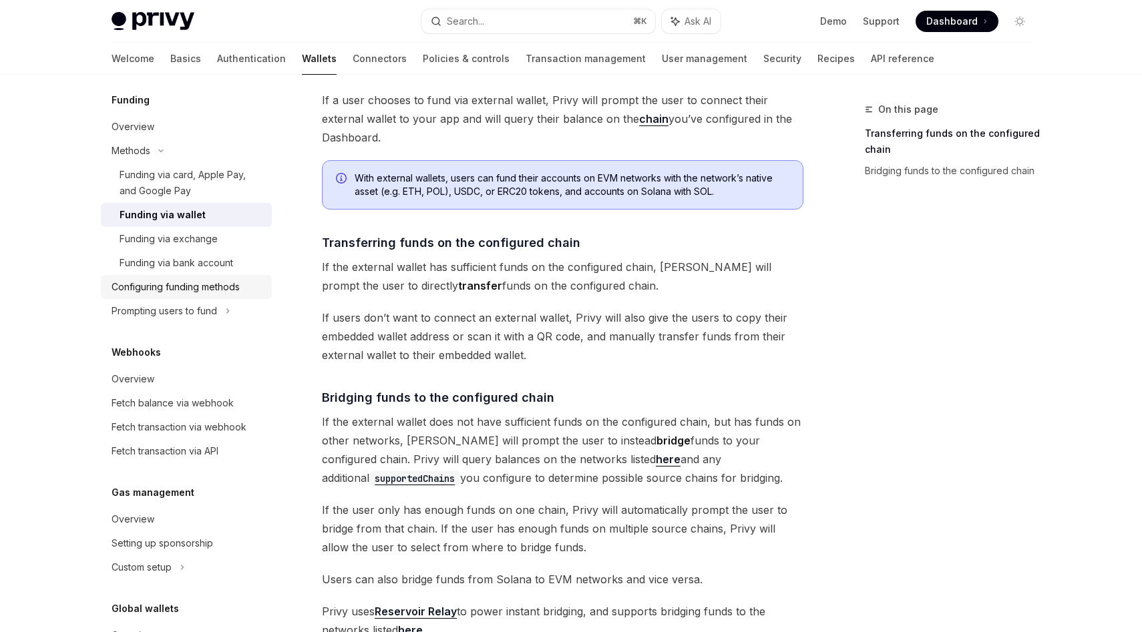
scroll to position [535, 0]
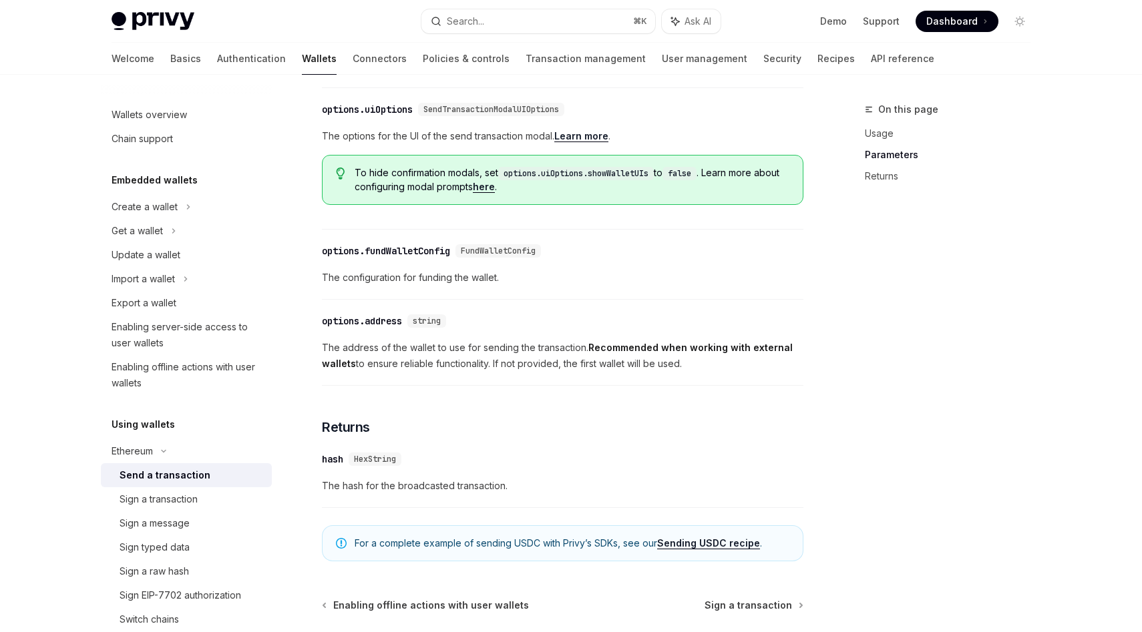
scroll to position [784, 0]
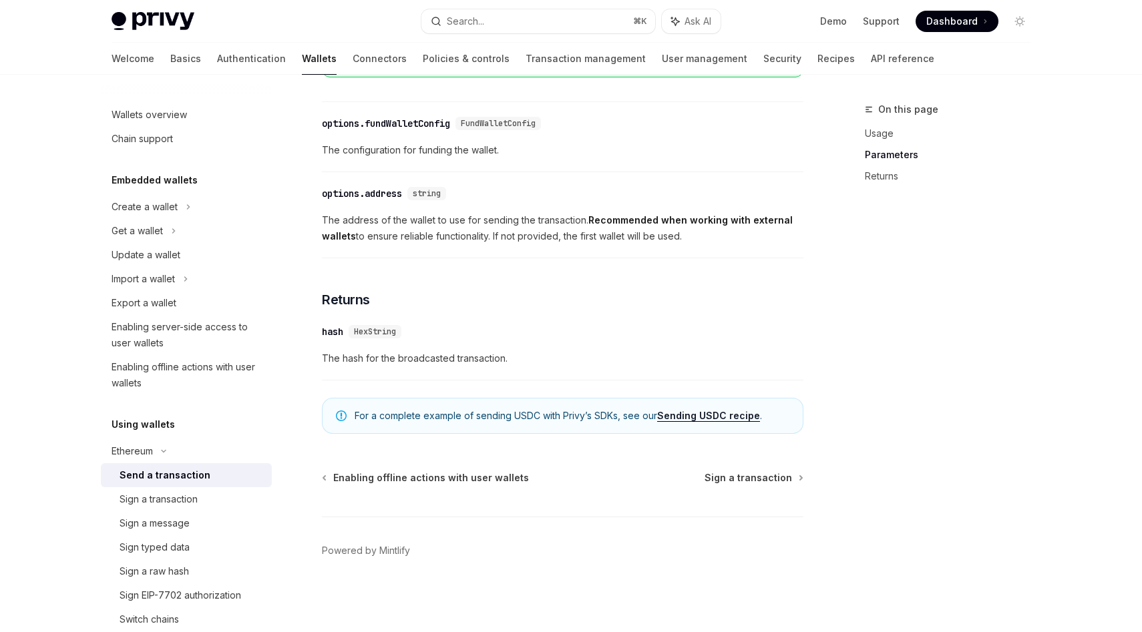
click at [390, 370] on div "​ hash HexString The hash for the broadcasted transaction." at bounding box center [562, 348] width 481 height 63
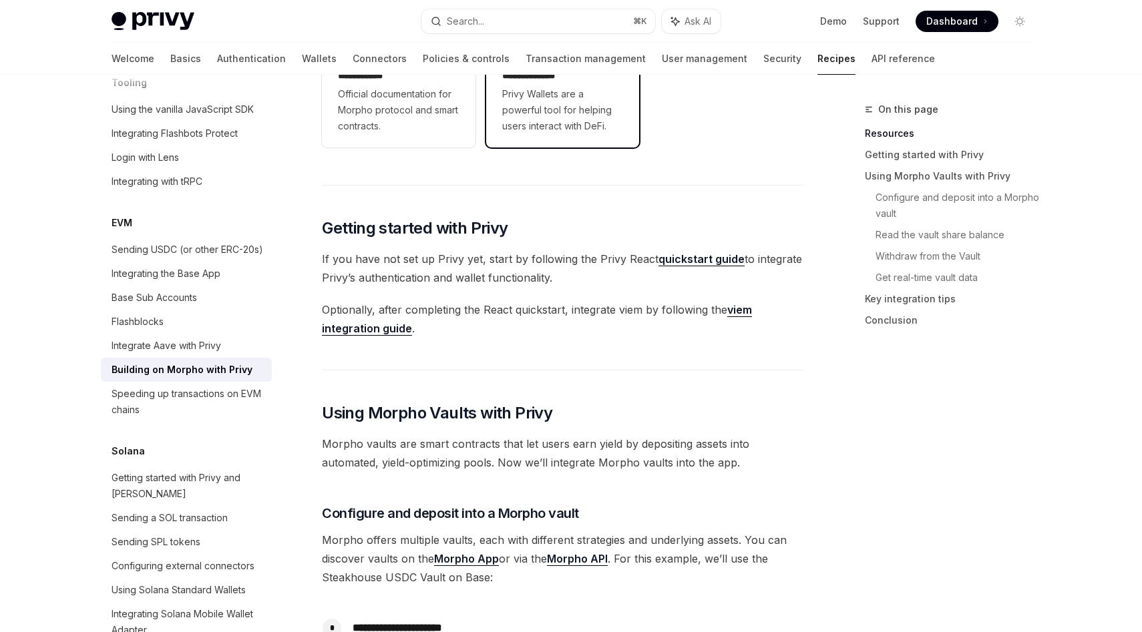
scroll to position [286, 0]
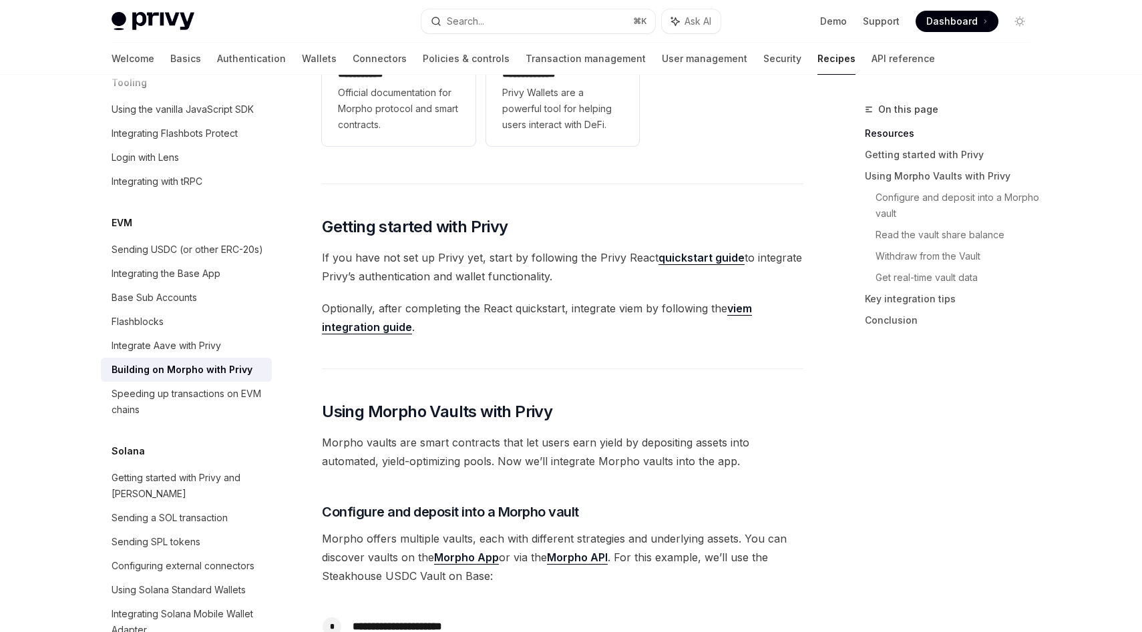
click at [439, 248] on span "If you have not set up Privy yet, start by following the Privy React quickstart…" at bounding box center [562, 266] width 481 height 37
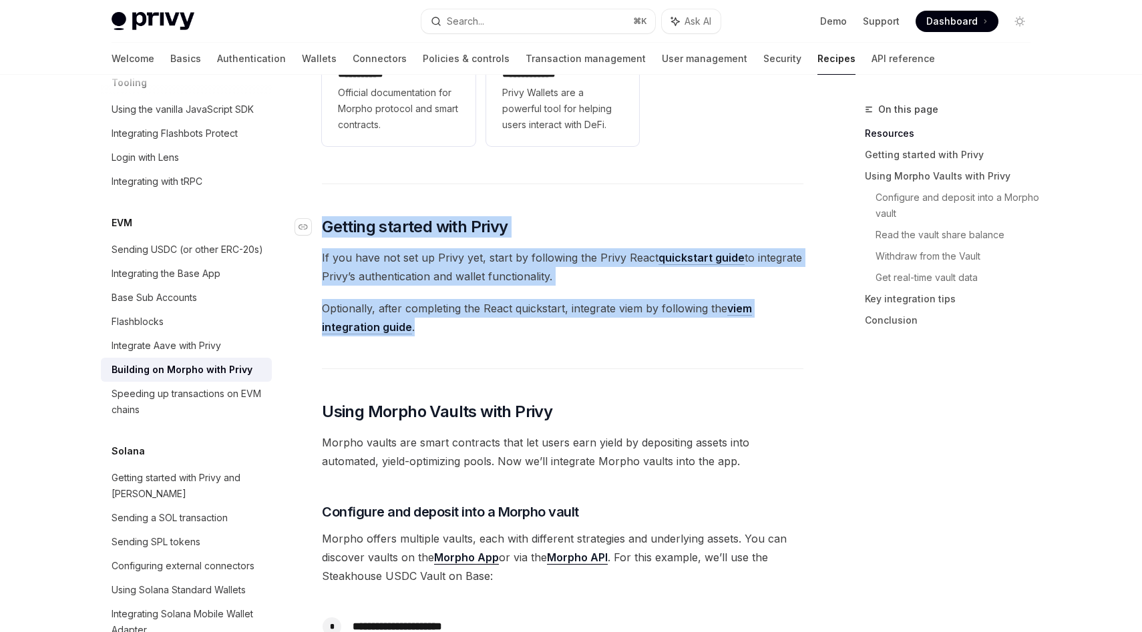
drag, startPoint x: 448, startPoint y: 327, endPoint x: 325, endPoint y: 229, distance: 157.2
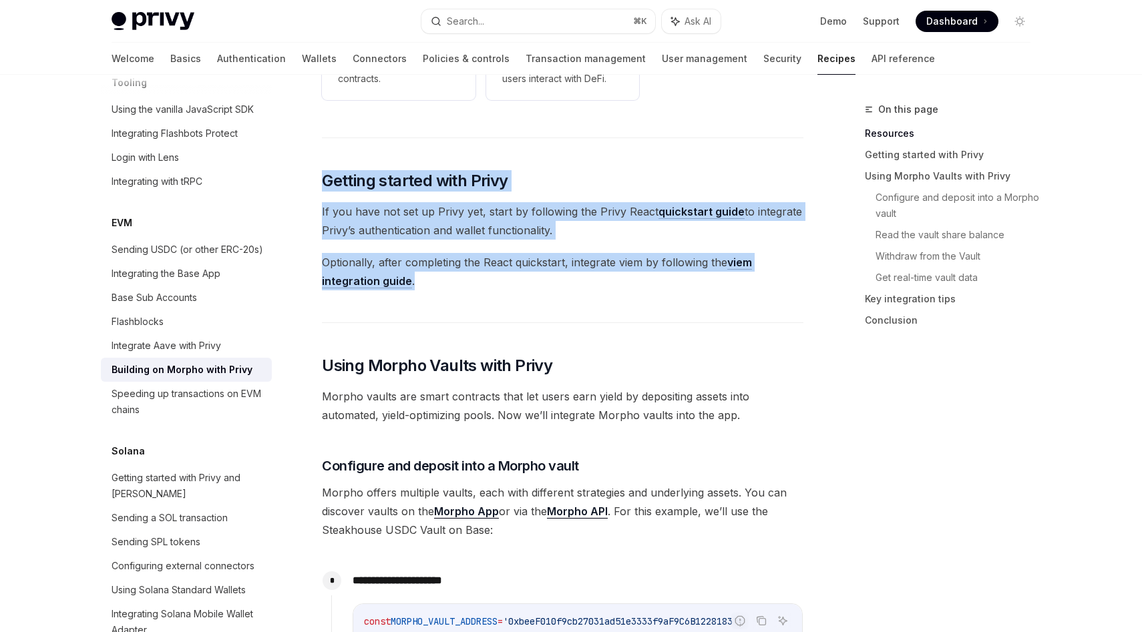
scroll to position [334, 0]
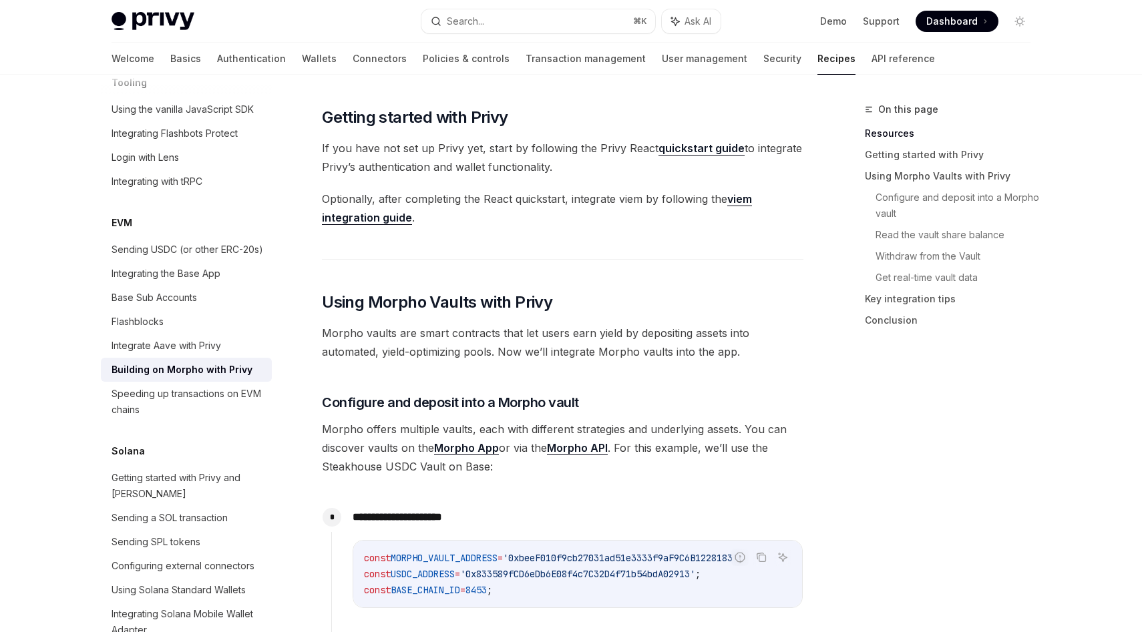
scroll to position [397, 0]
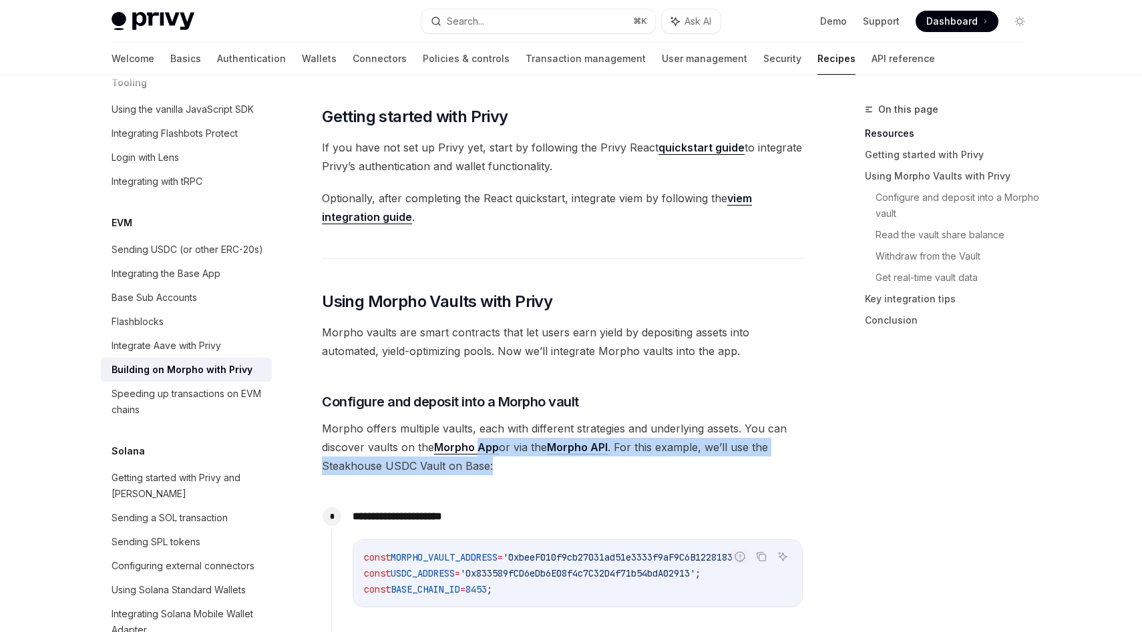
drag, startPoint x: 521, startPoint y: 463, endPoint x: 479, endPoint y: 439, distance: 48.8
click at [479, 439] on span "Morpho offers multiple vaults, each with different strategies and underlying as…" at bounding box center [562, 447] width 481 height 56
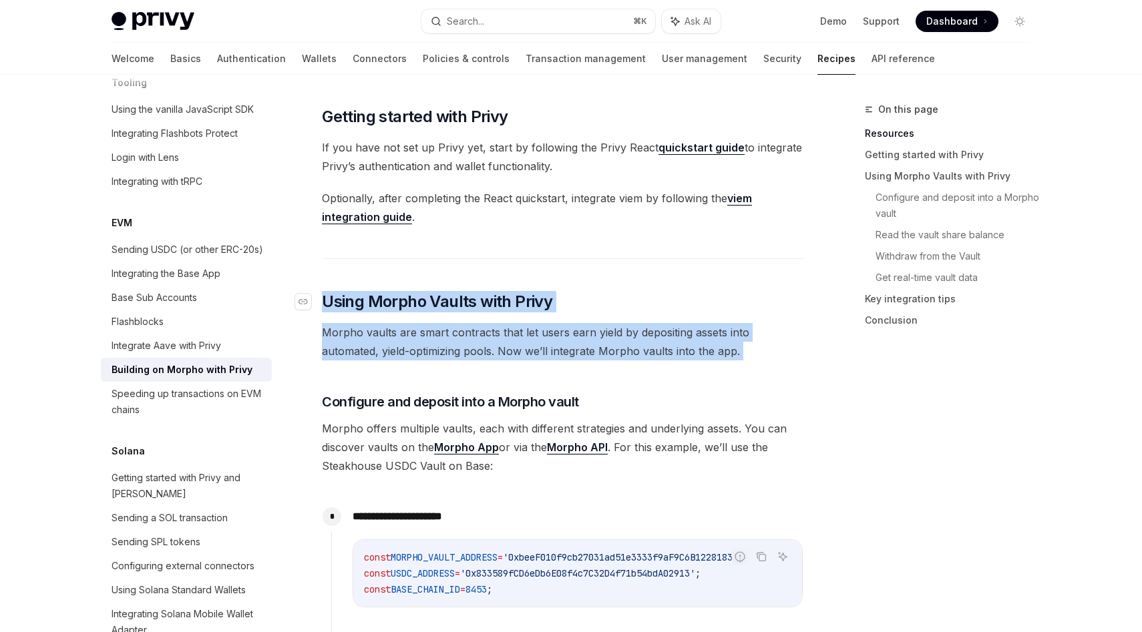
drag, startPoint x: 486, startPoint y: 375, endPoint x: 318, endPoint y: 294, distance: 186.3
copy div "​ Using Morpho Vaults with Privy Morpho vaults are smart contracts that let use…"
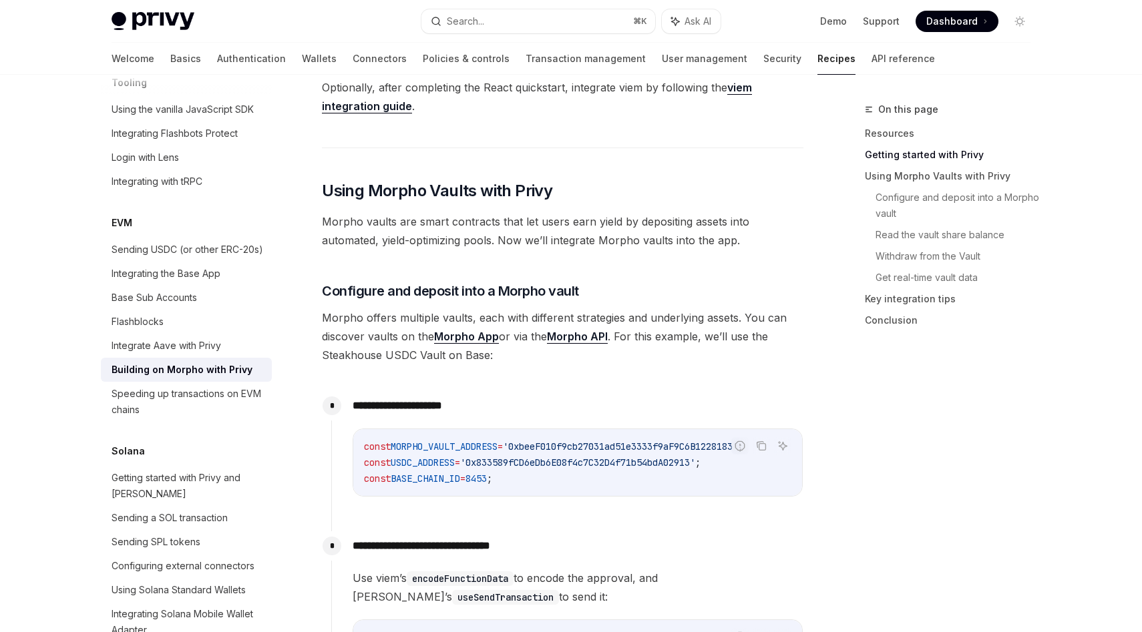
scroll to position [508, 0]
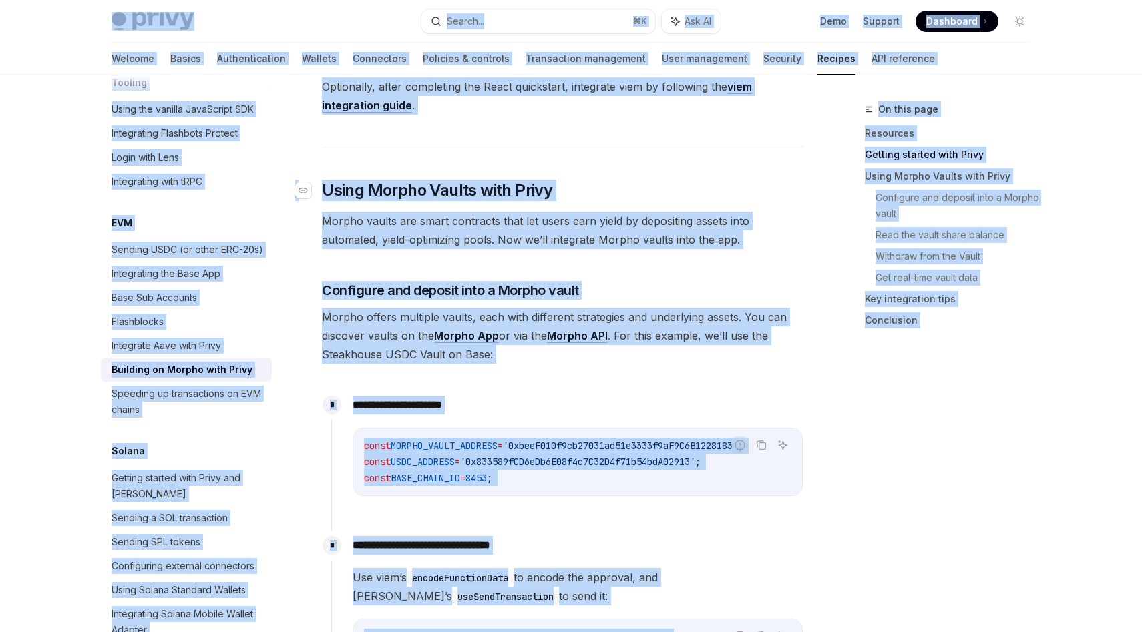
click at [576, 189] on h2 "​ Using Morpho Vaults with Privy" at bounding box center [562, 190] width 481 height 21
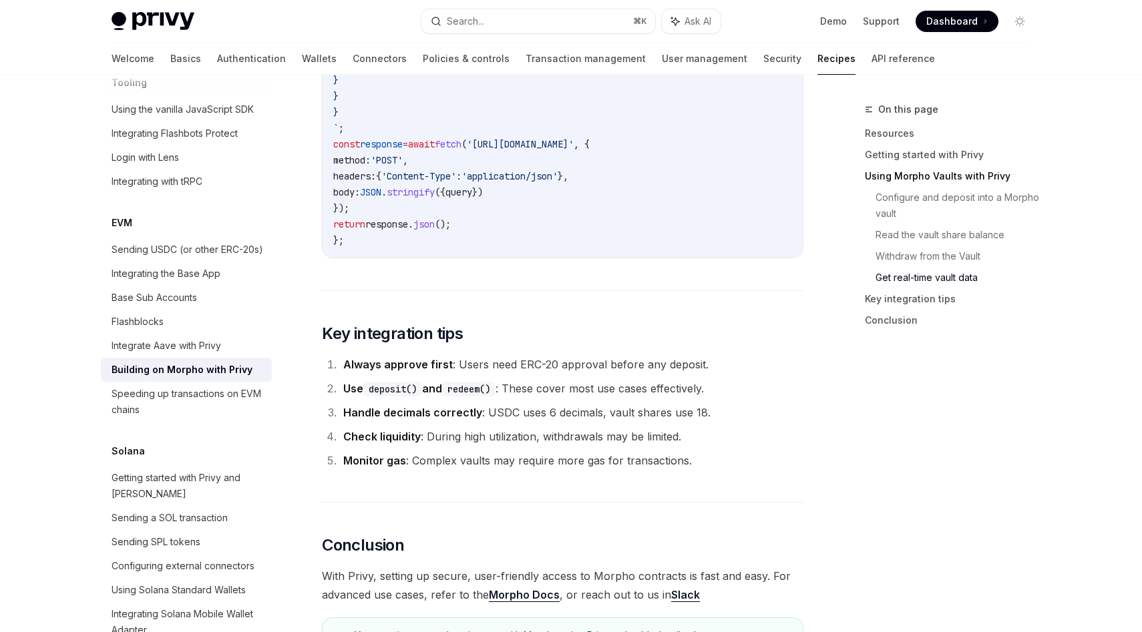
scroll to position [3271, 0]
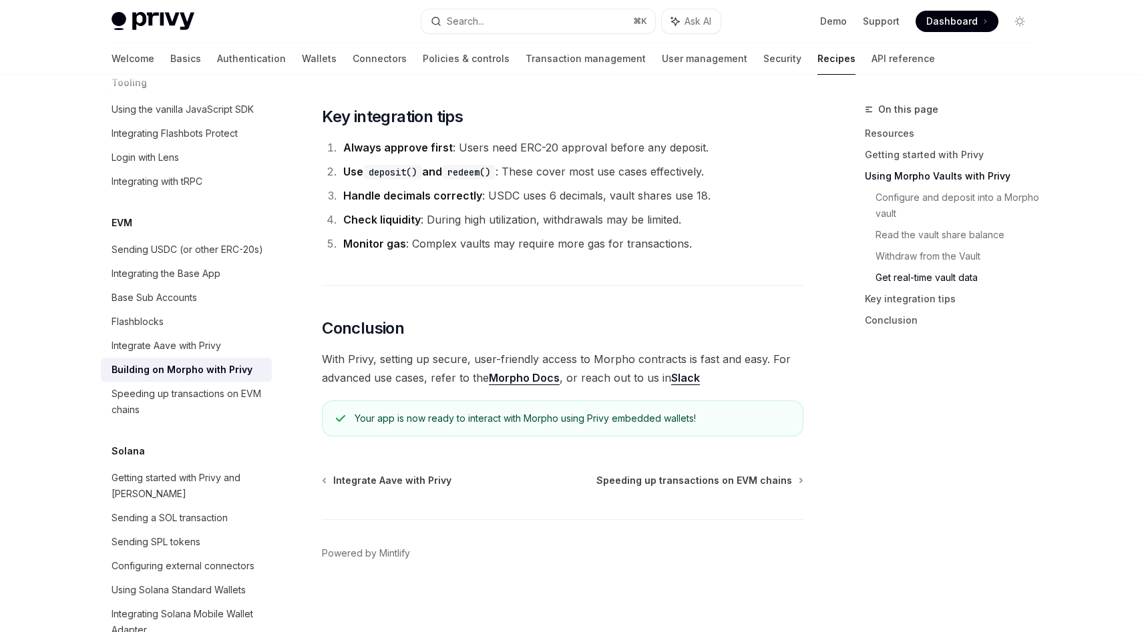
type textarea "*"
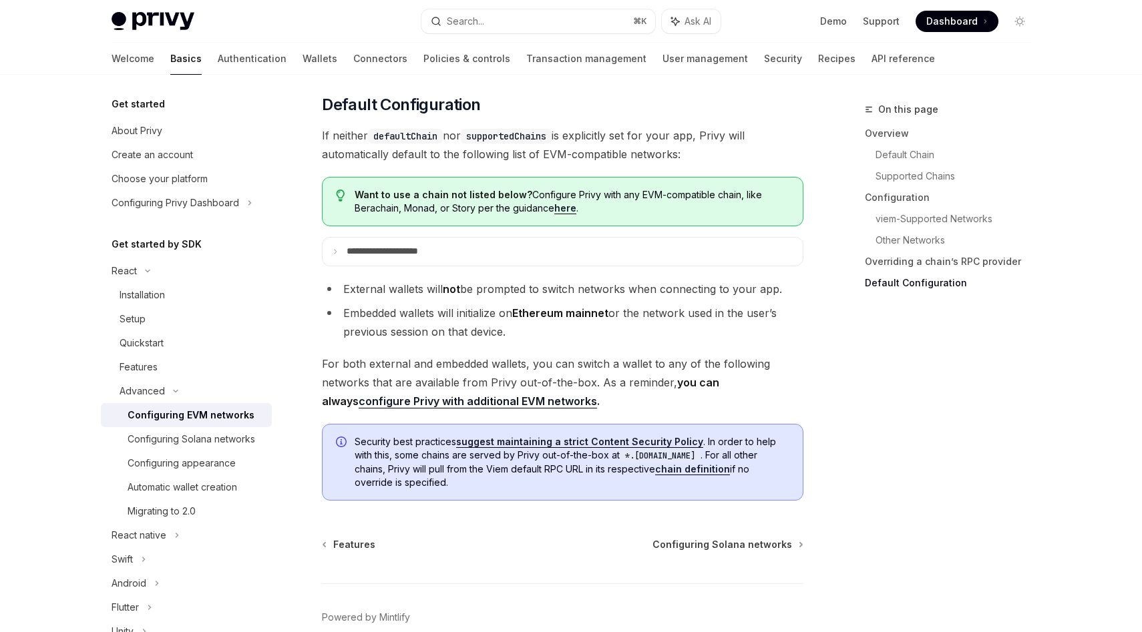
scroll to position [3232, 0]
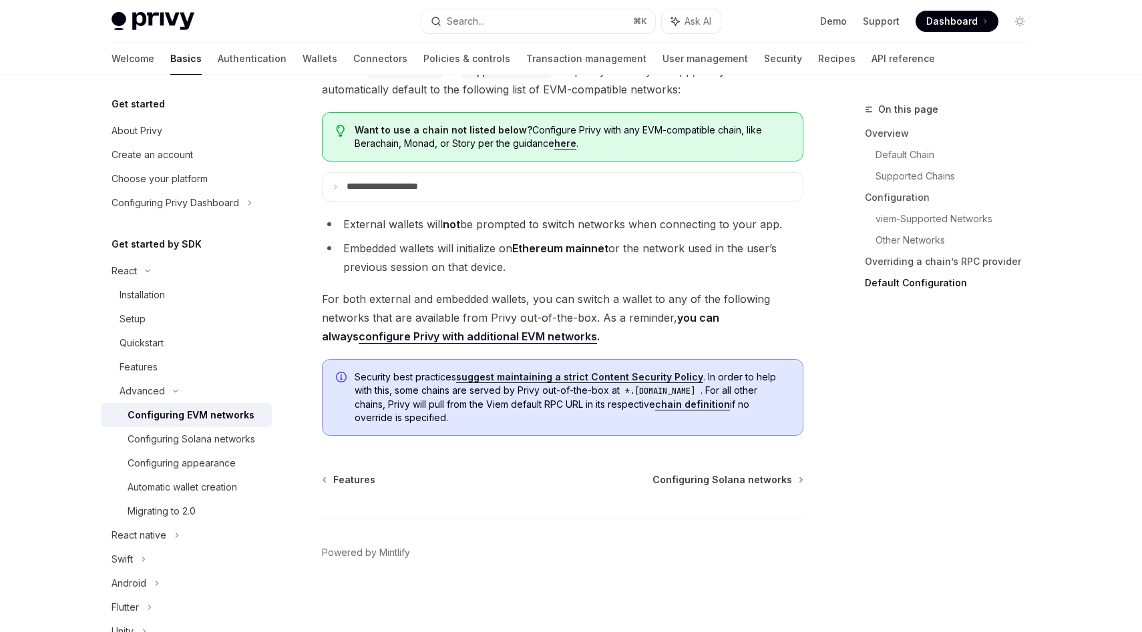
scroll to position [3397, 0]
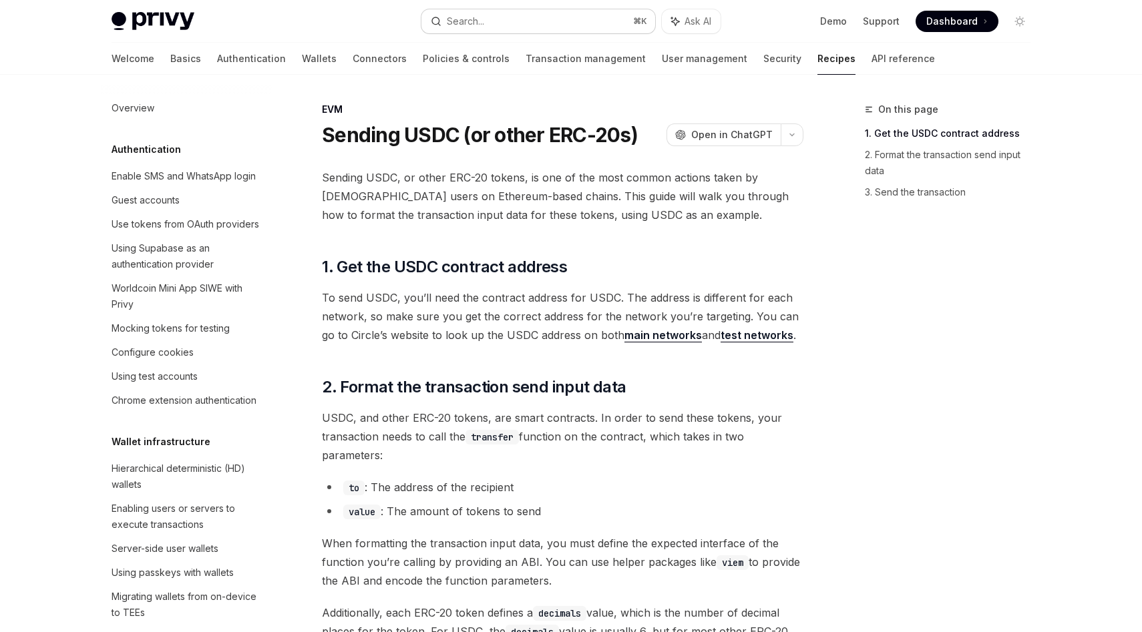
scroll to position [1016, 0]
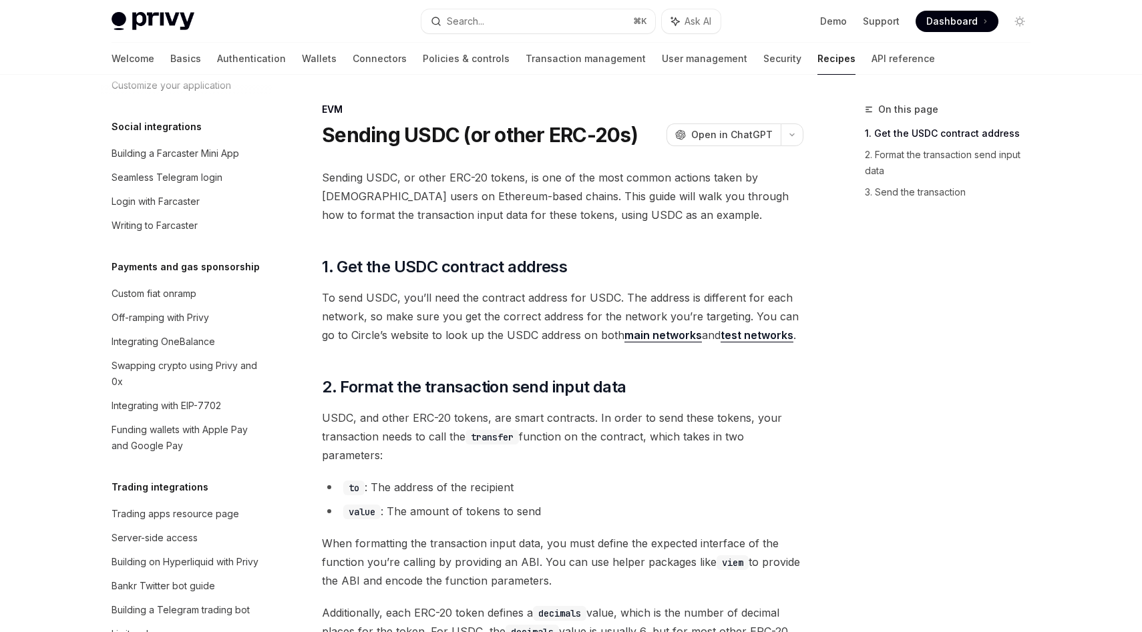
type textarea "*"
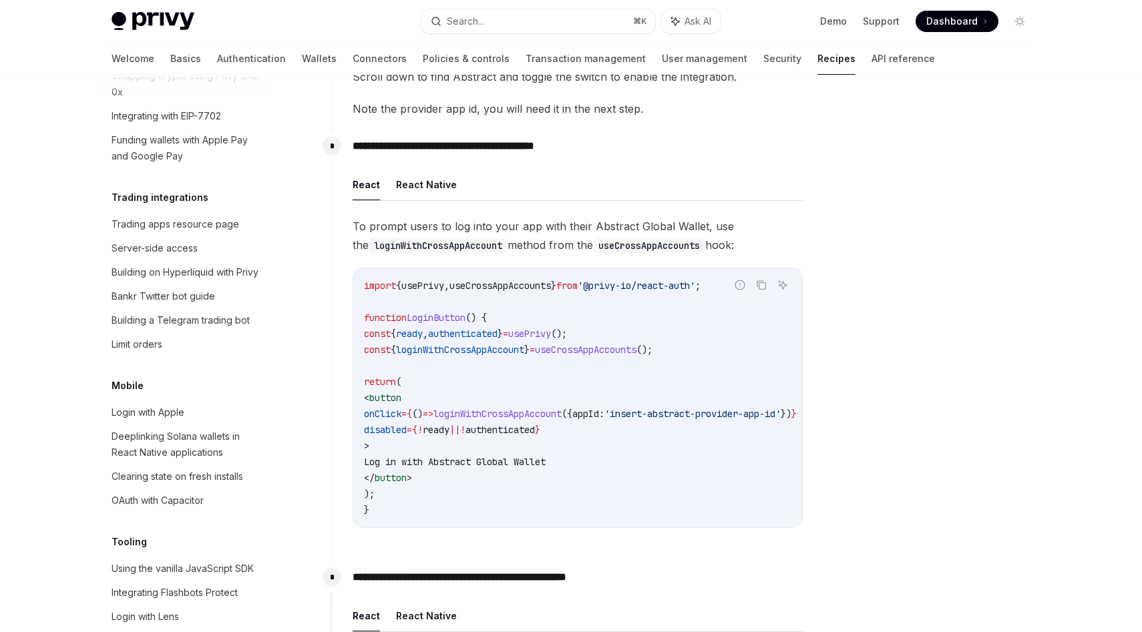
scroll to position [827, 0]
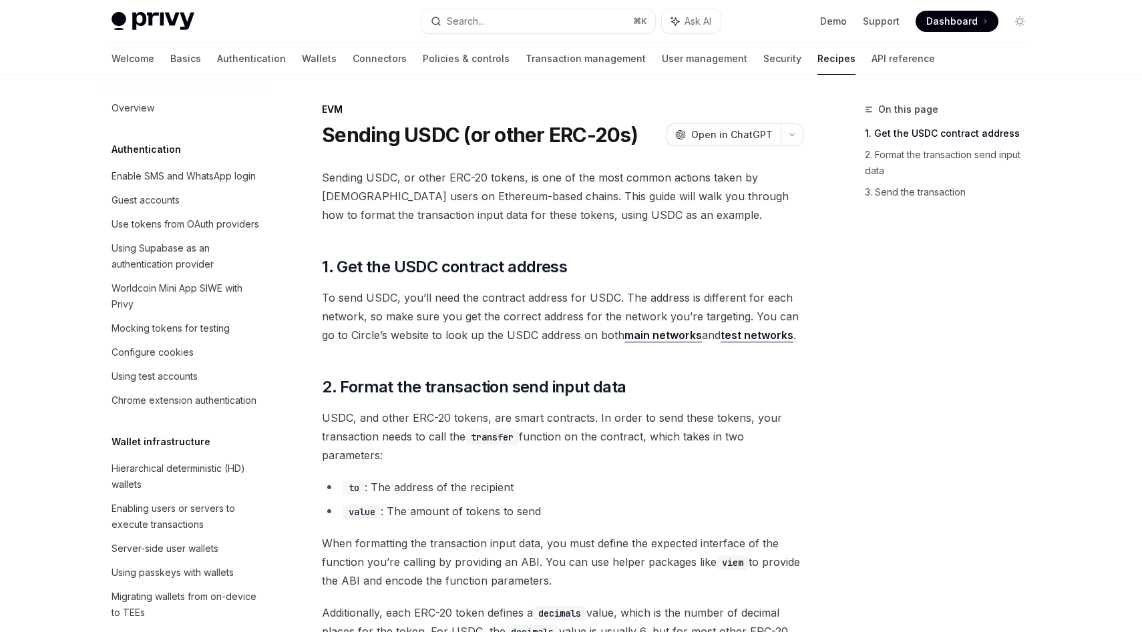
scroll to position [1016, 0]
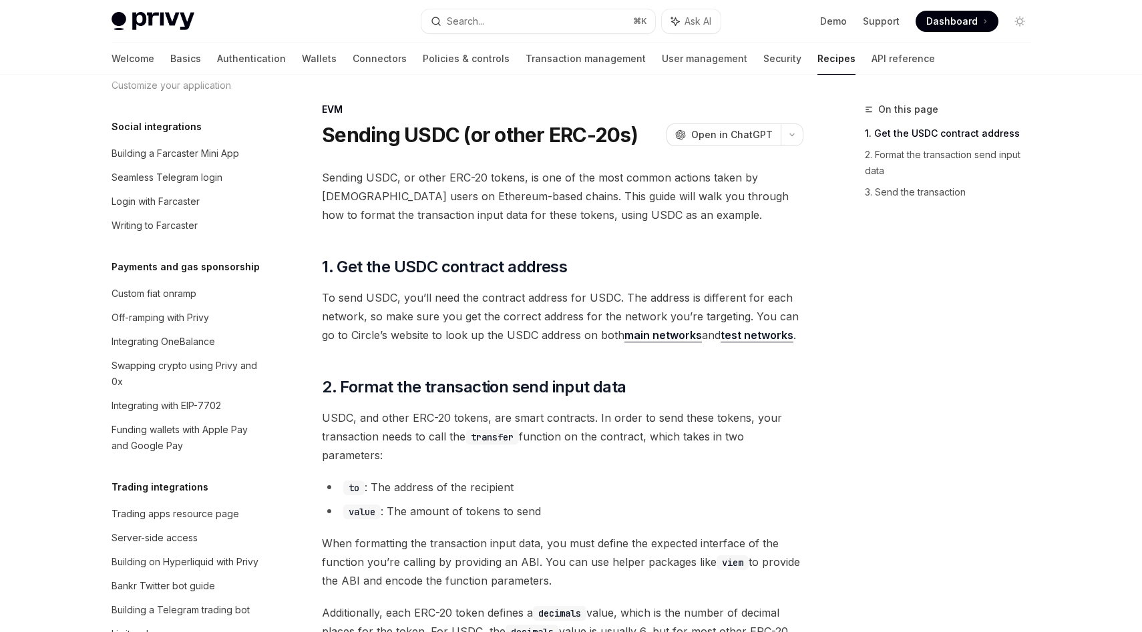
type textarea "*"
